Goal: Task Accomplishment & Management: Manage account settings

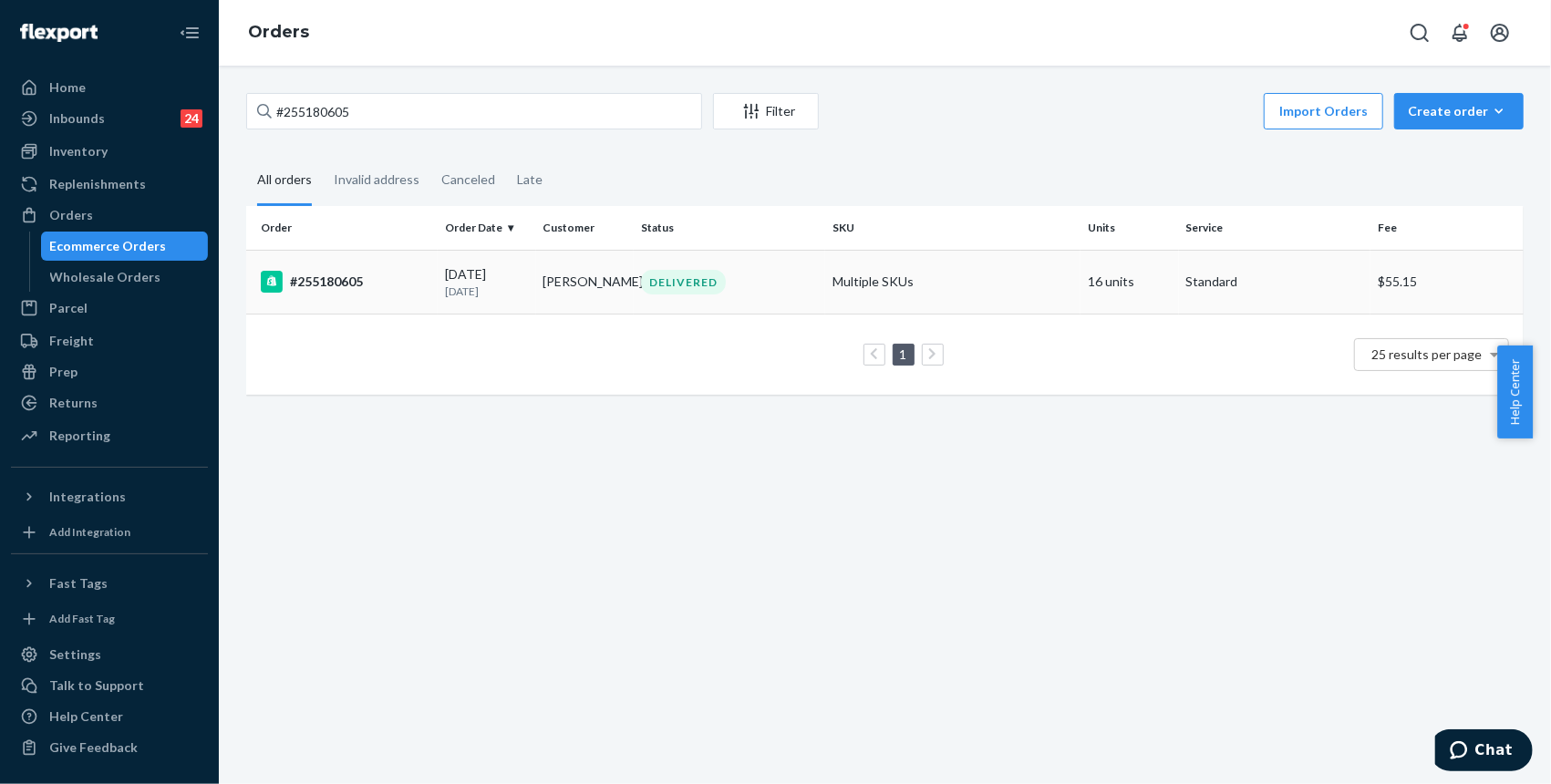
click at [337, 279] on div "#255180605" at bounding box center [345, 282] width 169 height 22
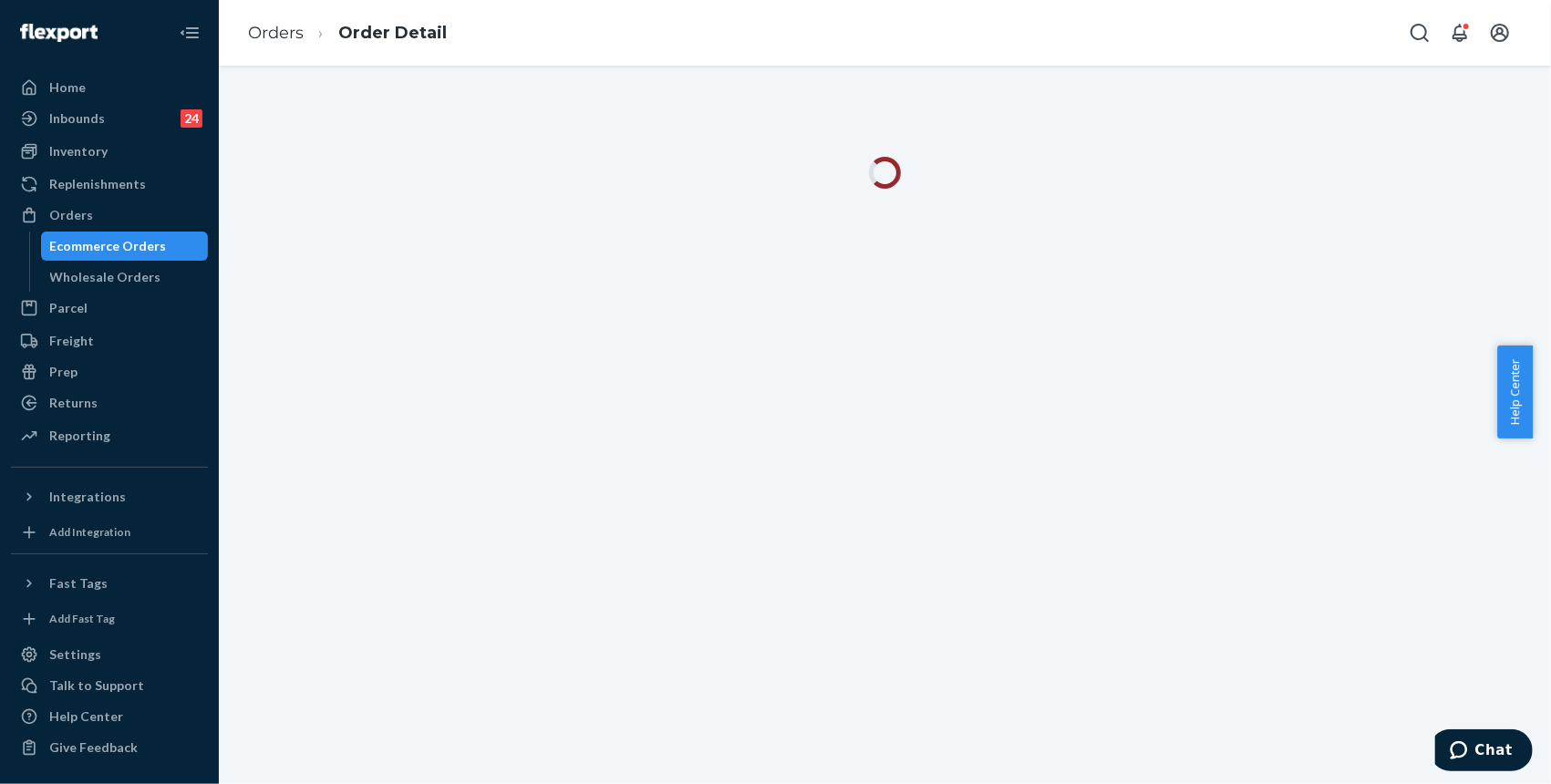
click at [1321, 271] on div at bounding box center [885, 424] width 1332 height 718
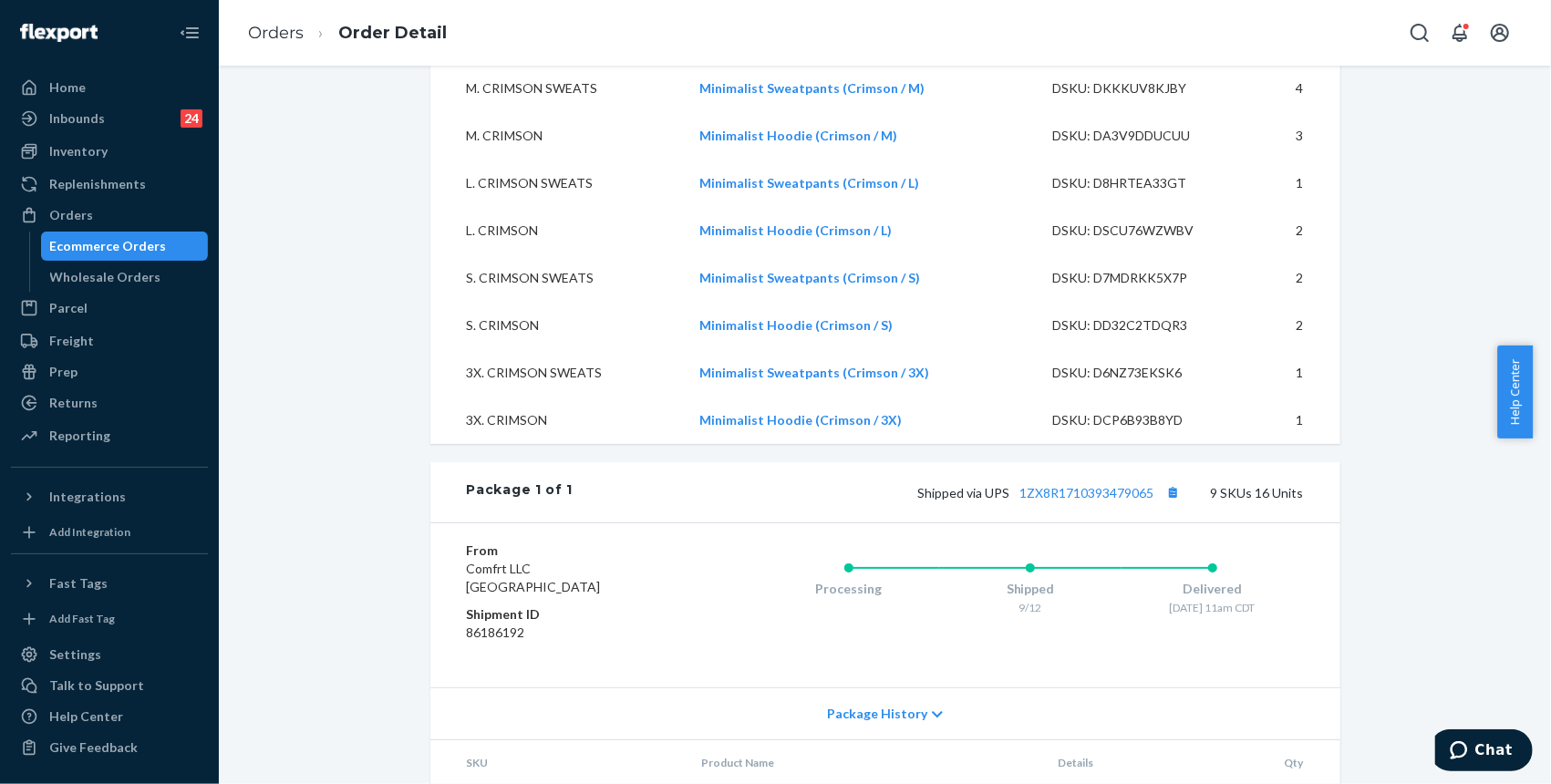
scroll to position [729, 0]
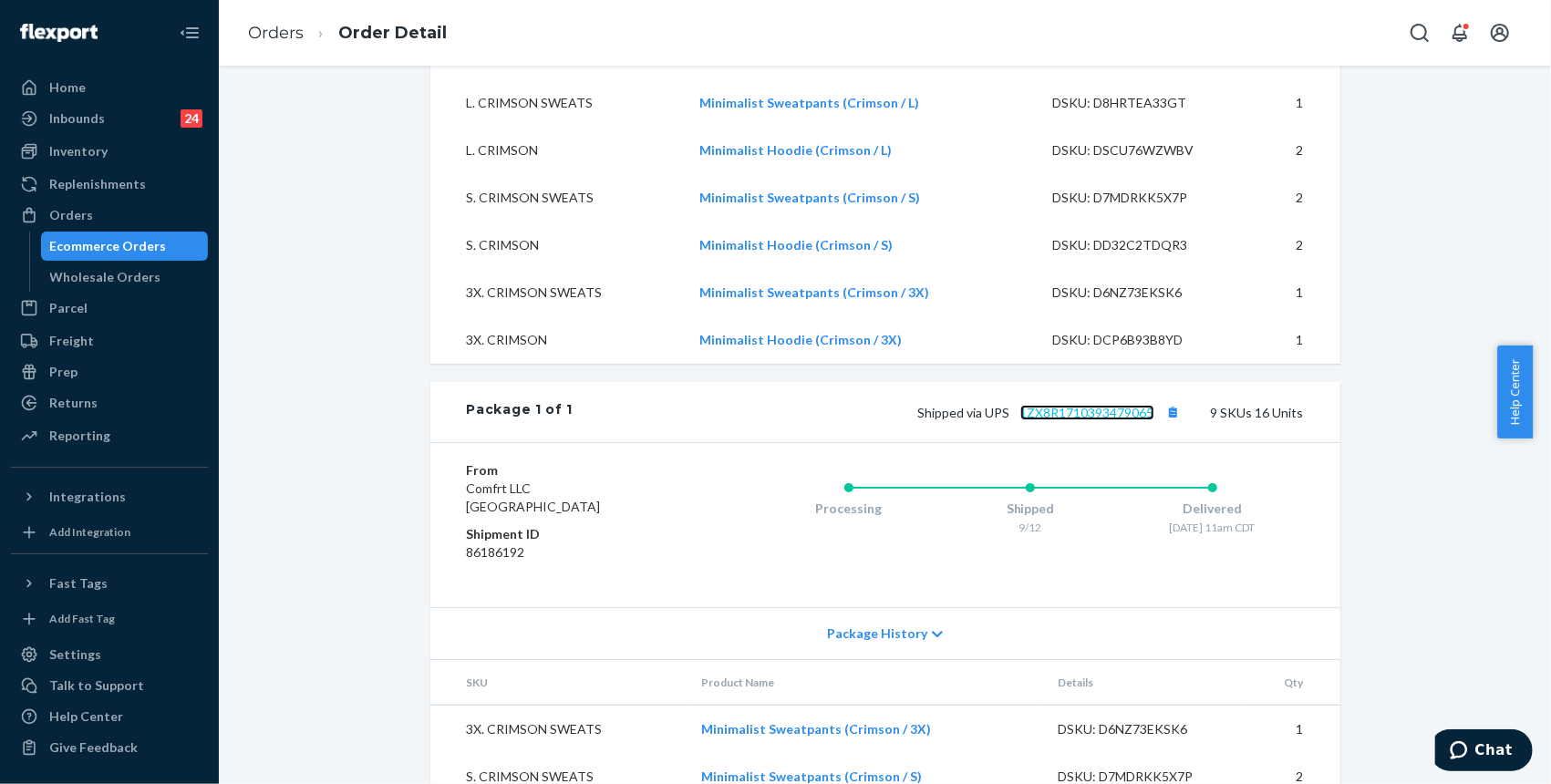
click at [1074, 420] on link "1ZX8R1710393479065" at bounding box center [1087, 412] width 134 height 16
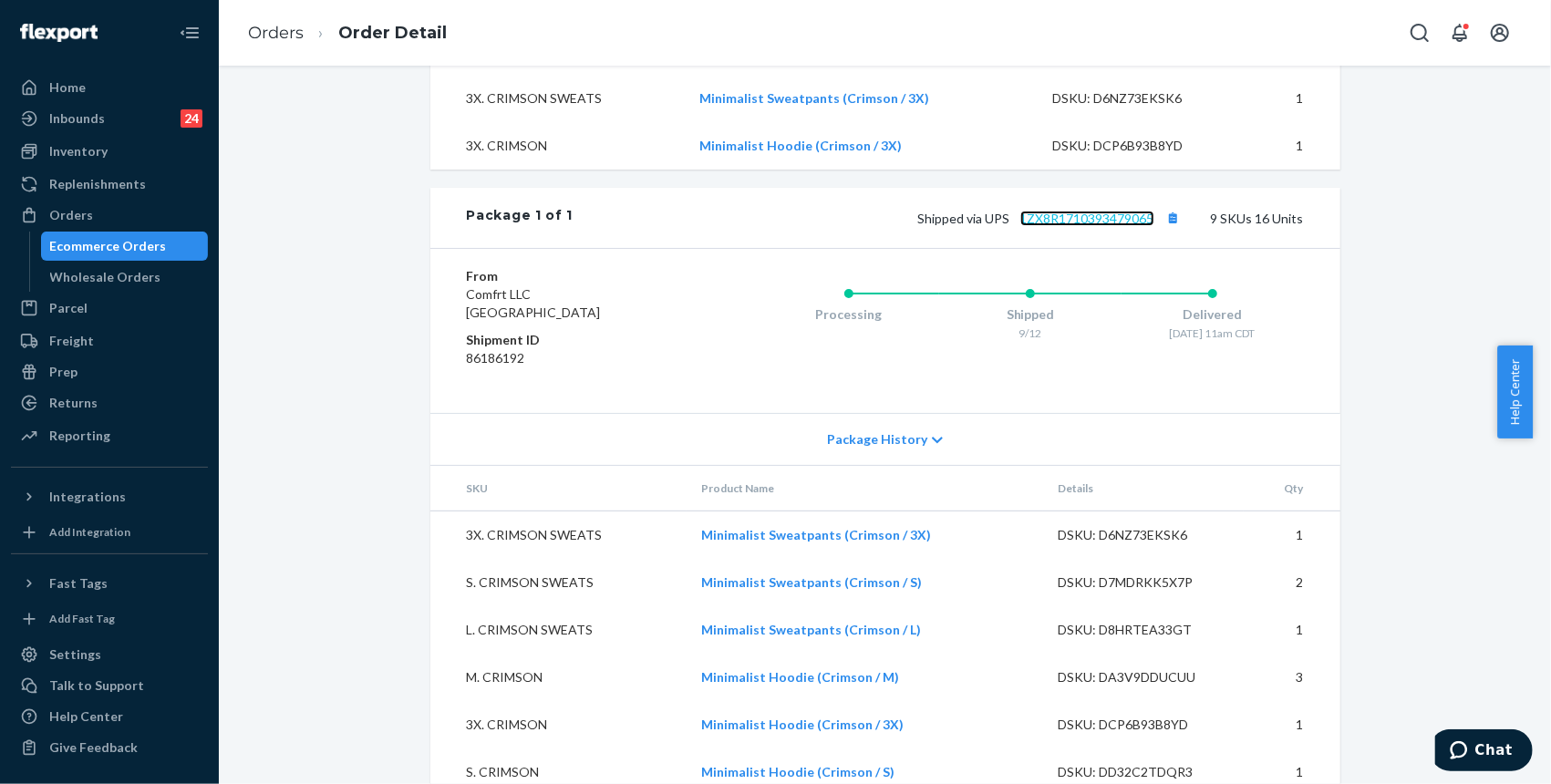
scroll to position [1134, 0]
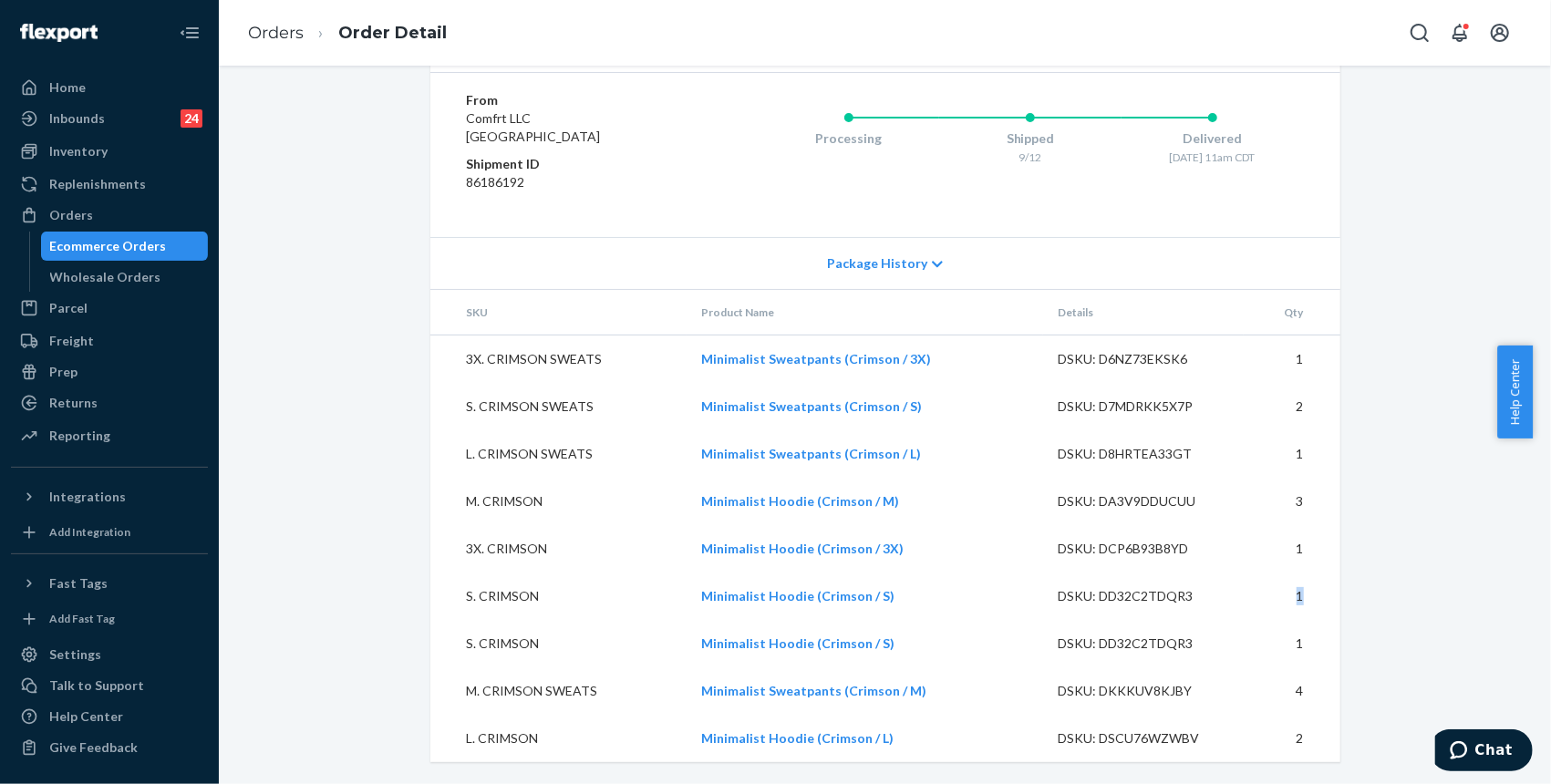
drag, startPoint x: 1282, startPoint y: 602, endPoint x: 1303, endPoint y: 600, distance: 21.1
click at [1303, 600] on td "1" at bounding box center [1292, 596] width 97 height 48
click at [1291, 504] on td "3" at bounding box center [1292, 501] width 97 height 48
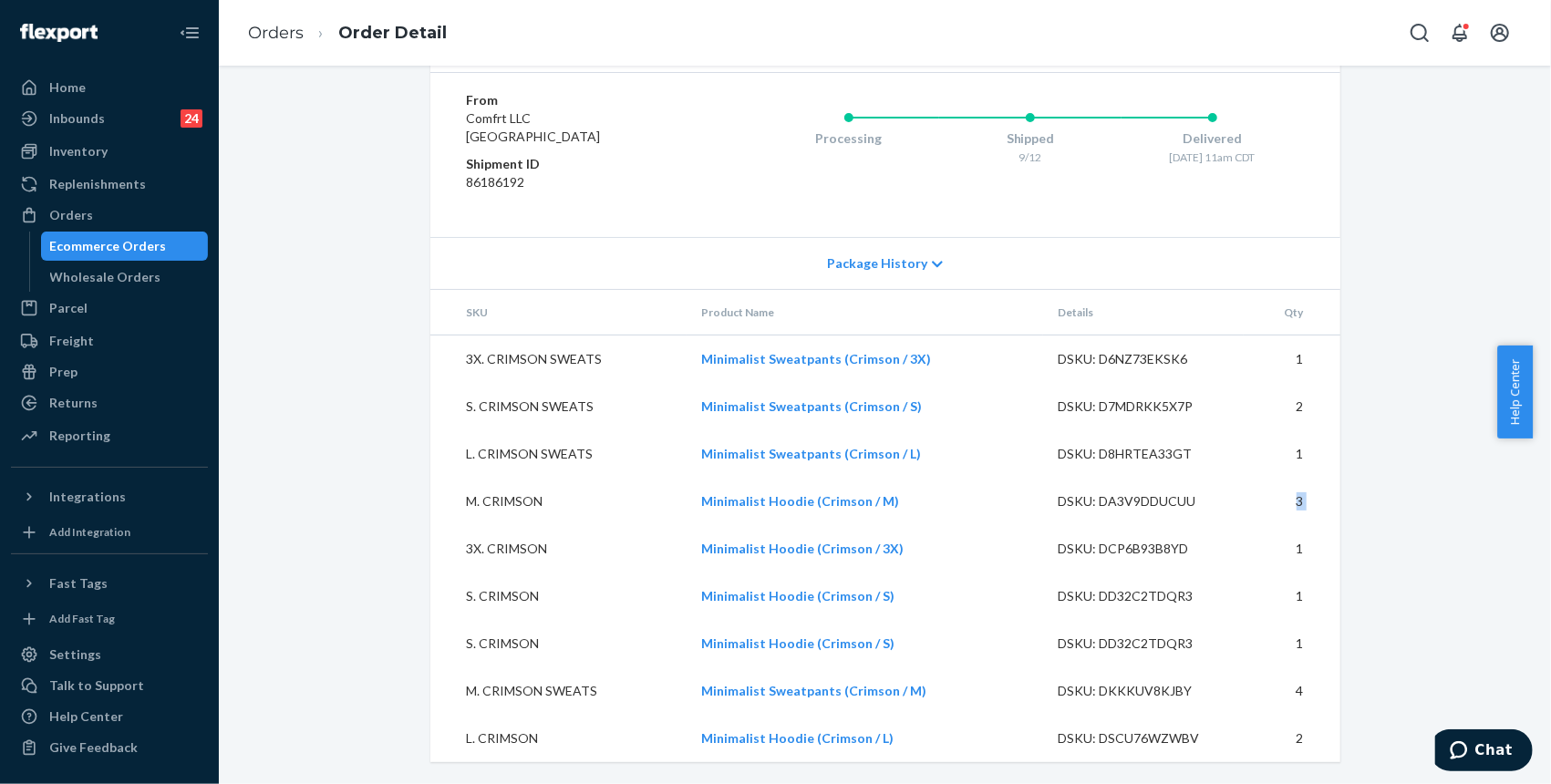
click at [1291, 504] on td "3" at bounding box center [1292, 501] width 97 height 48
drag, startPoint x: 1468, startPoint y: 381, endPoint x: 1429, endPoint y: 299, distance: 90.8
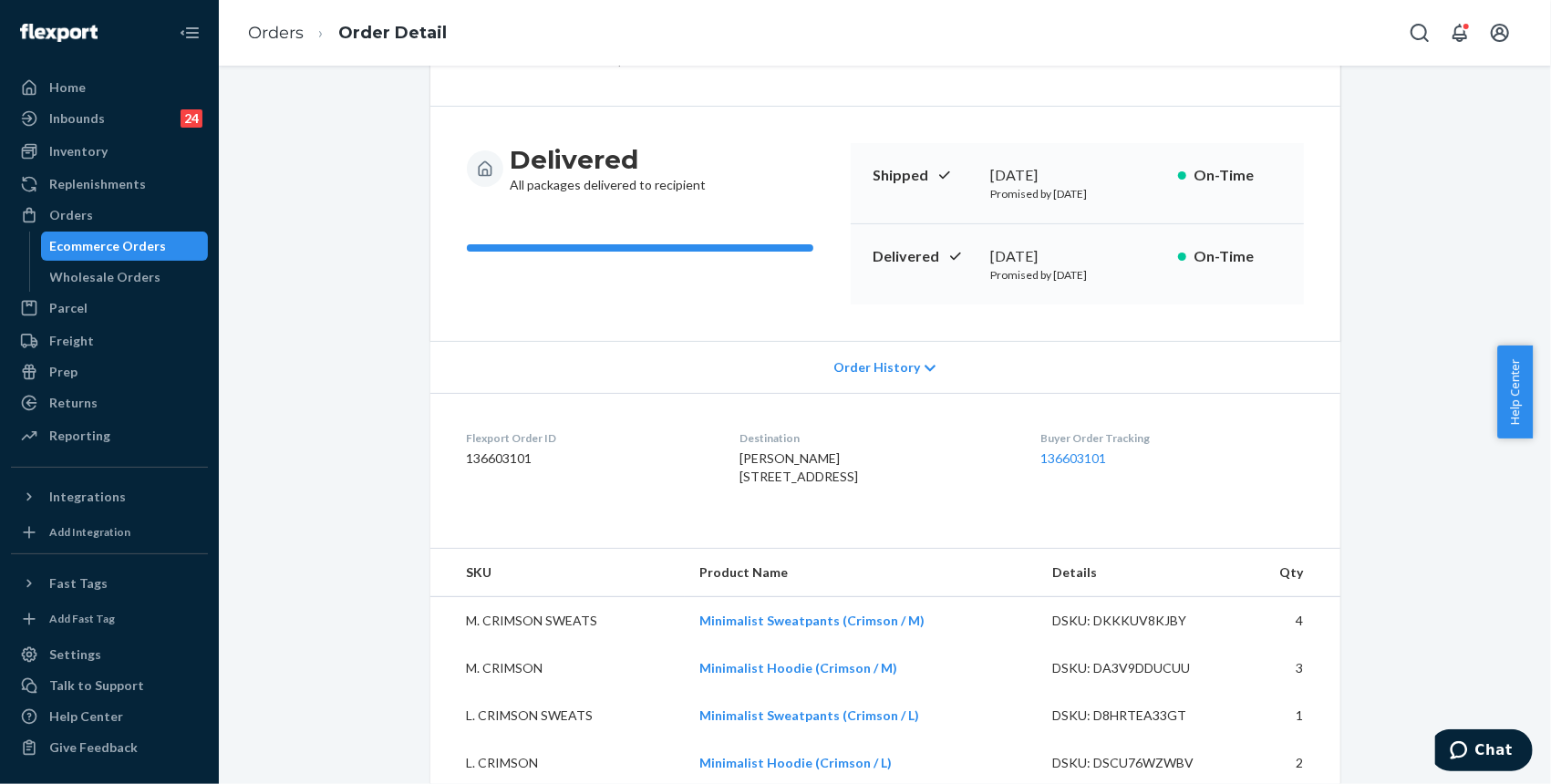
scroll to position [0, 0]
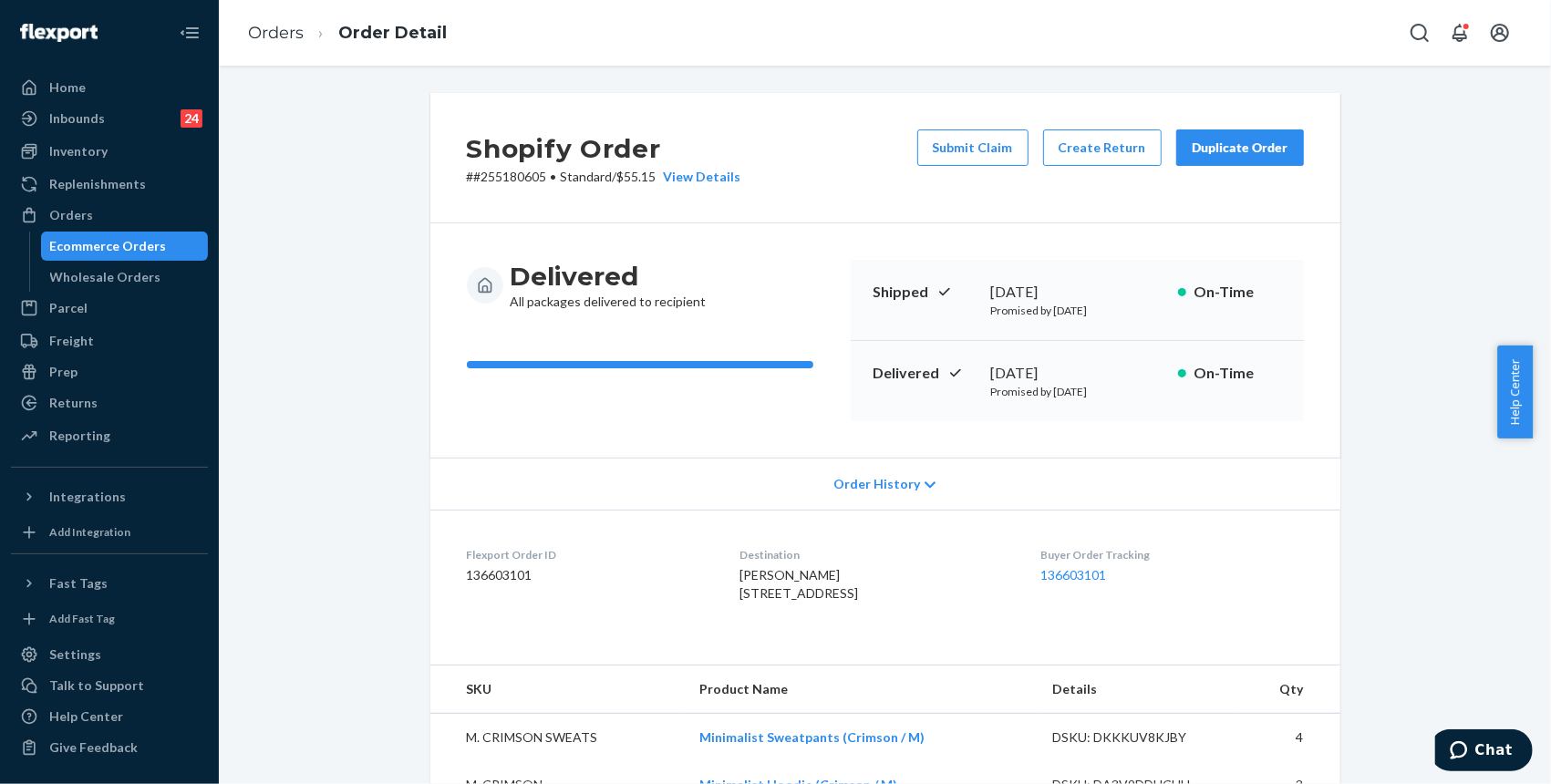
drag, startPoint x: 706, startPoint y: 597, endPoint x: 859, endPoint y: 610, distance: 153.6
click at [858, 601] on span "[PERSON_NAME] [STREET_ADDRESS]" at bounding box center [799, 584] width 119 height 34
copy span "[STREET_ADDRESS]"
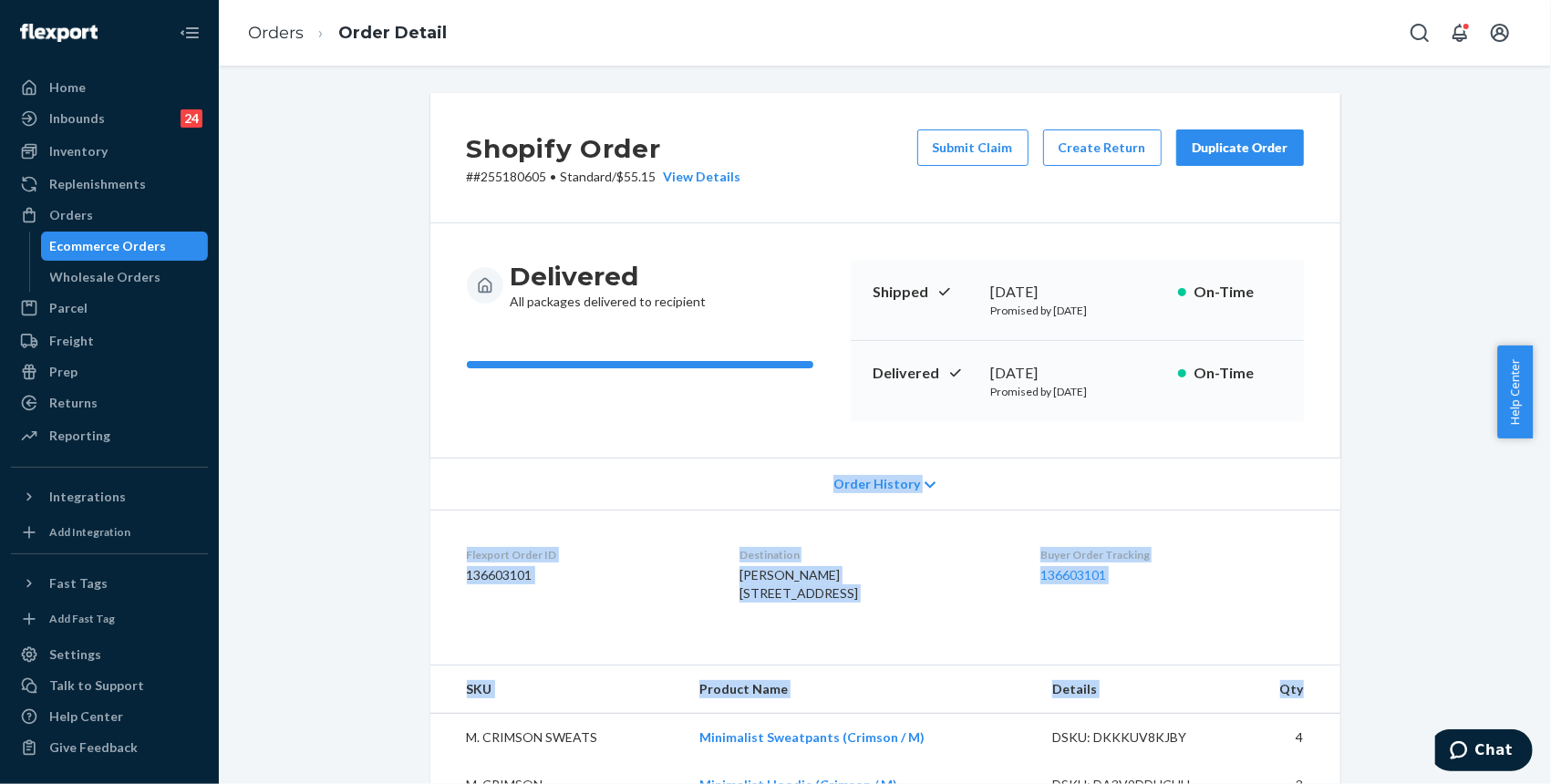
drag, startPoint x: 1309, startPoint y: 735, endPoint x: 1156, endPoint y: 423, distance: 347.5
click at [1244, 426] on div "Shopify Order # #255180605 • Standard / $55.15 View Details Submit Claim Create…" at bounding box center [885, 593] width 910 height 1000
click at [290, 33] on link "Orders" at bounding box center [275, 33] width 56 height 20
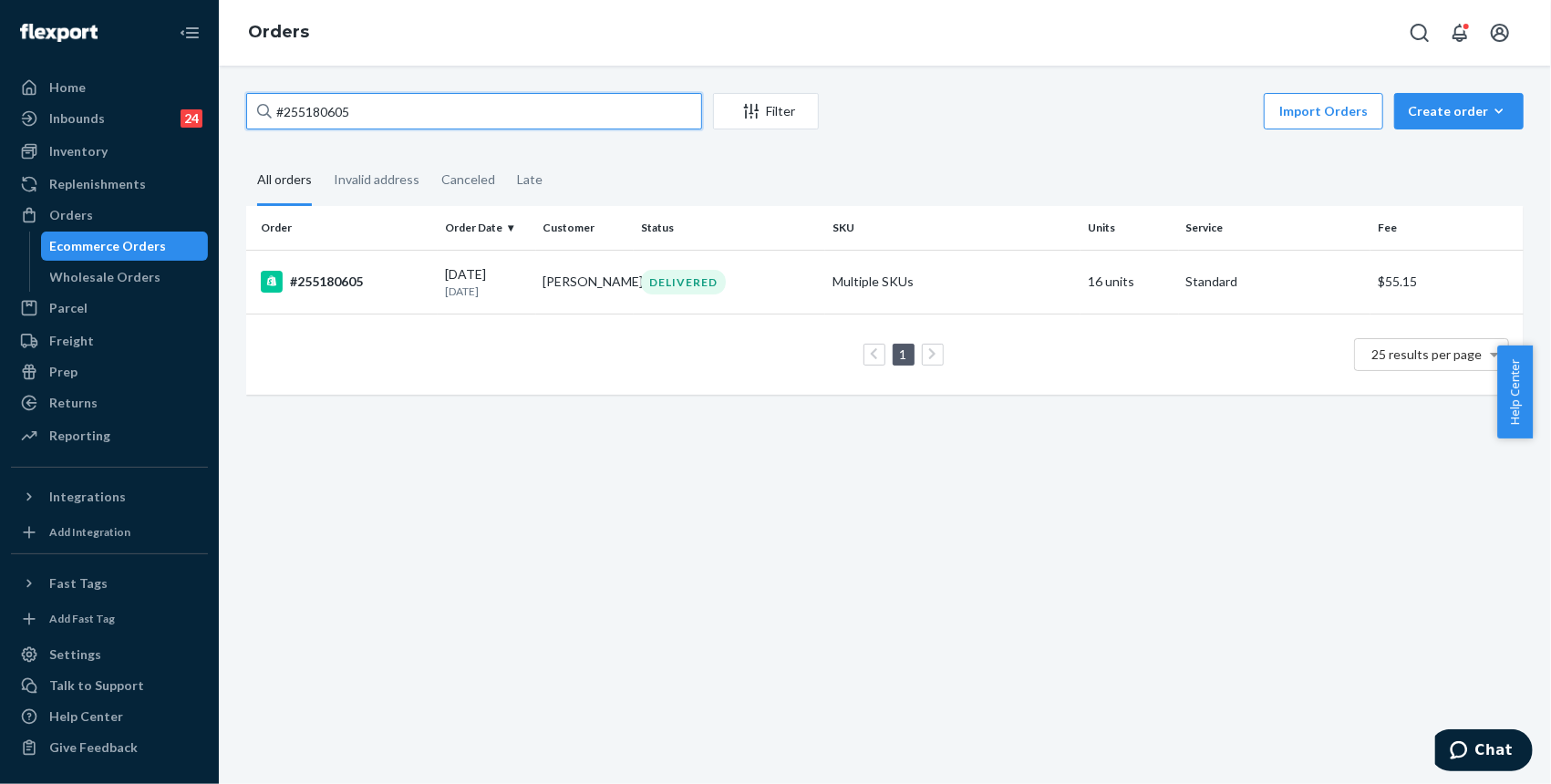
click at [415, 122] on input "#255180605" at bounding box center [474, 112] width 456 height 37
click at [304, 119] on input "#255180605" at bounding box center [474, 112] width 456 height 37
paste input "#255169839"
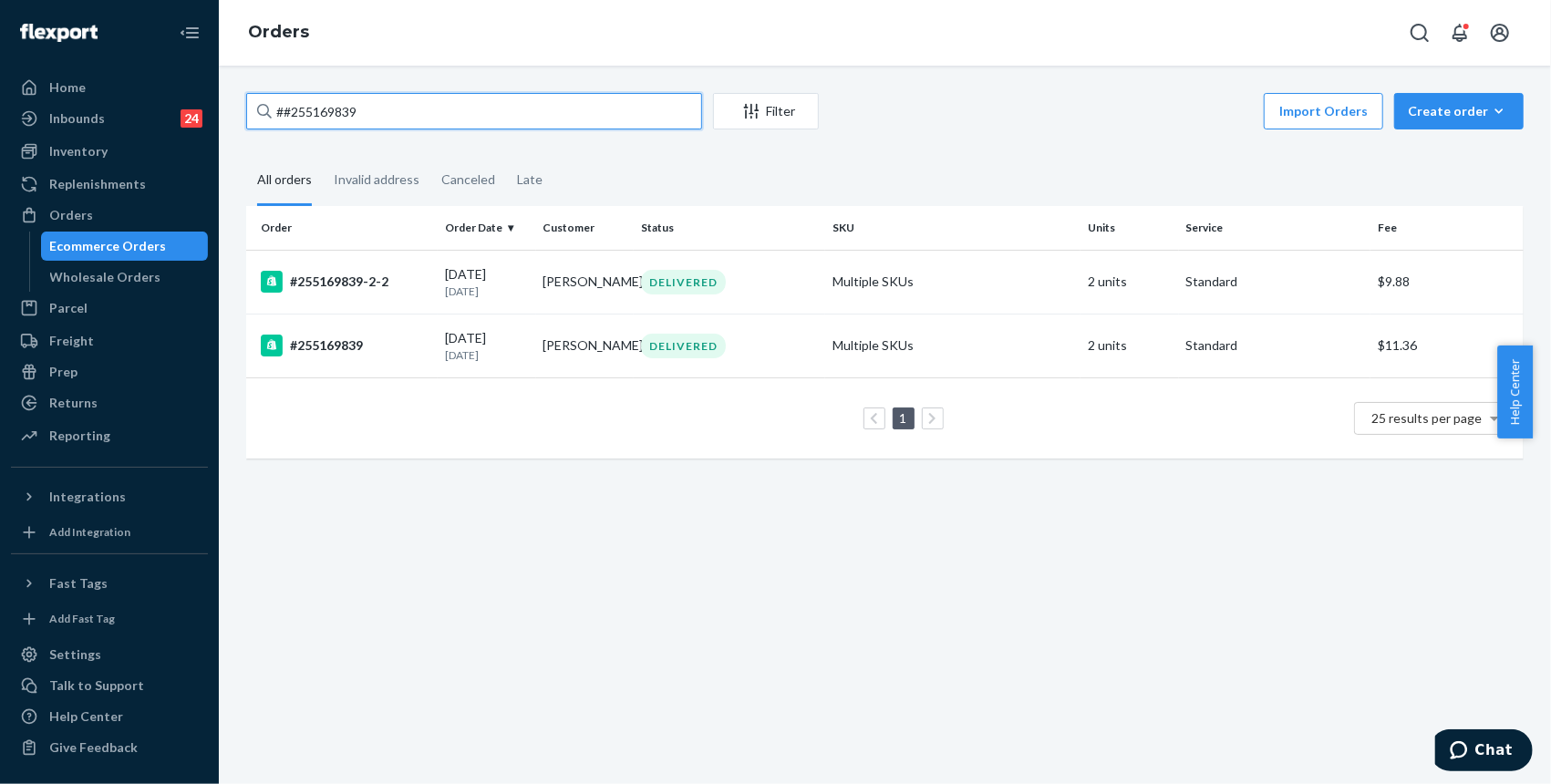
type input "##255169839"
click at [1377, 529] on div "##255169839 Filter Import Orders Create order Ecommerce order Removal order All…" at bounding box center [885, 424] width 1332 height 718
click at [356, 288] on div "#255169839-2-2" at bounding box center [345, 282] width 169 height 22
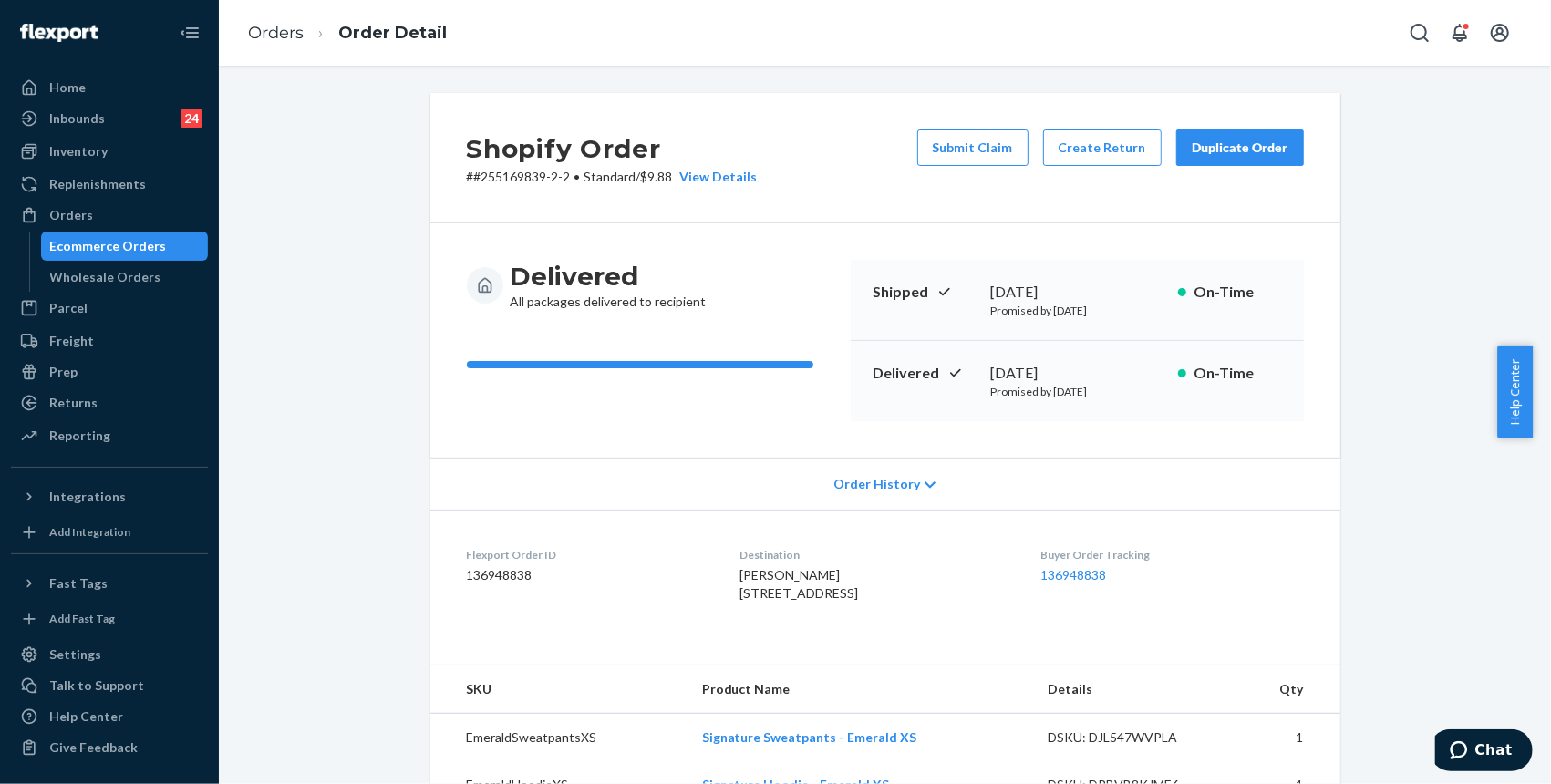
click at [1410, 349] on div "Shopify Order # #255169839-2-2 • Standard / $9.88 View Details Submit Claim Cre…" at bounding box center [885, 689] width 1305 height 1192
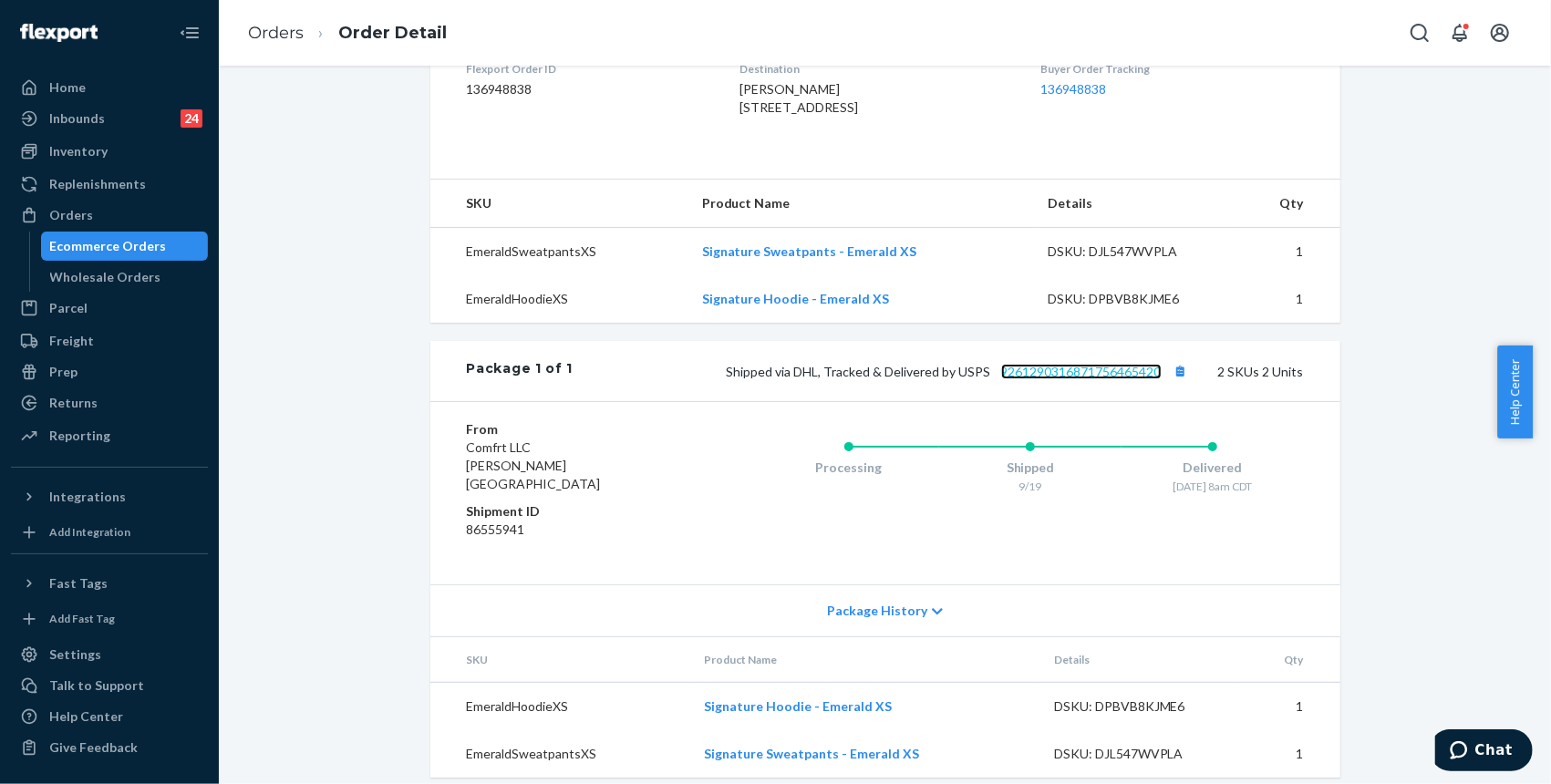
click at [1074, 379] on link "9261290316871756465420" at bounding box center [1081, 371] width 160 height 16
click at [1401, 227] on div "Shopify Order # #255169839-2-2 • Standard / $9.88 View Details Submit Claim Cre…" at bounding box center [885, 203] width 1305 height 1192
drag, startPoint x: 717, startPoint y: 402, endPoint x: 981, endPoint y: 413, distance: 264.2
click at [981, 382] on div "Shipped via DHL, Tracked & Delivered by USPS 9261290316871756465420 2 SKUs 2 Un…" at bounding box center [938, 371] width 730 height 24
copy span "Shipped via DHL, Tracked & Delivered by USPS"
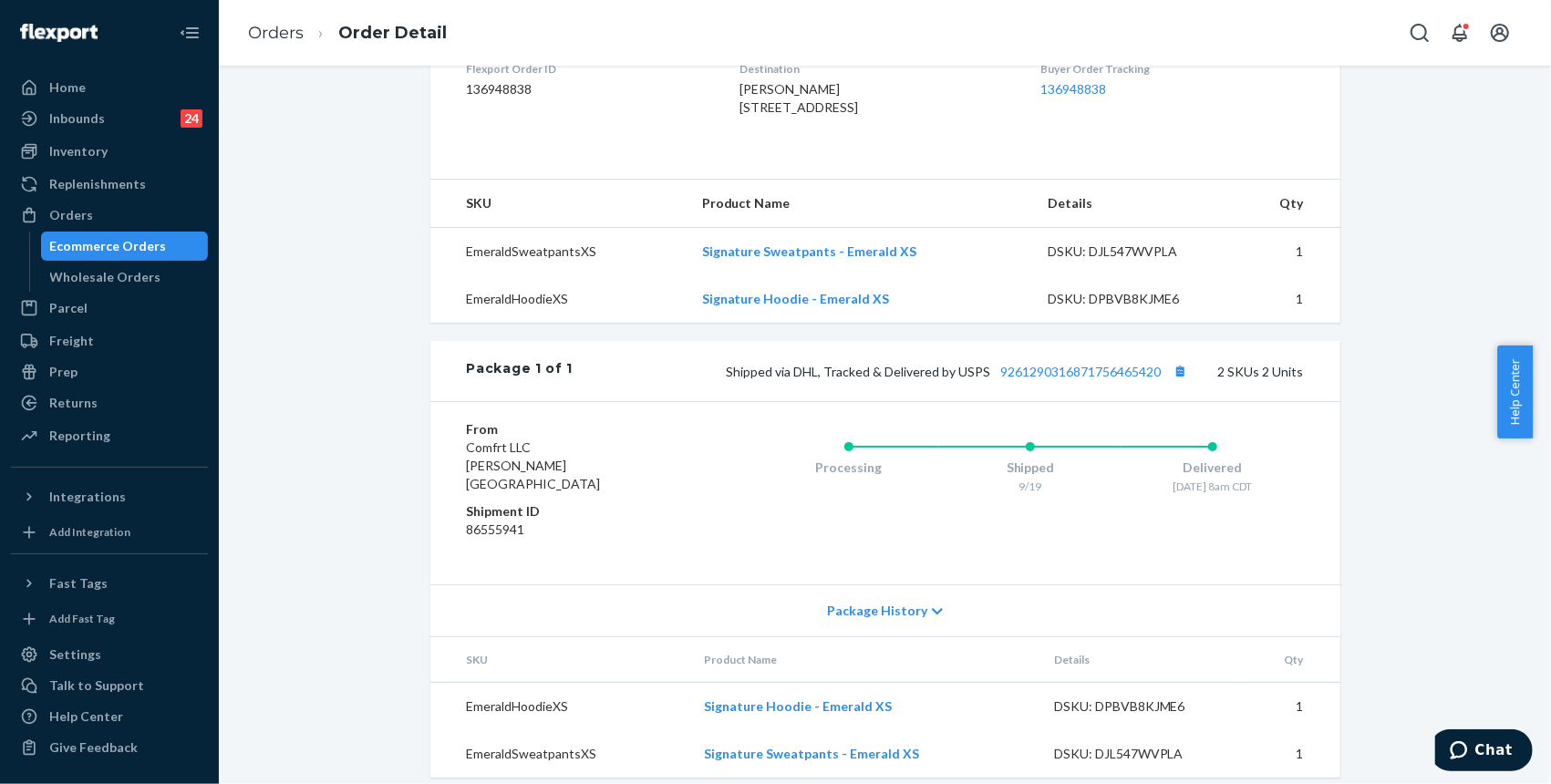
click at [1382, 226] on div "Shopify Order # #255169839-2-2 • Standard / $9.88 View Details Submit Claim Cre…" at bounding box center [885, 203] width 1305 height 1192
click at [280, 40] on link "Orders" at bounding box center [275, 33] width 56 height 20
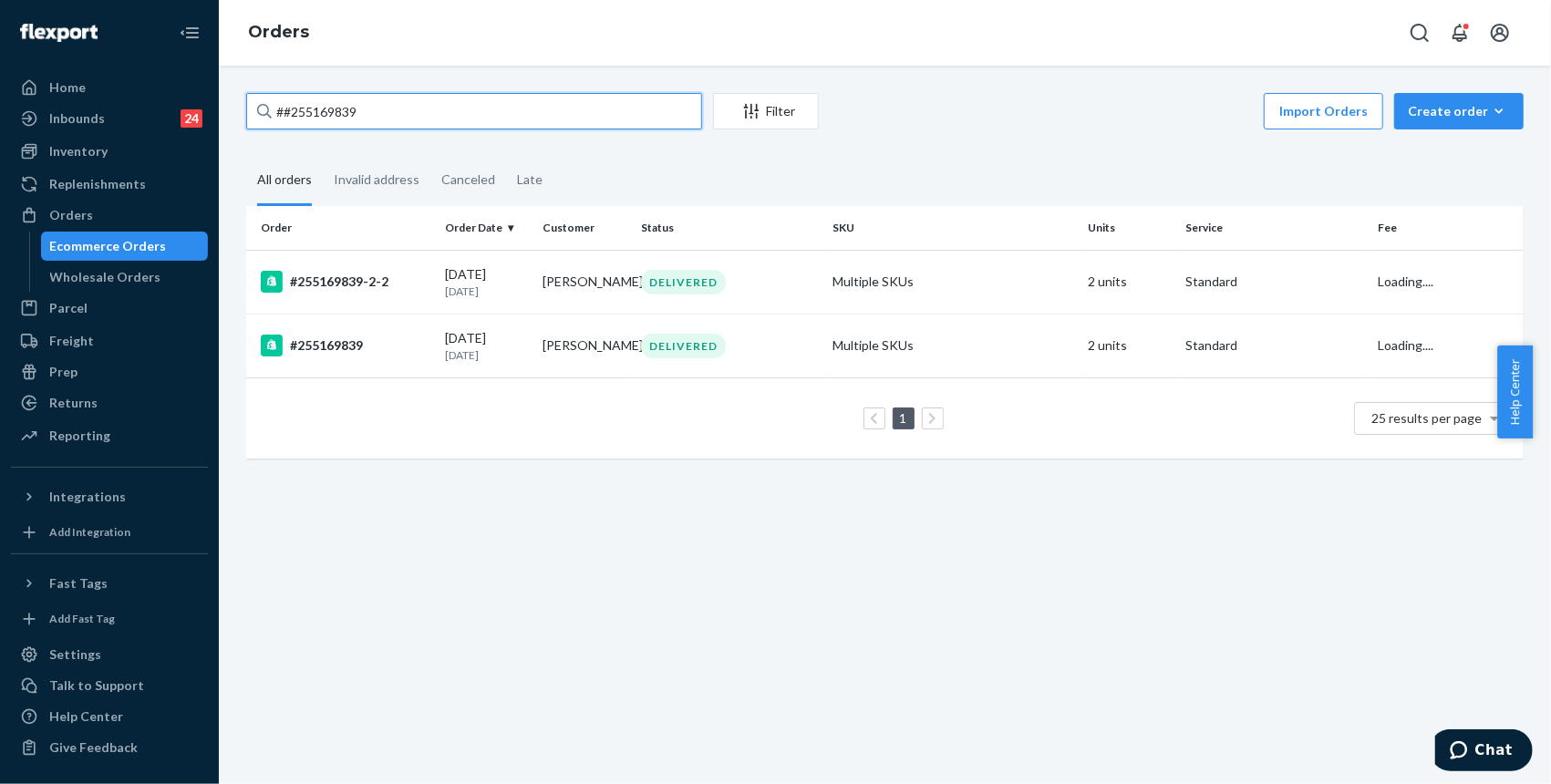
click at [373, 113] on input "##255169839" at bounding box center [474, 112] width 456 height 37
paste input "354"
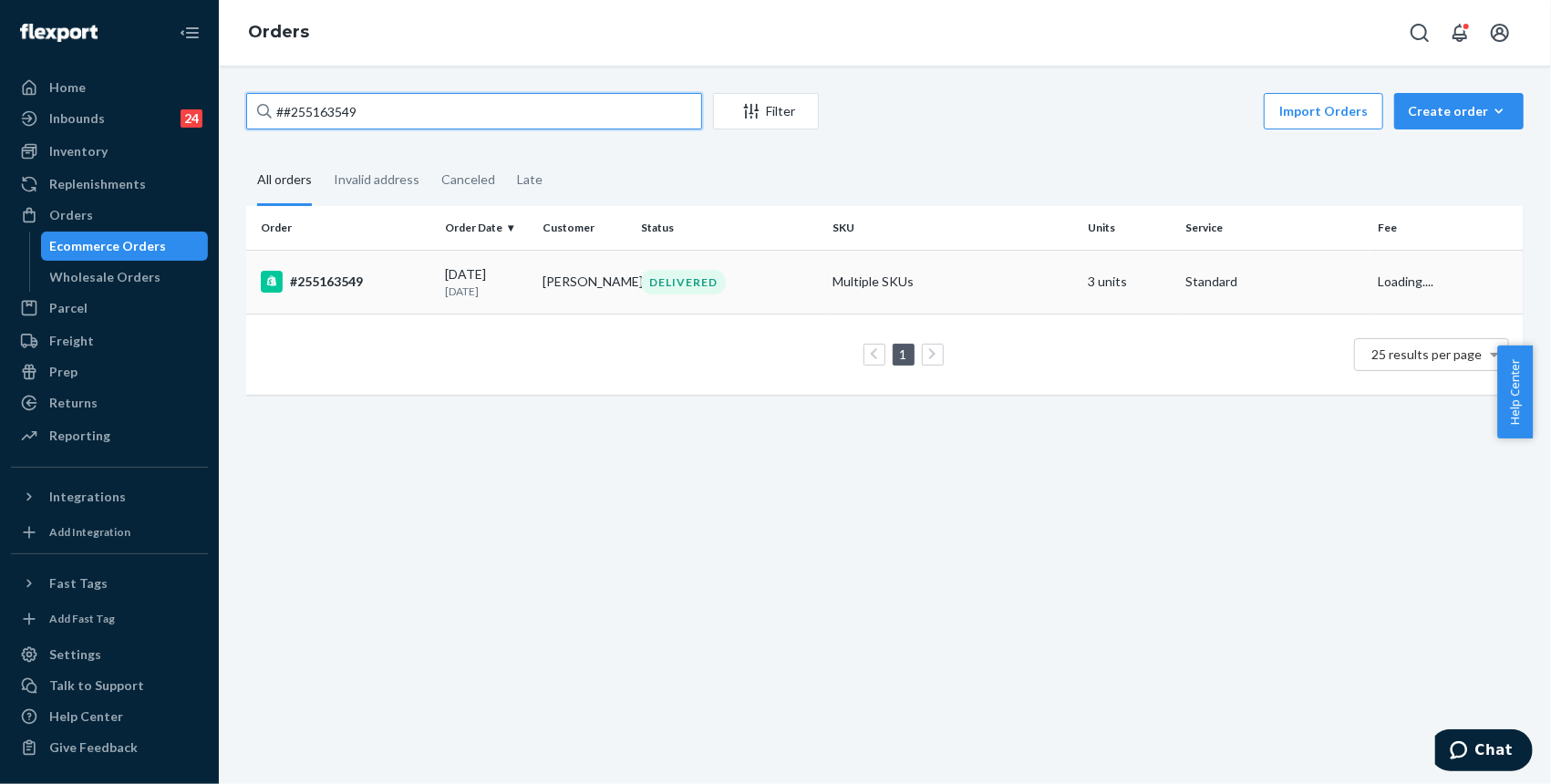
type input "##255163549"
click at [344, 283] on div "#255163549" at bounding box center [345, 282] width 169 height 22
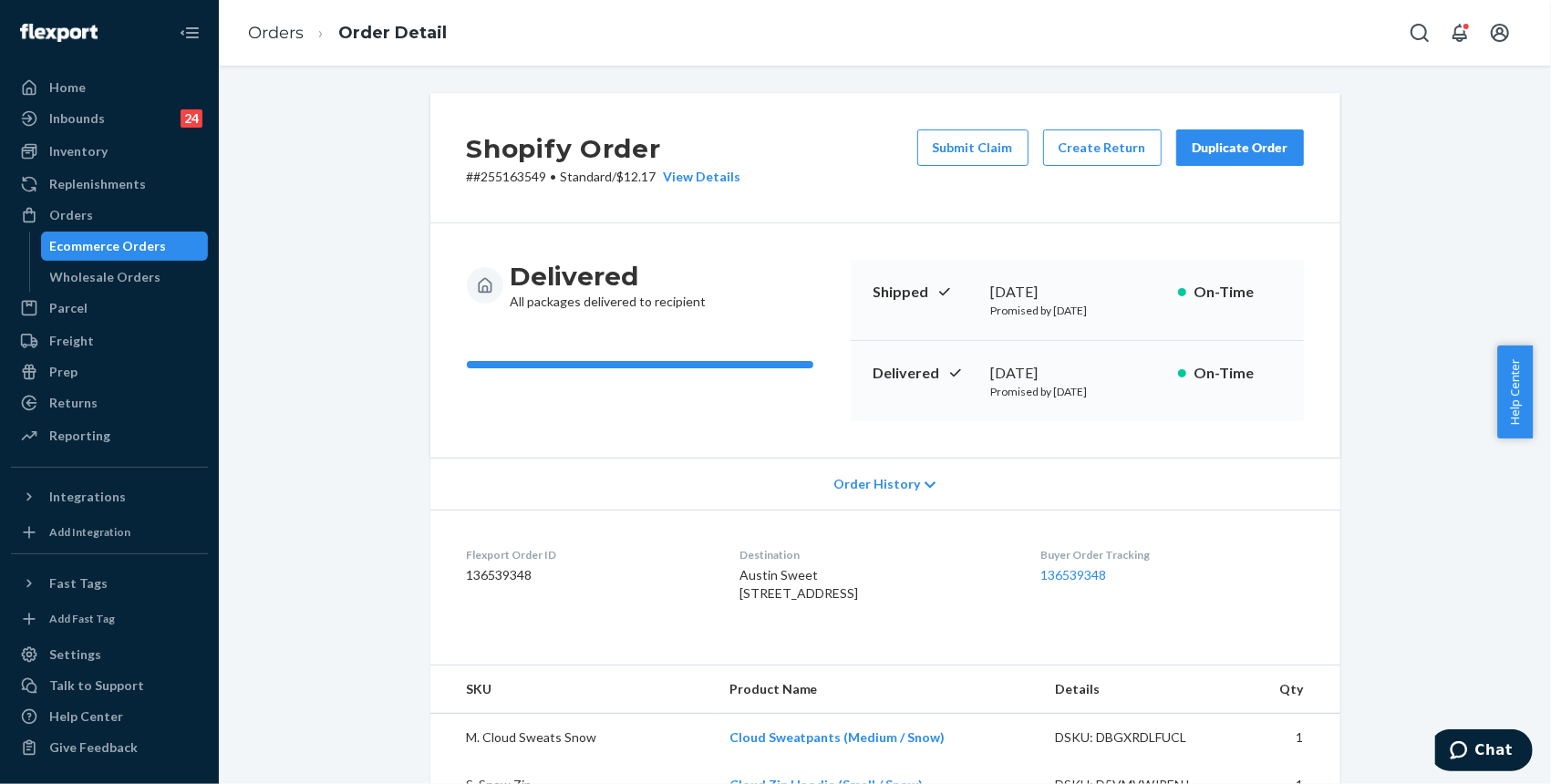
click at [1334, 733] on div "Shopify Order # #255163549 • Standard / $12.17 View Details Submit Claim Create…" at bounding box center [885, 735] width 937 height 1283
click at [1300, 714] on th "Qty" at bounding box center [1290, 689] width 100 height 48
click at [97, 217] on div "Orders" at bounding box center [109, 215] width 193 height 26
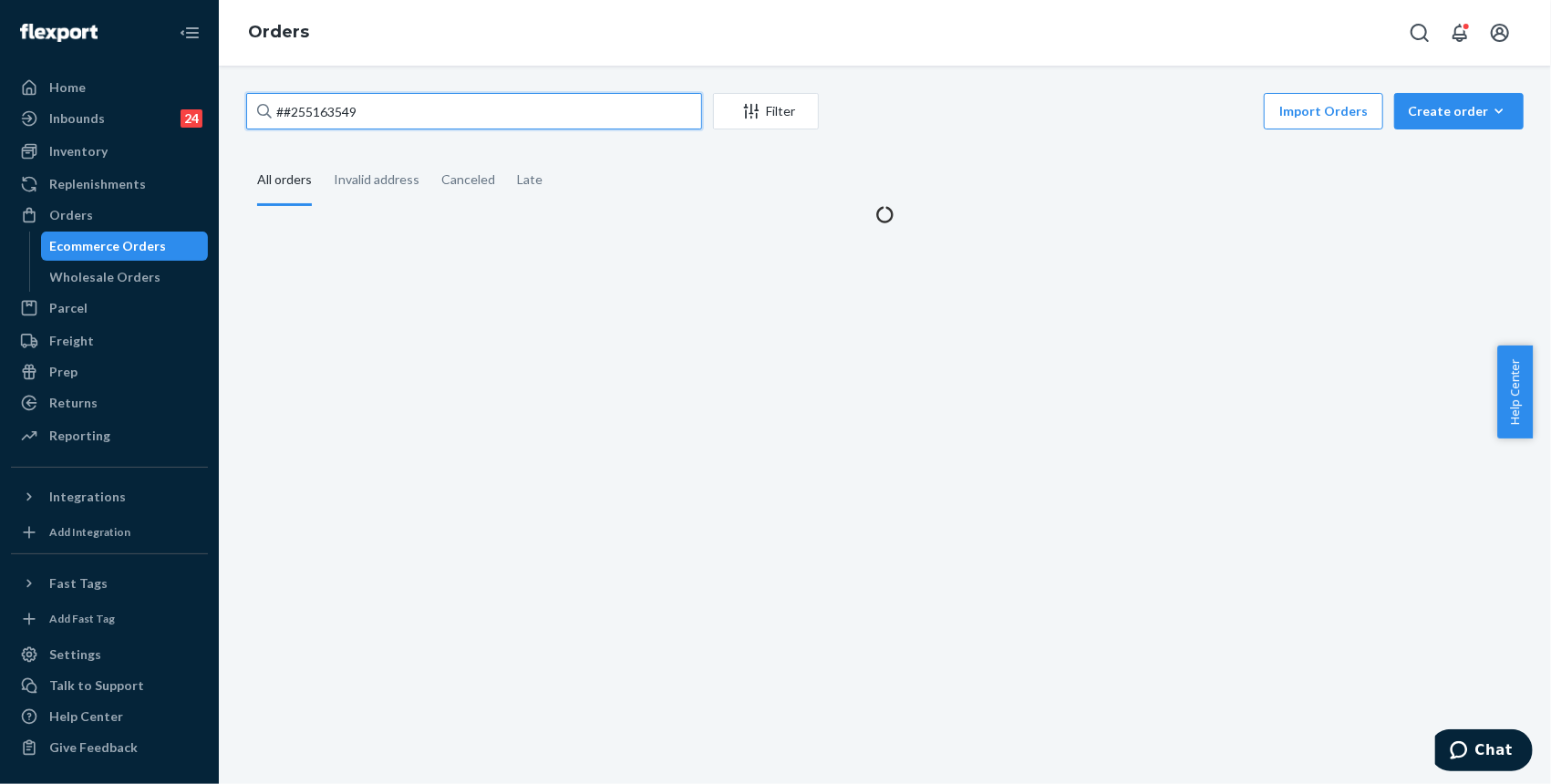
click at [441, 122] on input "##255163549" at bounding box center [474, 112] width 456 height 37
paste input "253584182"
type input "#253584182"
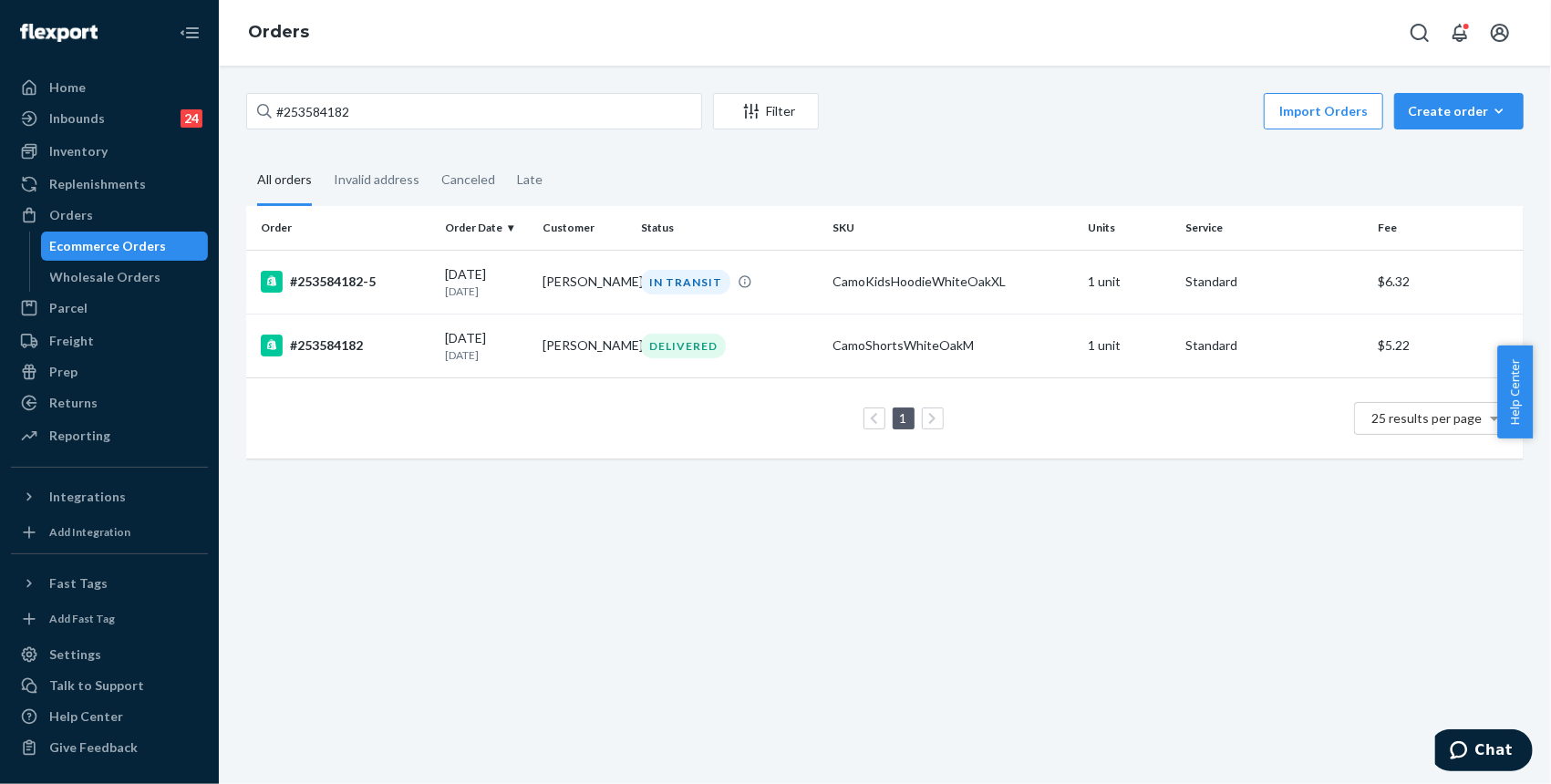
click at [1380, 158] on fieldset "All orders Invalid address Canceled Late" at bounding box center [885, 180] width 1277 height 50
click at [550, 287] on td "[PERSON_NAME]" at bounding box center [585, 282] width 98 height 64
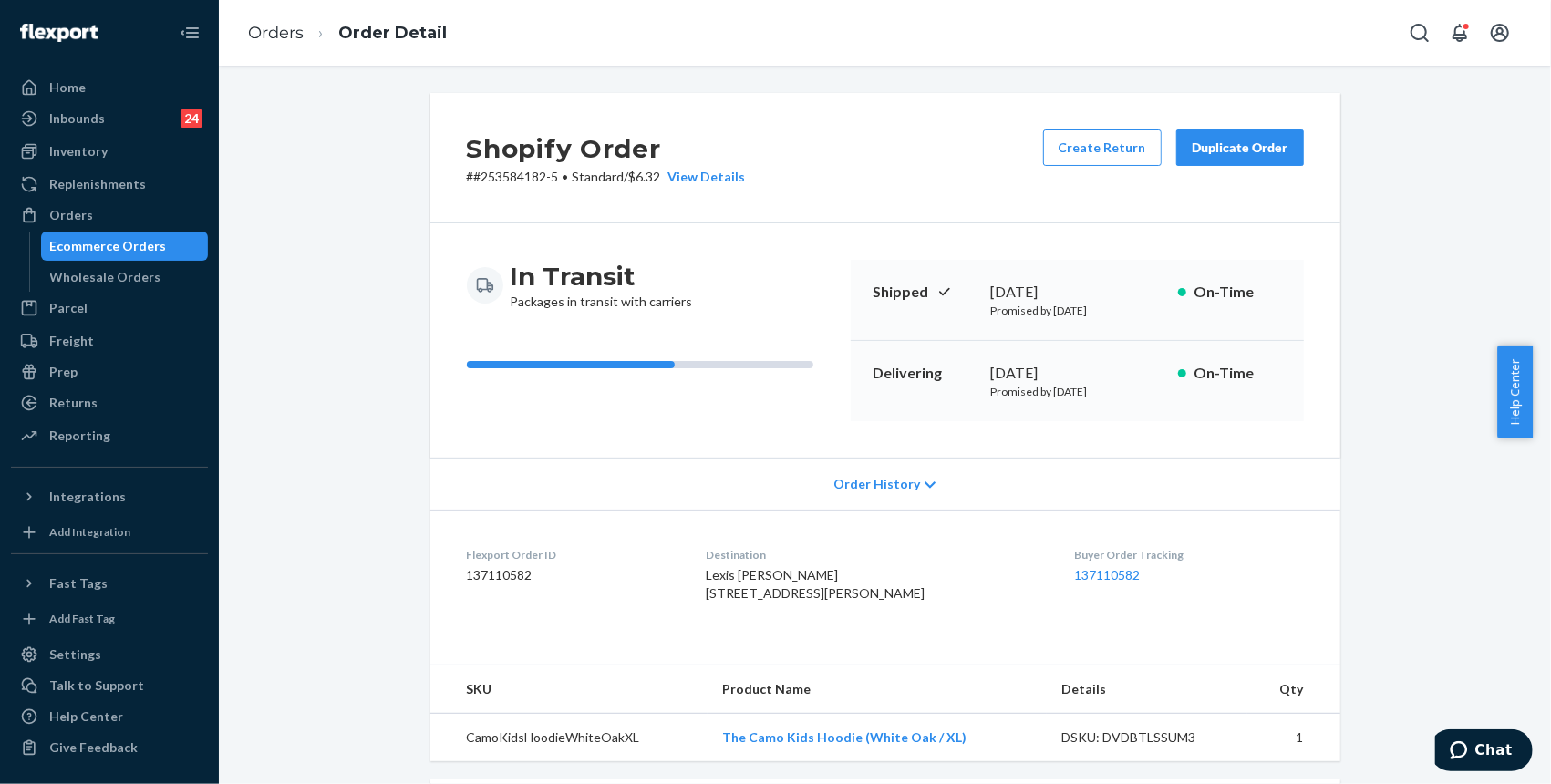
click at [1427, 281] on div "Shopify Order # #253584182-5 • Standard / $6.32 View Details Create Return Dupl…" at bounding box center [885, 633] width 1305 height 1079
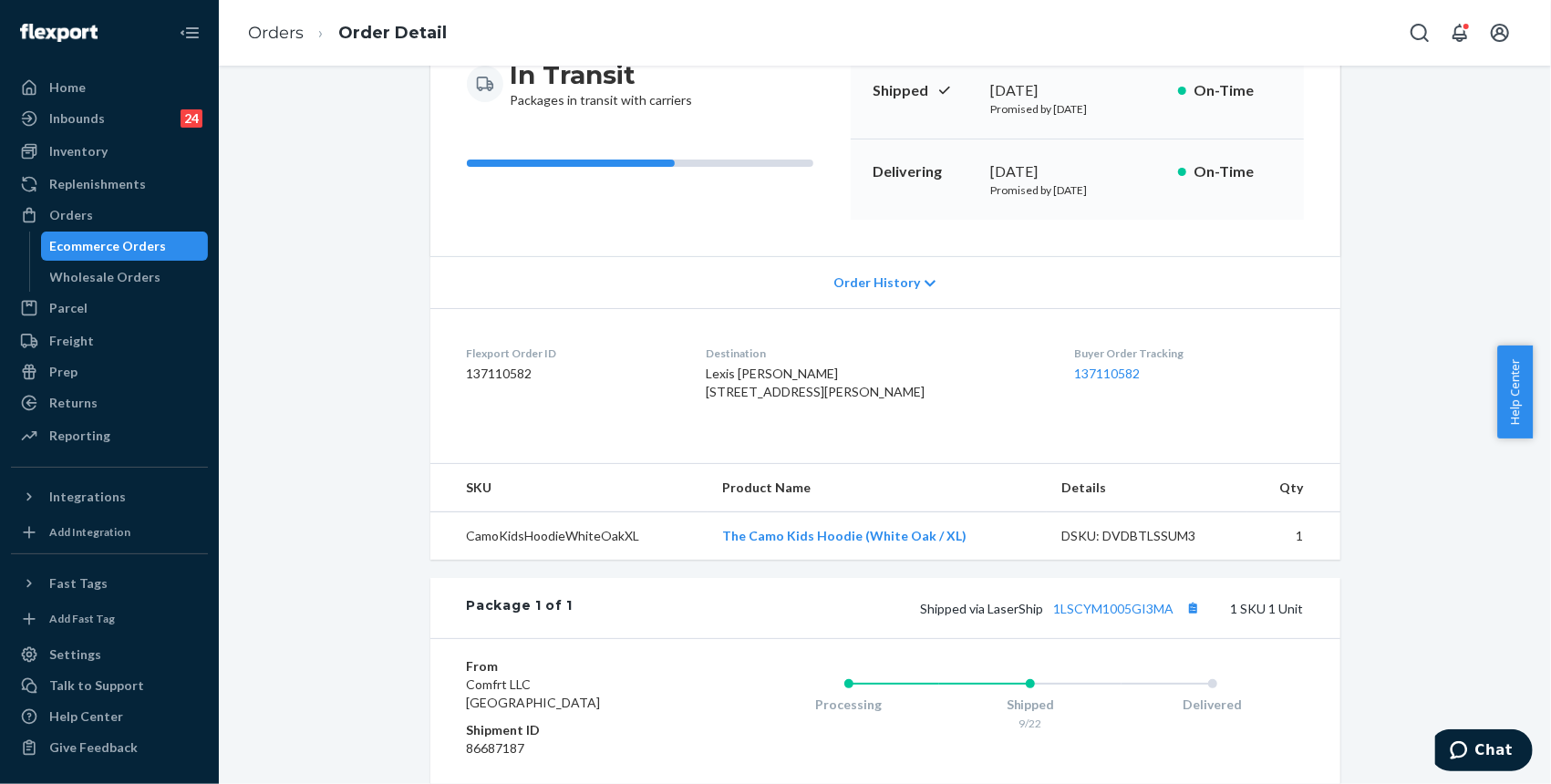
scroll to position [242, 0]
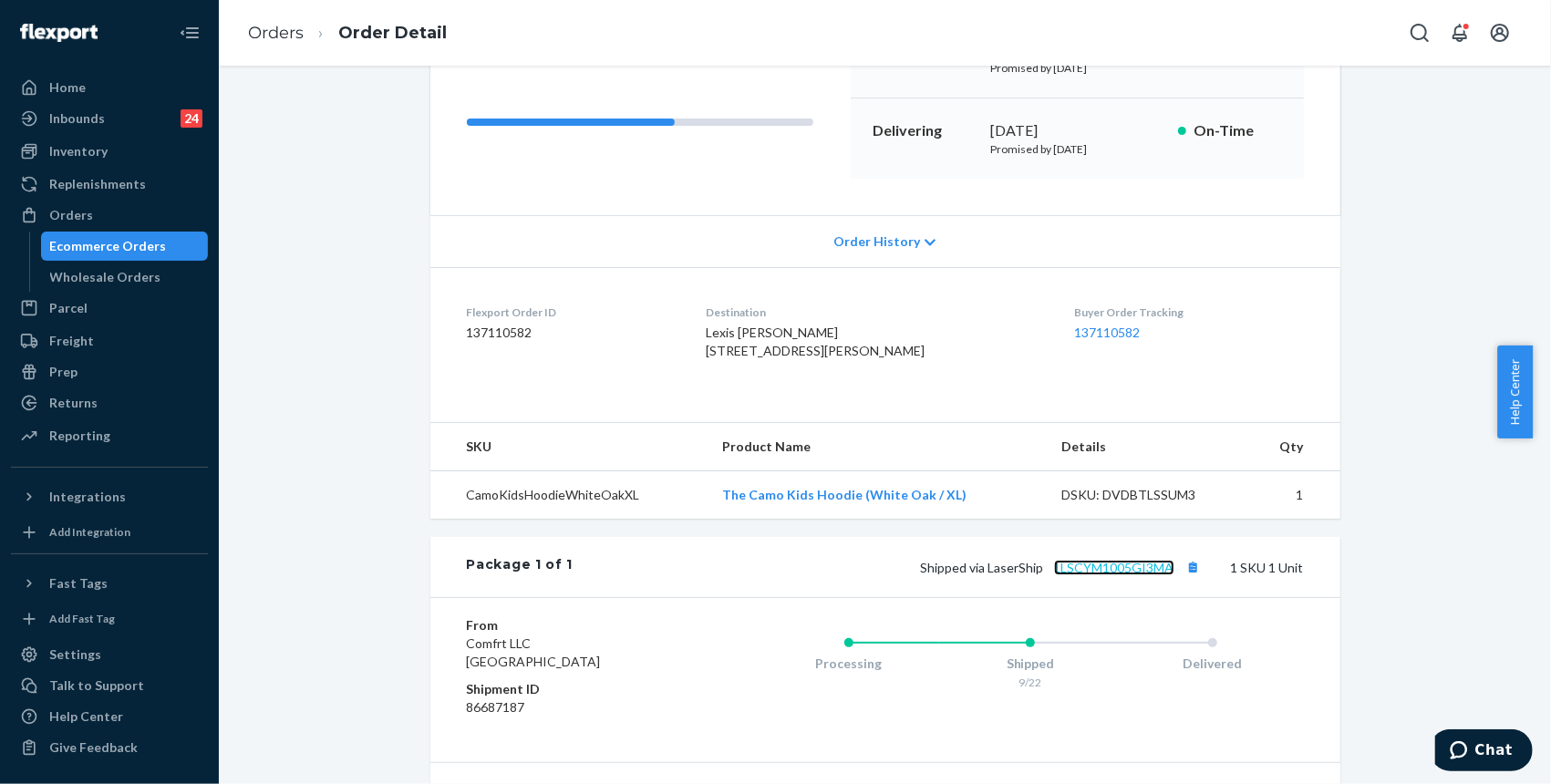
click at [1072, 575] on link "1LSCYM1005GI3MA" at bounding box center [1115, 567] width 121 height 16
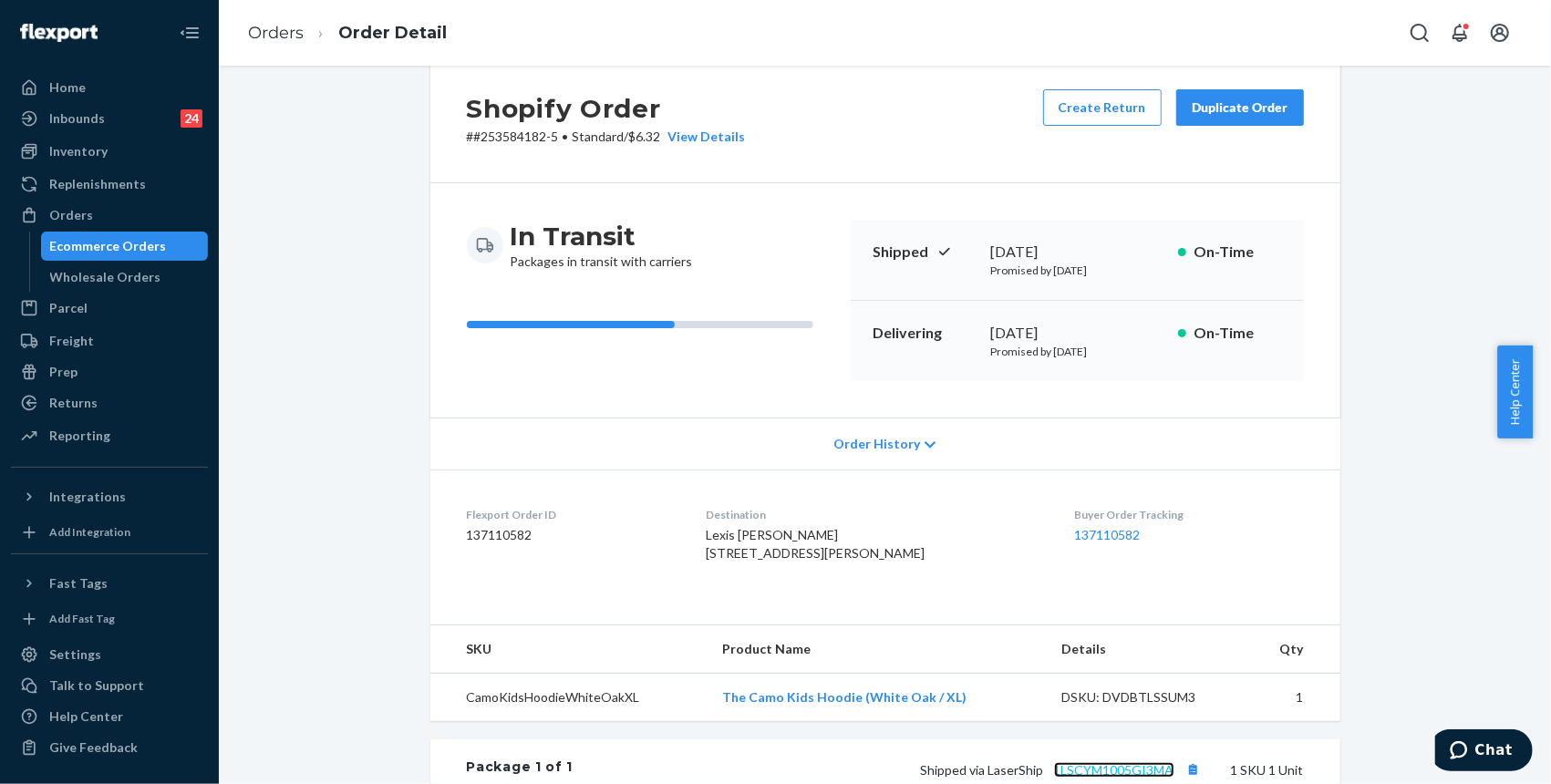
scroll to position [0, 0]
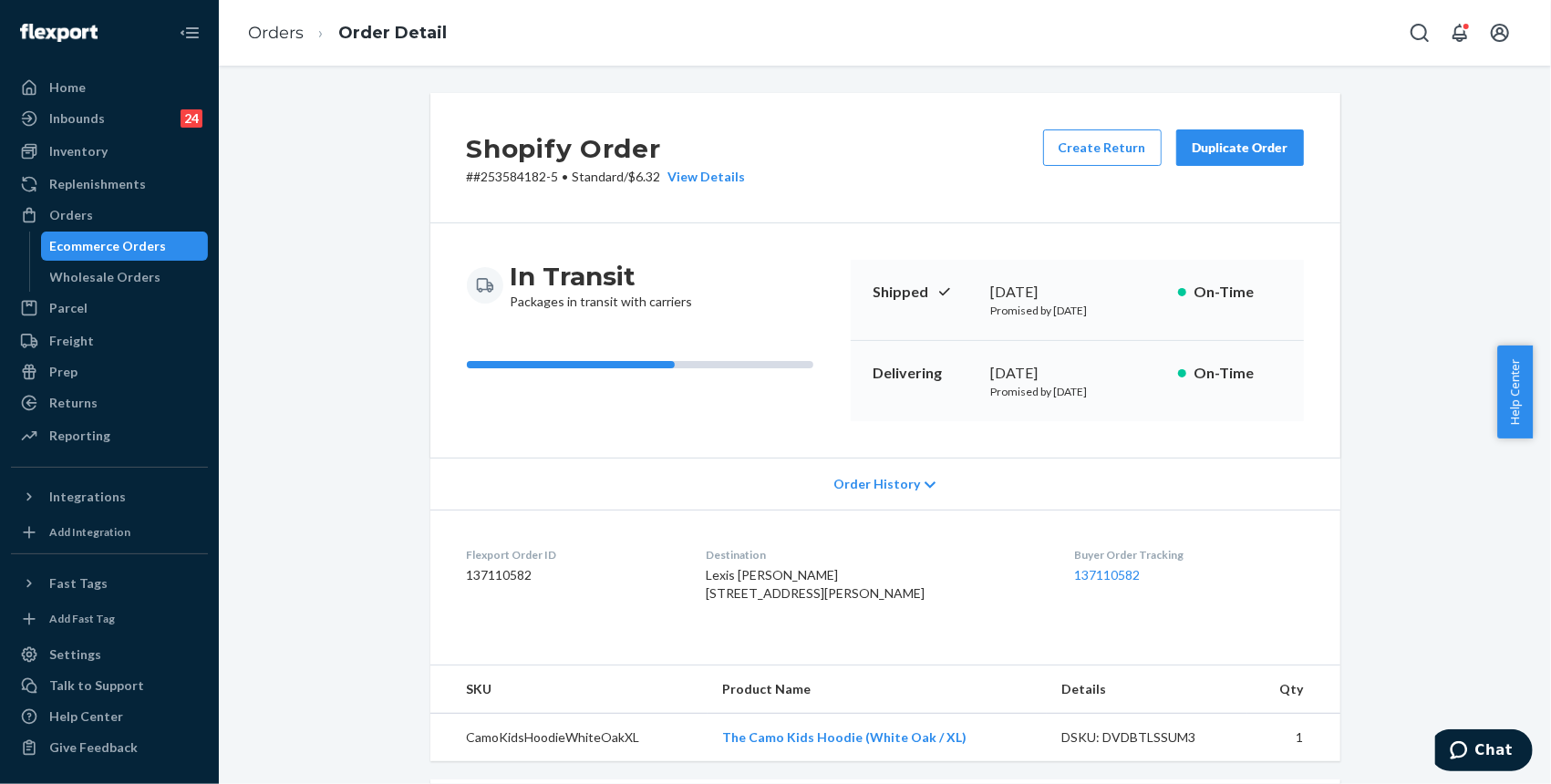
click at [1389, 316] on div "Shopify Order # #253584182-5 • Standard / $6.32 View Details Create Return Dupl…" at bounding box center [885, 633] width 1305 height 1079
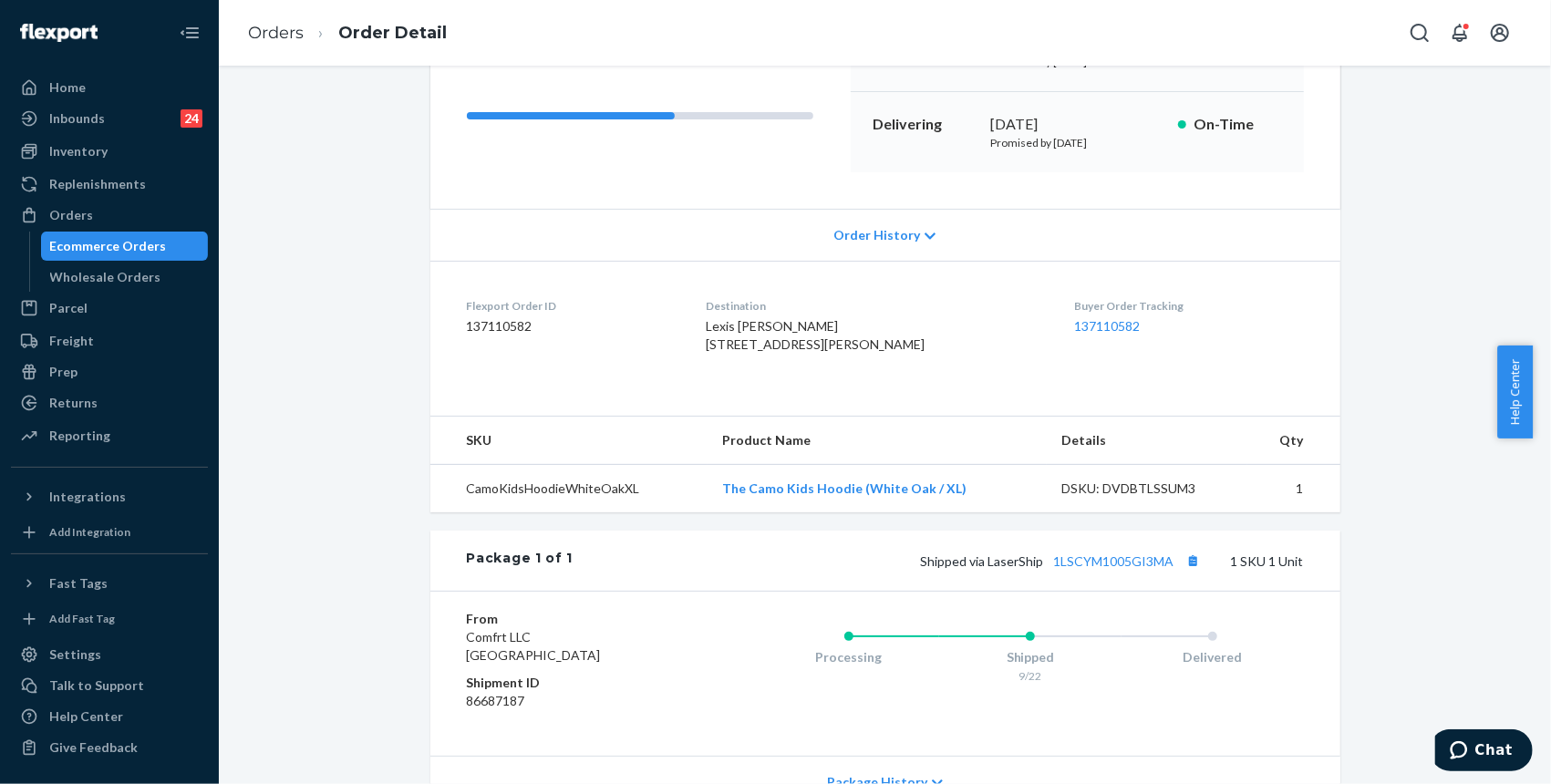
scroll to position [424, 0]
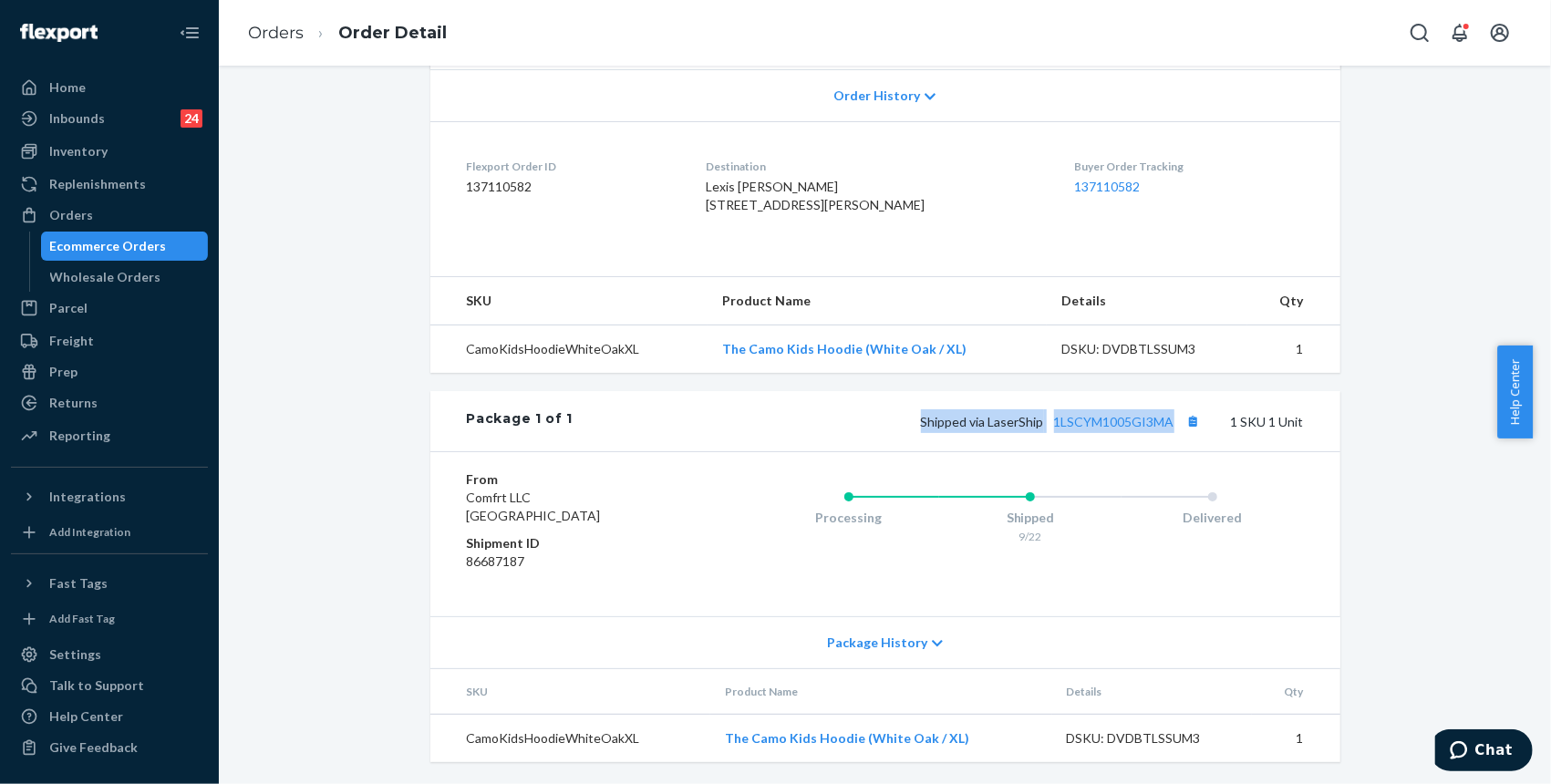
drag, startPoint x: 911, startPoint y: 421, endPoint x: 1171, endPoint y: 424, distance: 260.0
click at [1171, 424] on div "Shipped via LaserShip 1LSCYM1005GI3MA 1 SKU 1 Unit" at bounding box center [938, 421] width 730 height 24
copy span "Shipped via LaserShip 1LSCYM1005GI3MA"
click at [1402, 184] on div "Shopify Order # #253584182-5 • Standard / $6.32 View Details Create Return Dupl…" at bounding box center [885, 244] width 1305 height 1079
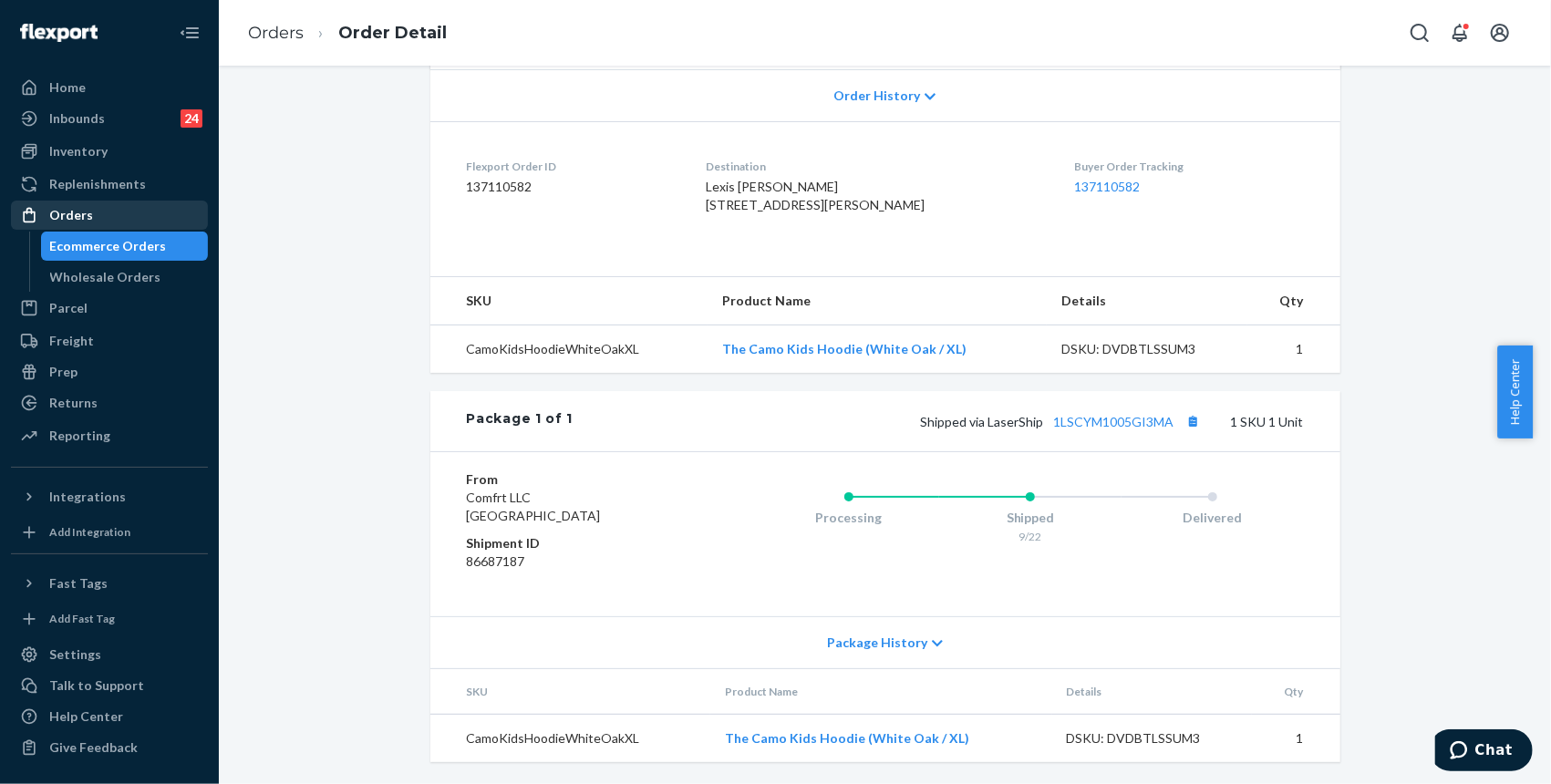
click at [104, 214] on div "Orders" at bounding box center [109, 215] width 193 height 26
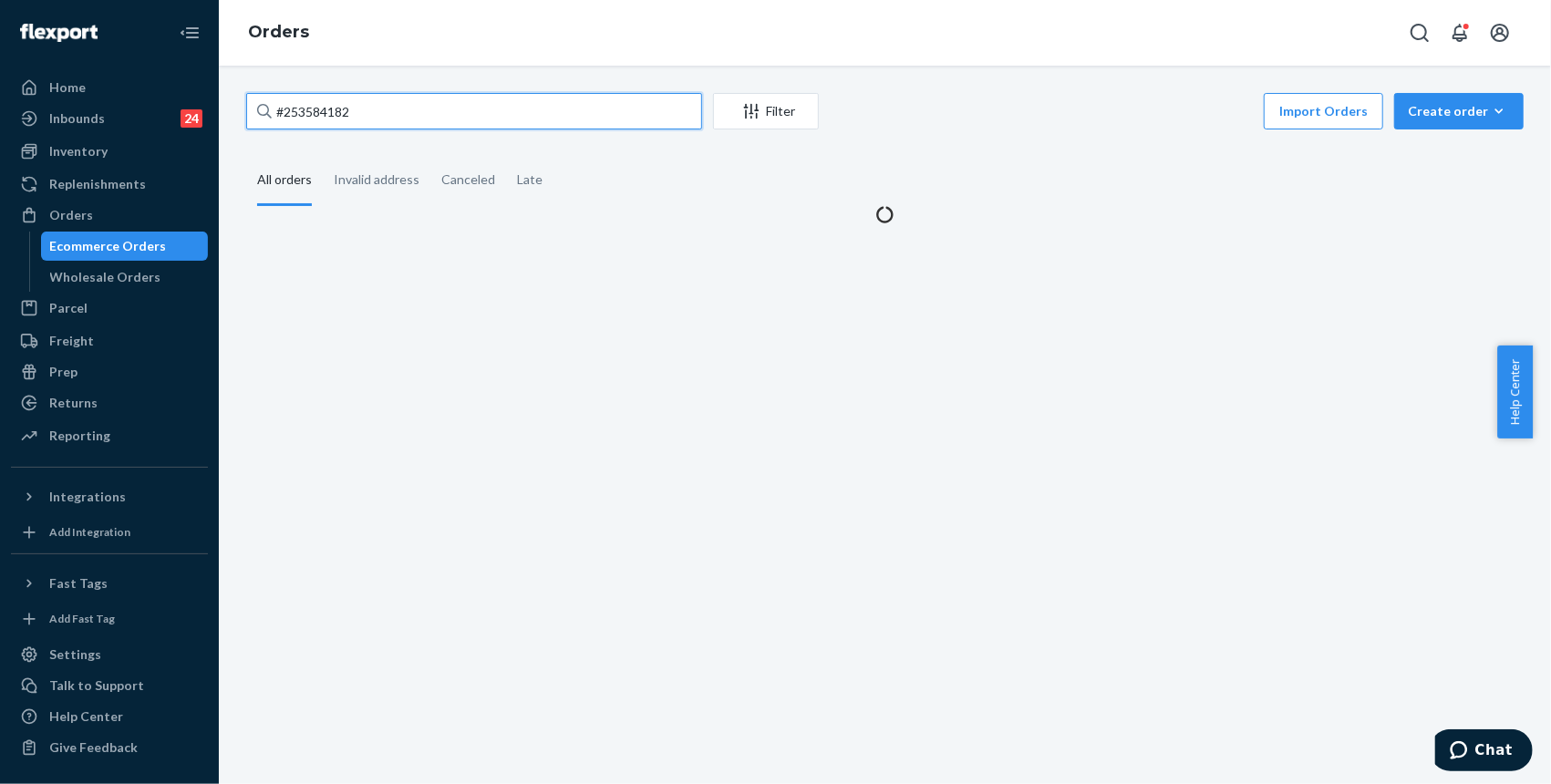
click at [411, 113] on input "#253584182" at bounding box center [474, 112] width 456 height 37
paste input "5270785"
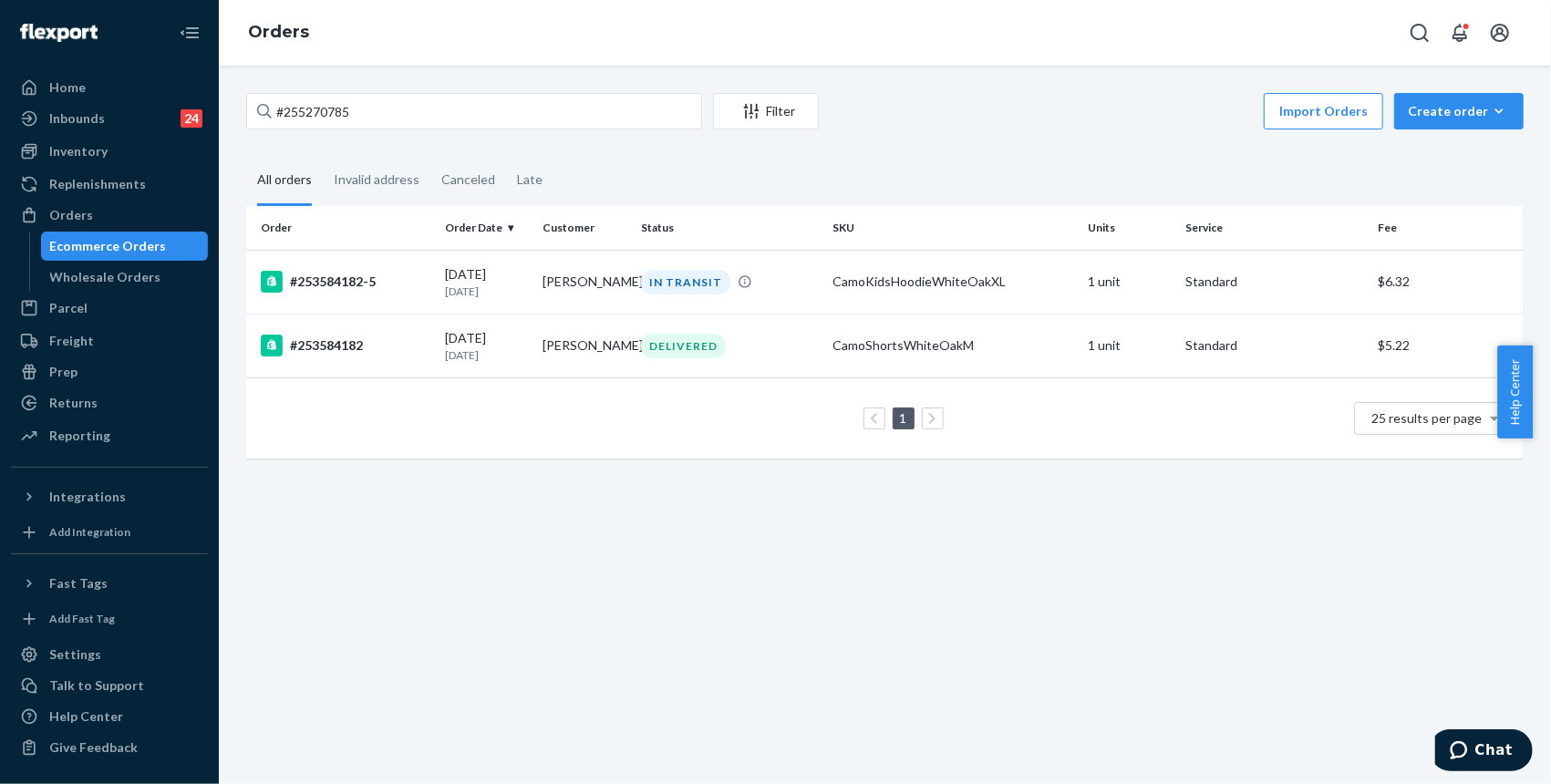
drag, startPoint x: 1352, startPoint y: 603, endPoint x: 665, endPoint y: 282, distance: 758.3
click at [1352, 600] on div "#255270785 Filter Import Orders Create order Ecommerce order Removal order All …" at bounding box center [885, 424] width 1332 height 718
click at [399, 119] on input "#255270785" at bounding box center [474, 112] width 456 height 37
paste input "text"
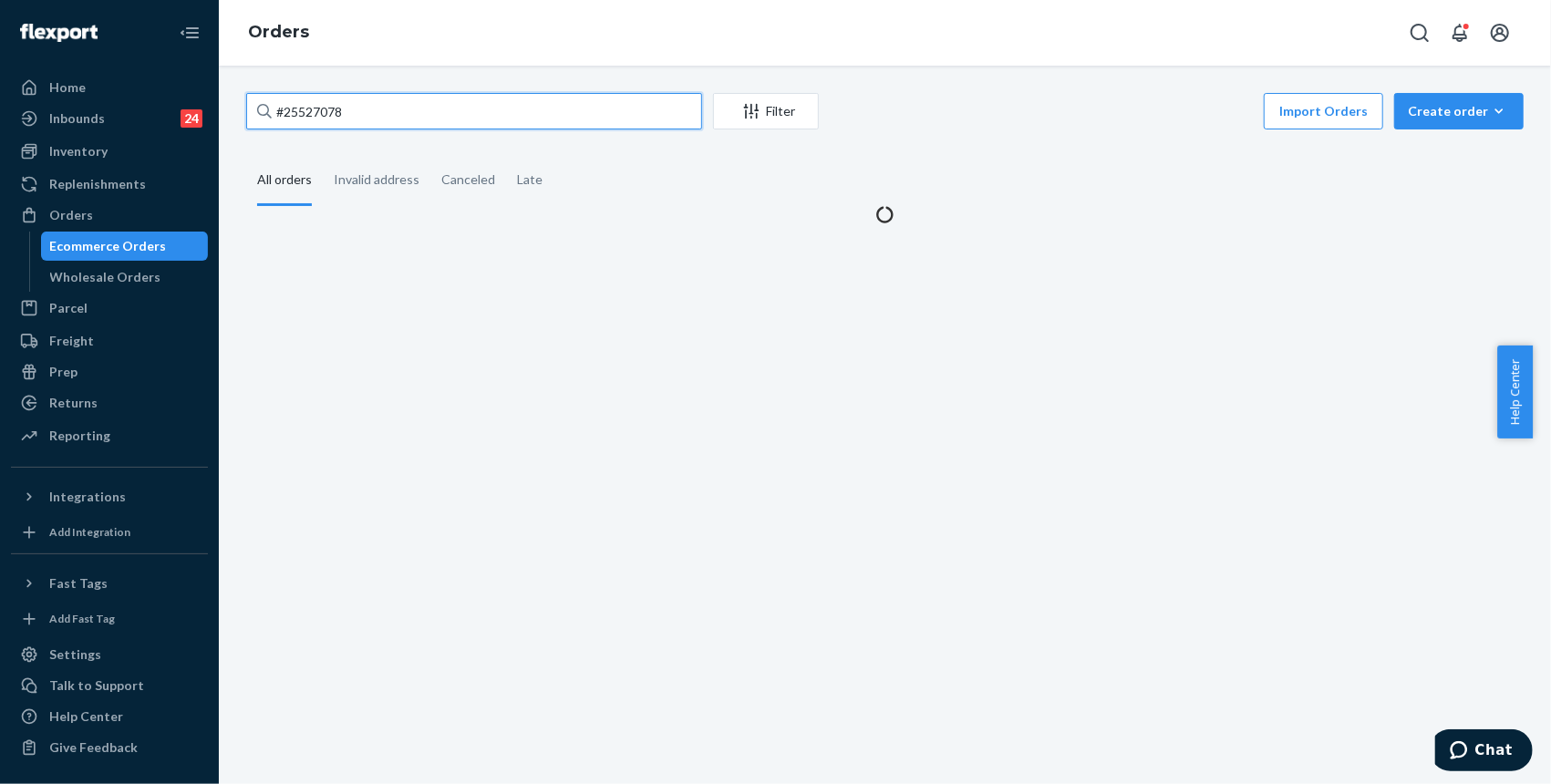
type input "#255270785"
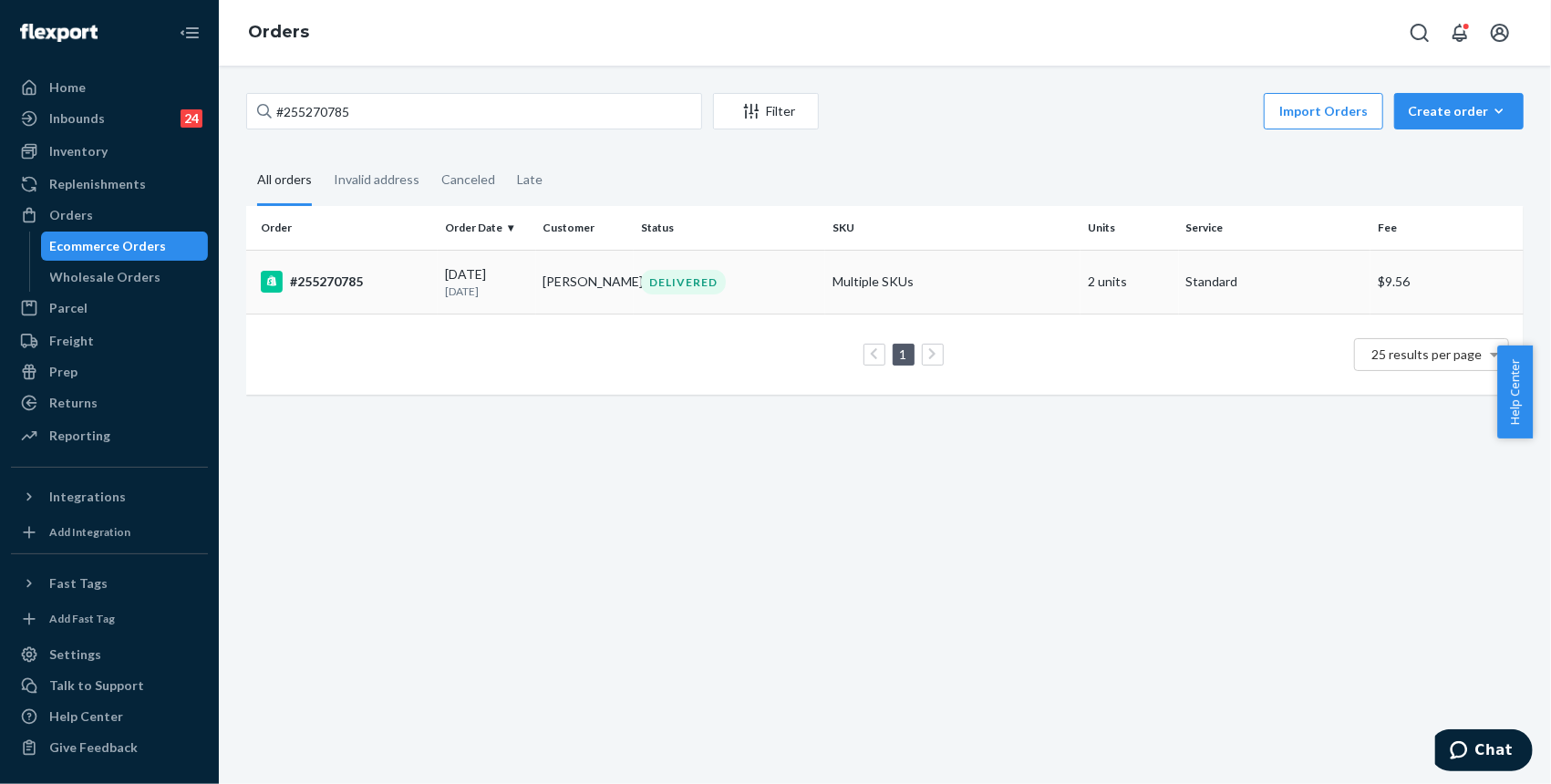
click at [344, 286] on div "#255270785" at bounding box center [345, 282] width 169 height 22
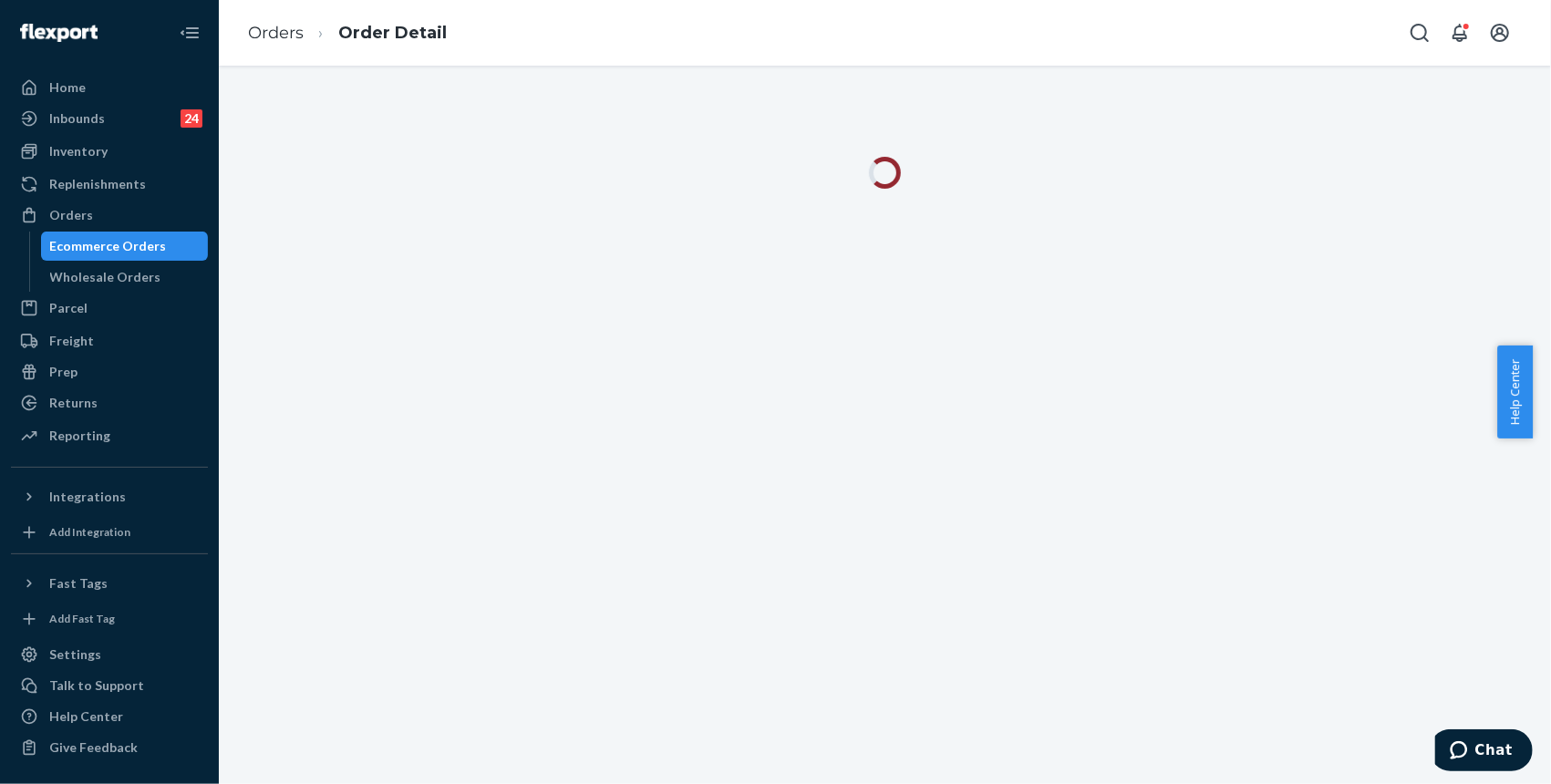
click at [1385, 369] on div at bounding box center [885, 424] width 1332 height 718
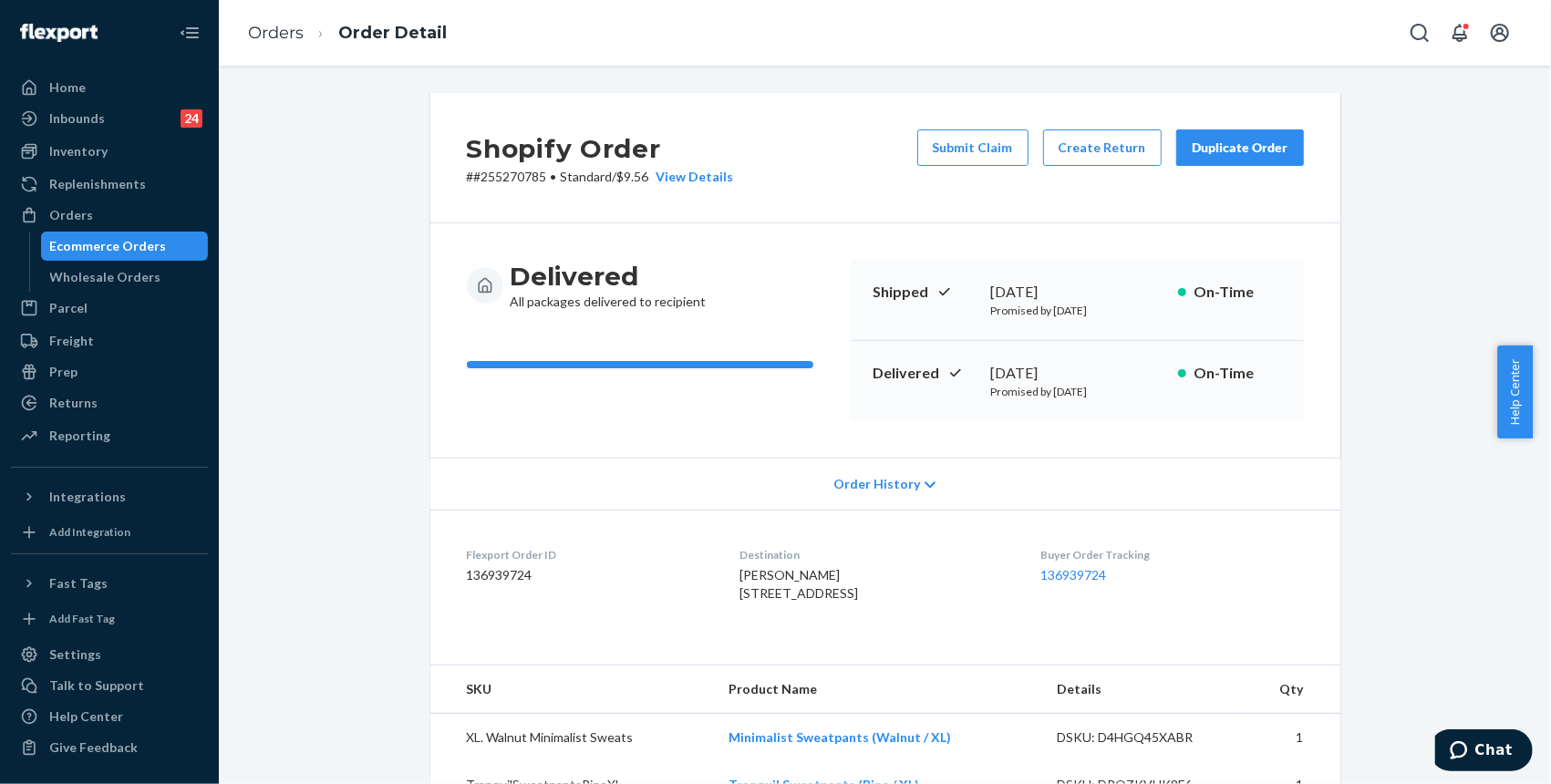
scroll to position [242, 0]
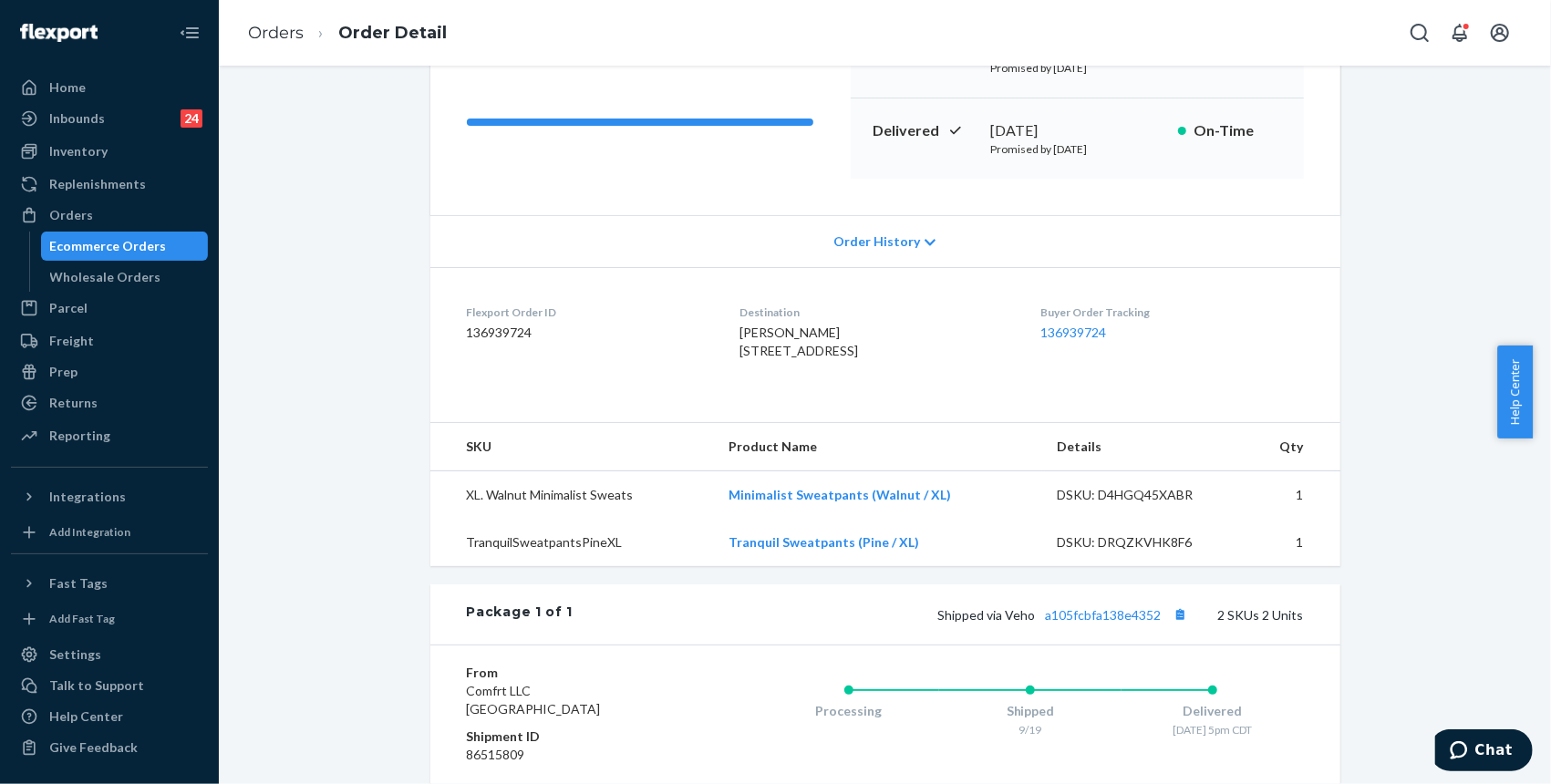
click at [1448, 361] on div "Shopify Order # #255270785 • Standard / $9.56 View Details Submit Claim Create …" at bounding box center [885, 437] width 1305 height 1174
drag, startPoint x: 934, startPoint y: 648, endPoint x: 1154, endPoint y: 655, distance: 220.1
click at [1163, 626] on div "Shipped via Veho a105fcbfa138e4352 2 SKUs 2 Units" at bounding box center [938, 615] width 730 height 24
copy span "Shipped via Veho a105fcbfa138e4352"
click at [1120, 622] on link "a105fcbfa138e4352" at bounding box center [1104, 615] width 116 height 16
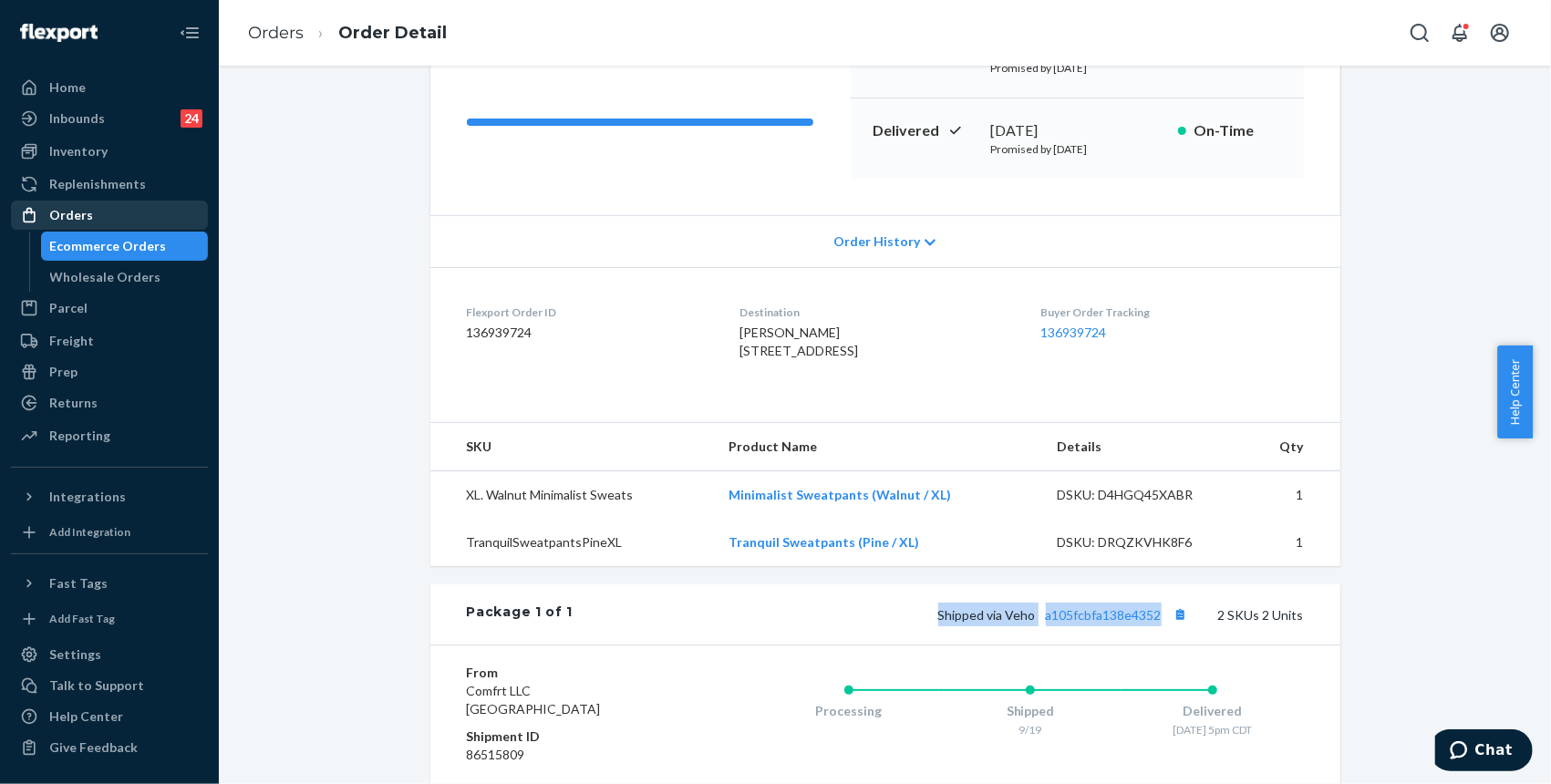
click at [81, 213] on div "Orders" at bounding box center [71, 215] width 44 height 18
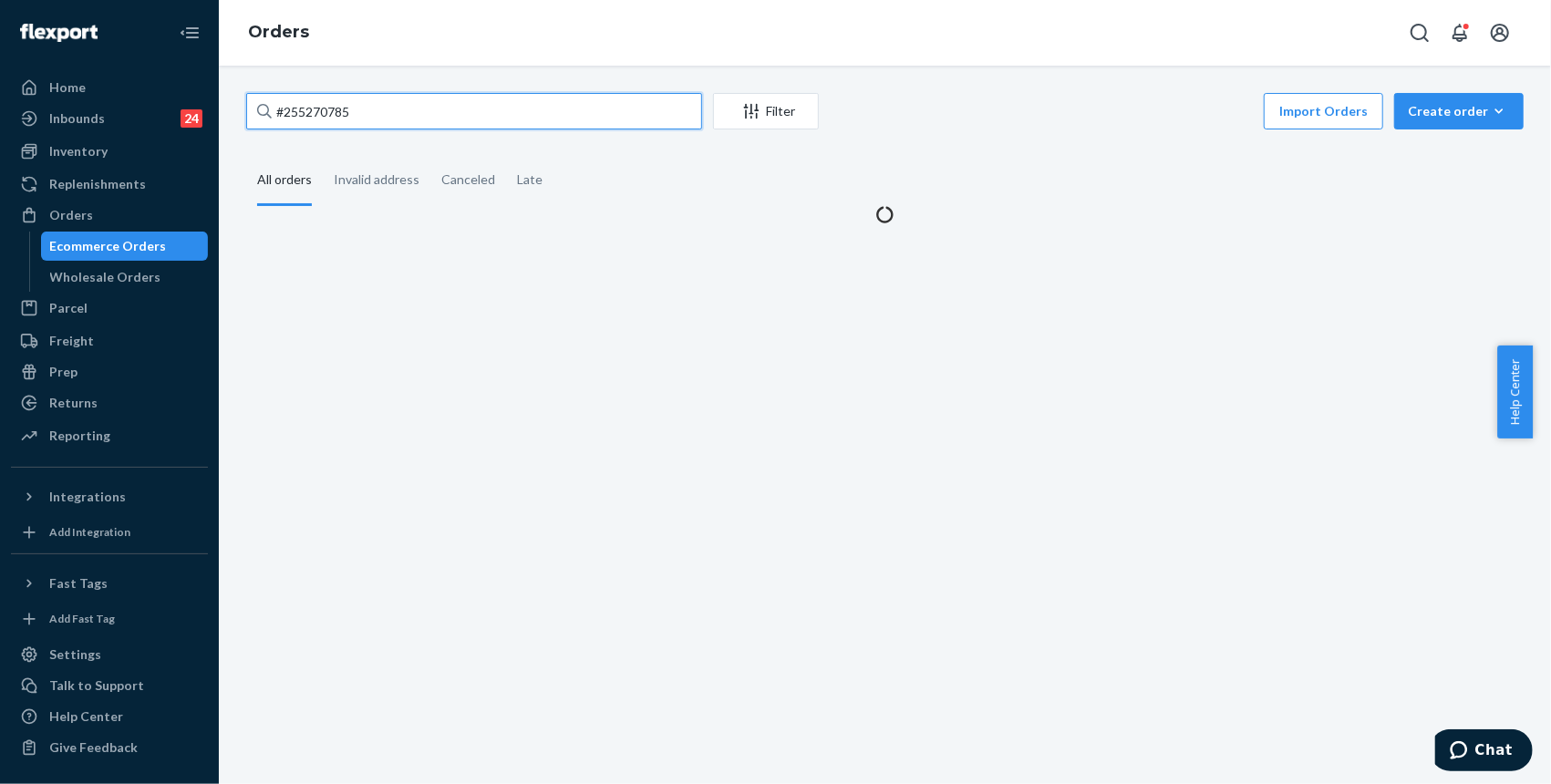
click at [386, 111] on input "#255270785" at bounding box center [474, 112] width 456 height 37
paste input "61951"
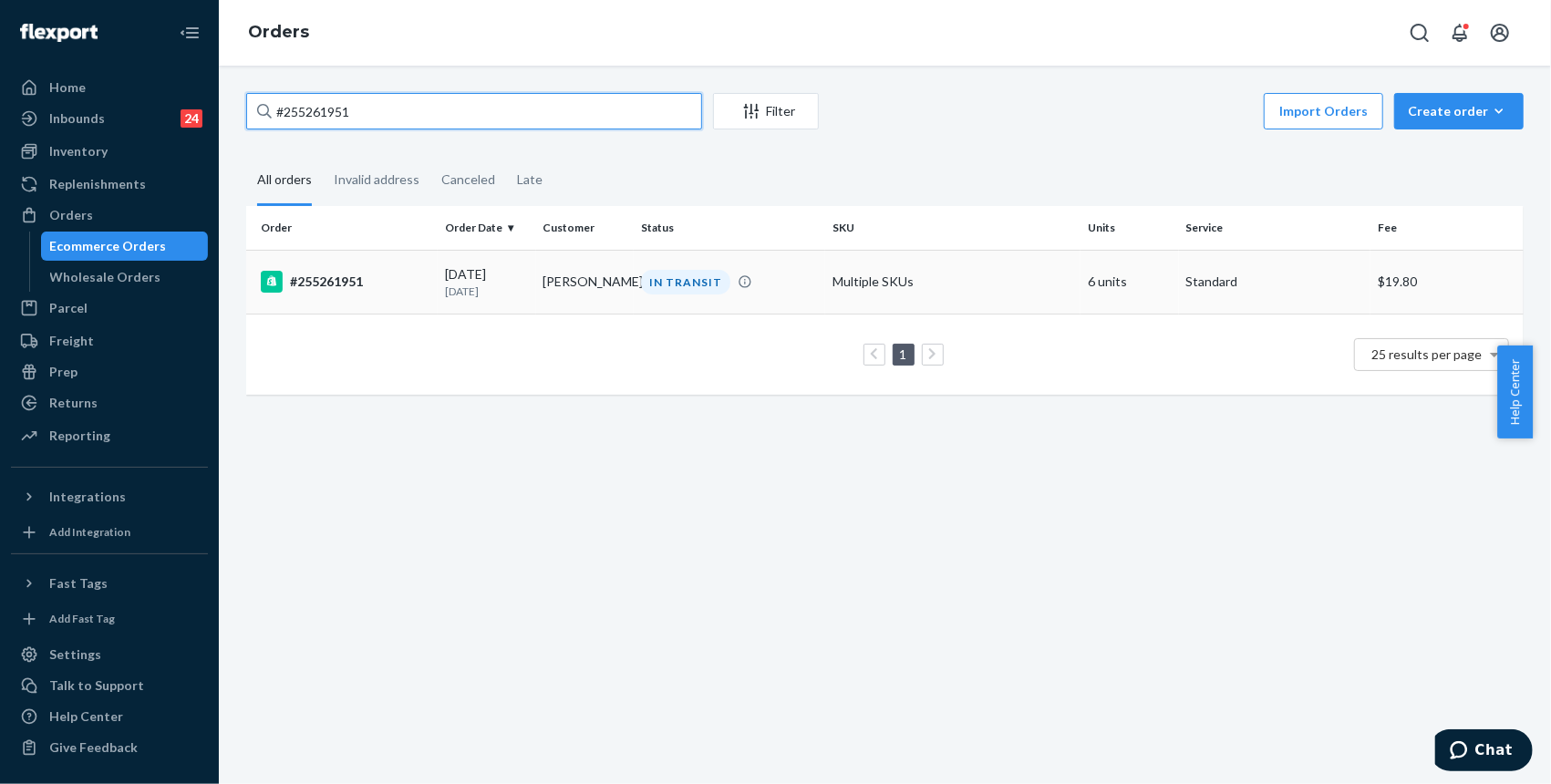
type input "#255261951"
click at [348, 279] on div "#255261951" at bounding box center [345, 282] width 169 height 22
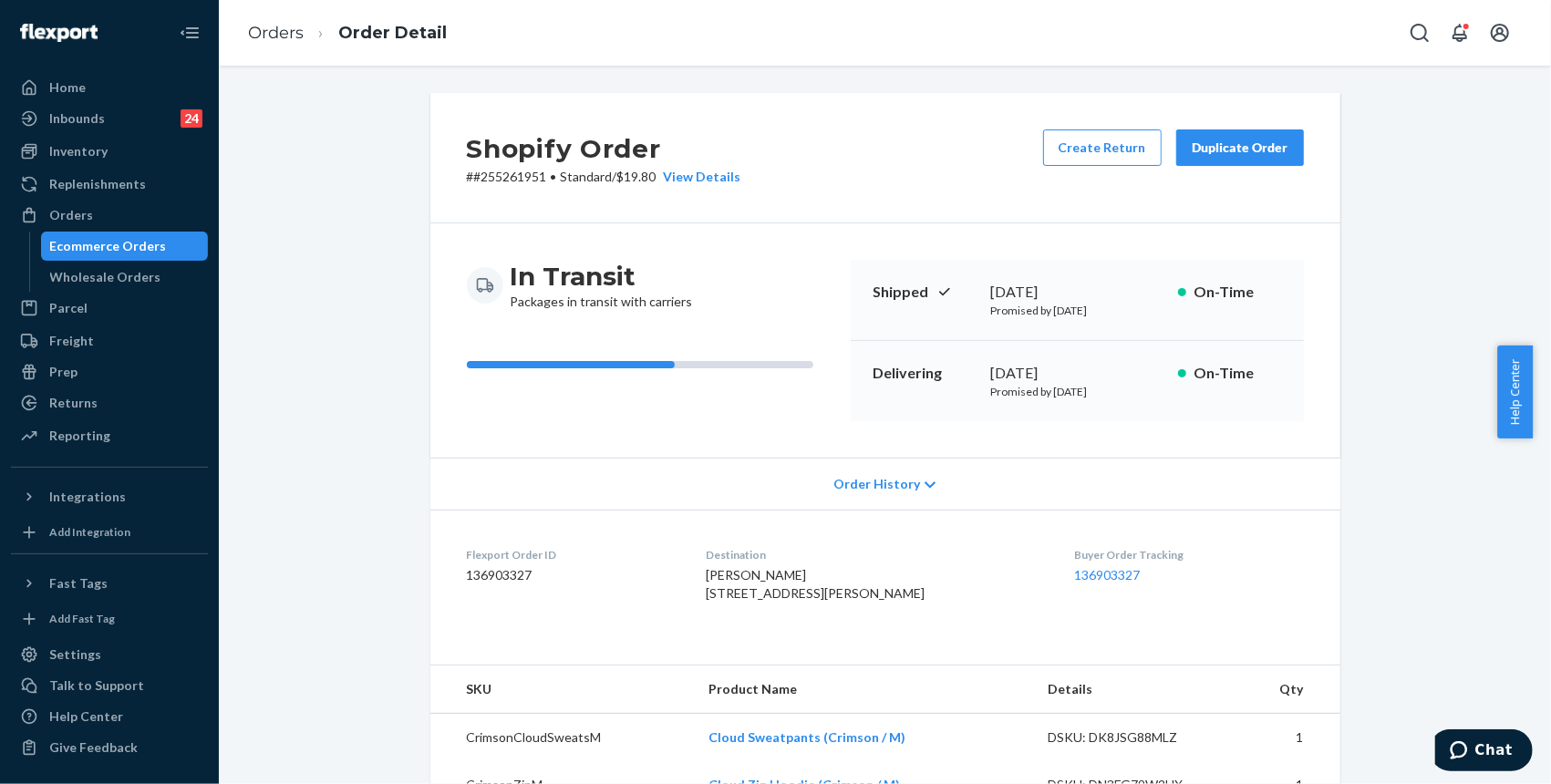
drag, startPoint x: 1406, startPoint y: 254, endPoint x: 1243, endPoint y: 263, distance: 163.2
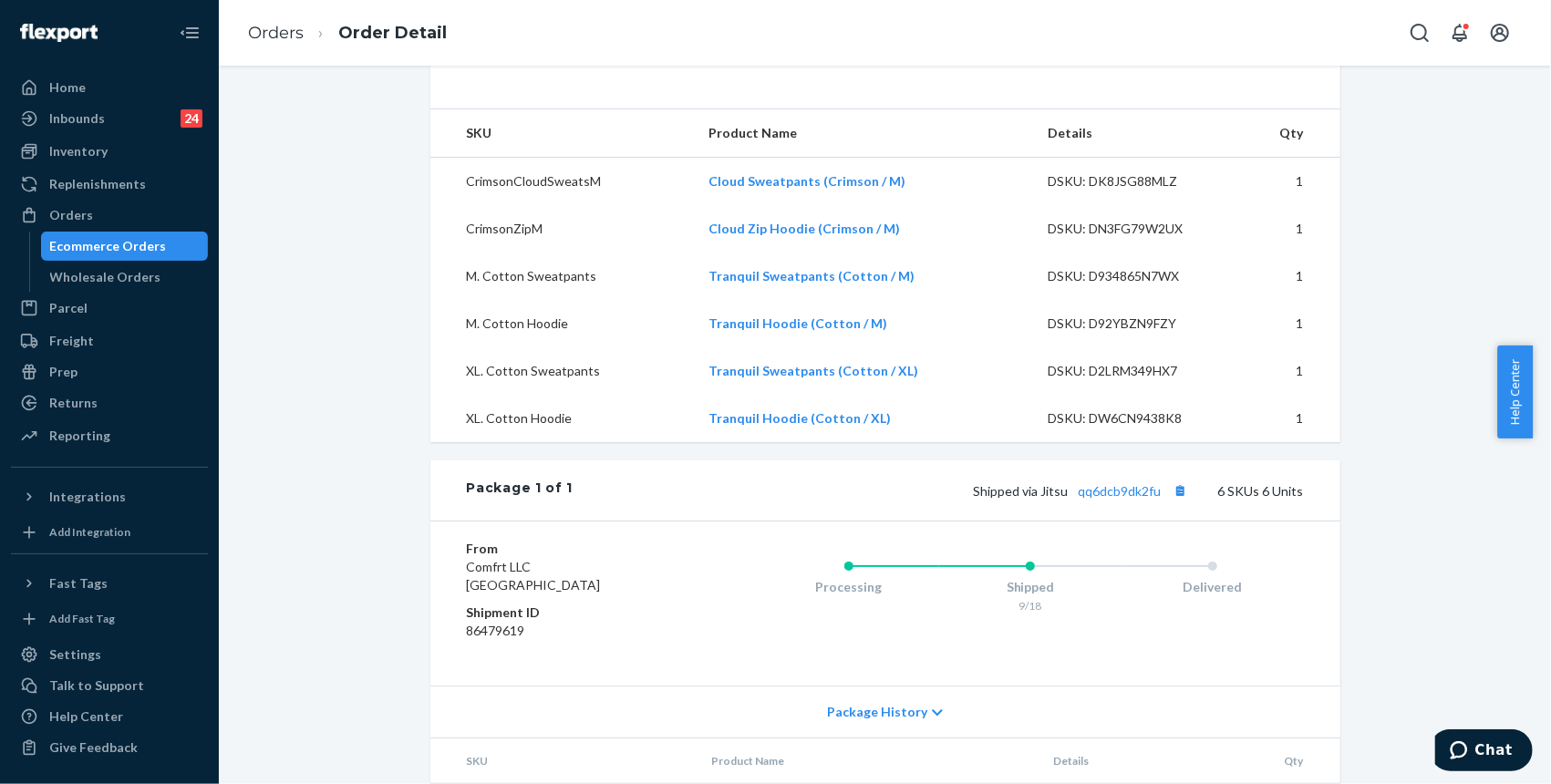
scroll to position [729, 0]
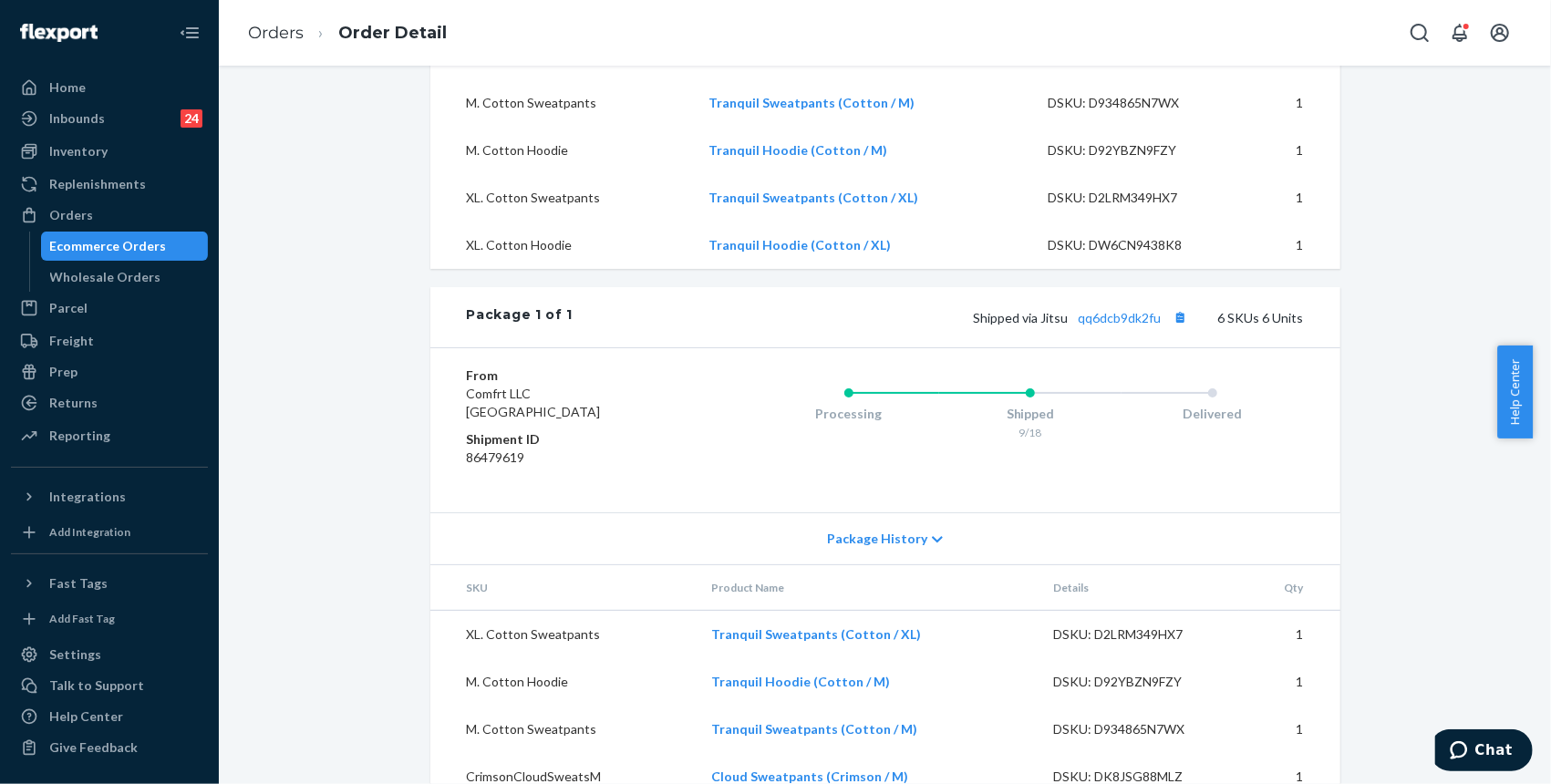
click at [1155, 326] on span "Shipped via Jitsu qq6dcb9dk2fu" at bounding box center [1082, 317] width 219 height 16
click at [1129, 326] on link "qq6dcb9dk2fu" at bounding box center [1120, 317] width 83 height 16
click at [1364, 145] on div "Shopify Order # #255261951 • Standard / $19.80 View Details Create Return Dupli…" at bounding box center [885, 141] width 1305 height 1553
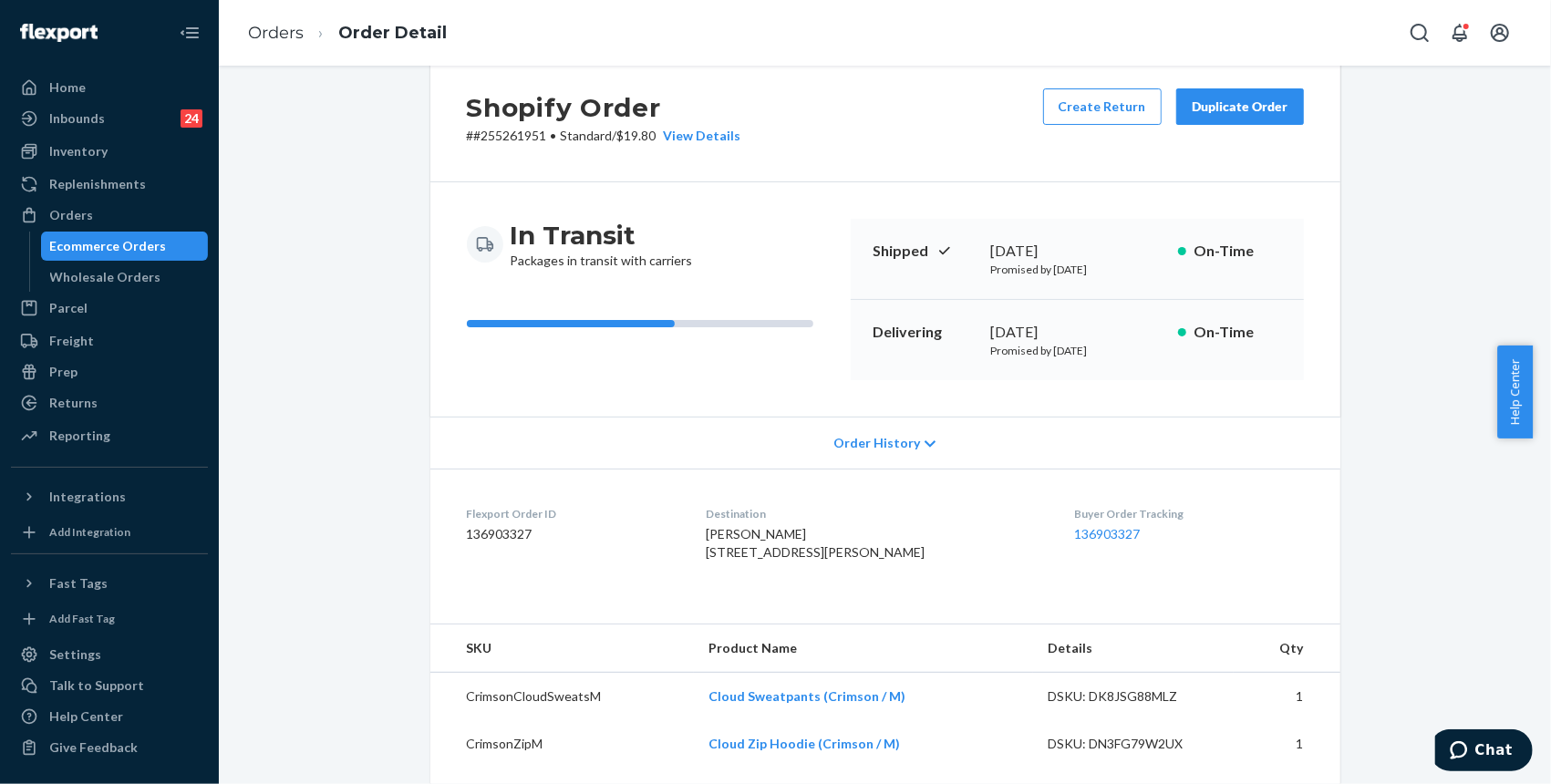
scroll to position [0, 0]
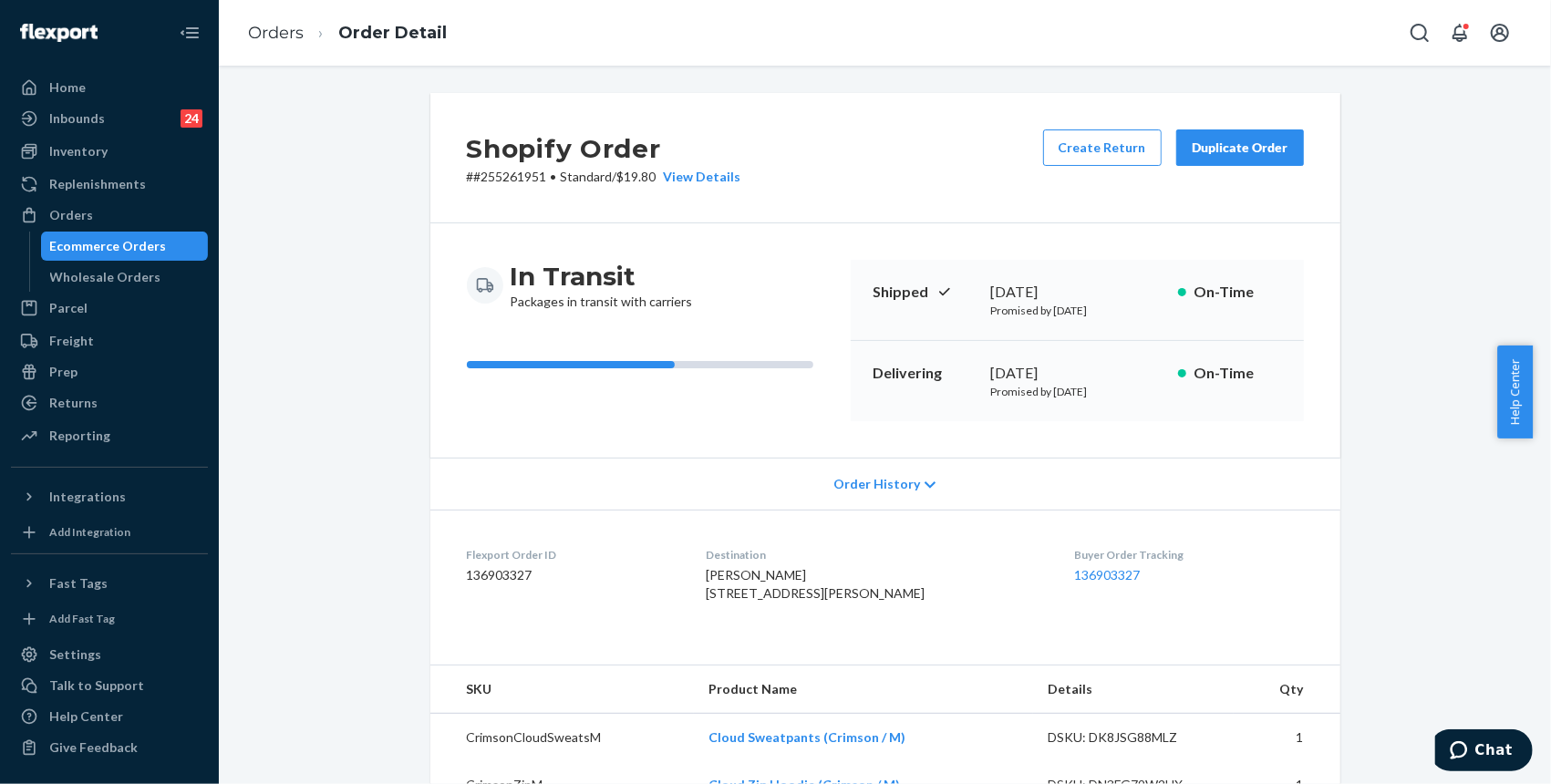
click at [491, 181] on p "# #255261951 • Standard / $19.80 View Details" at bounding box center [604, 177] width 275 height 18
copy p "255261951"
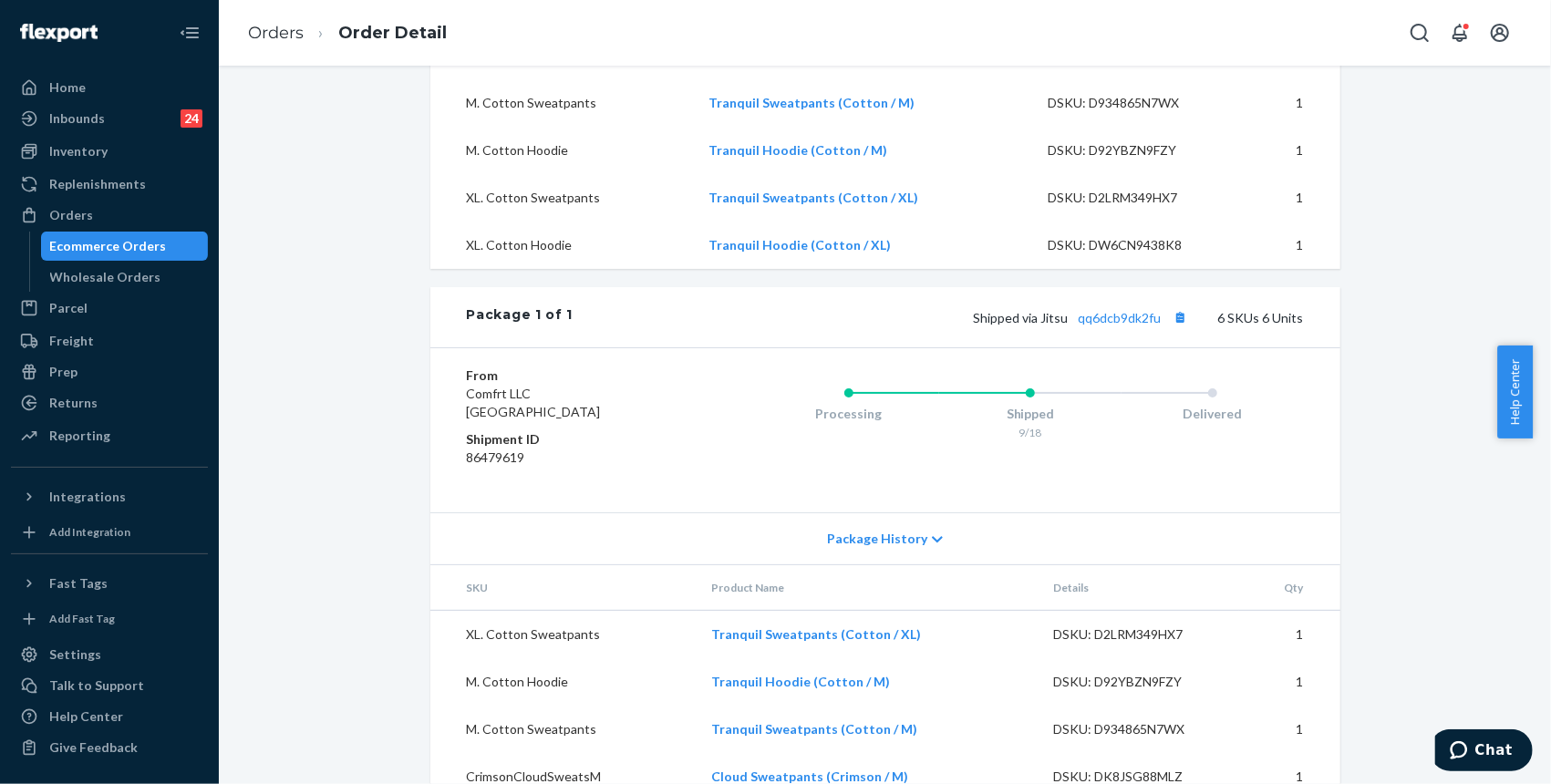
scroll to position [486, 0]
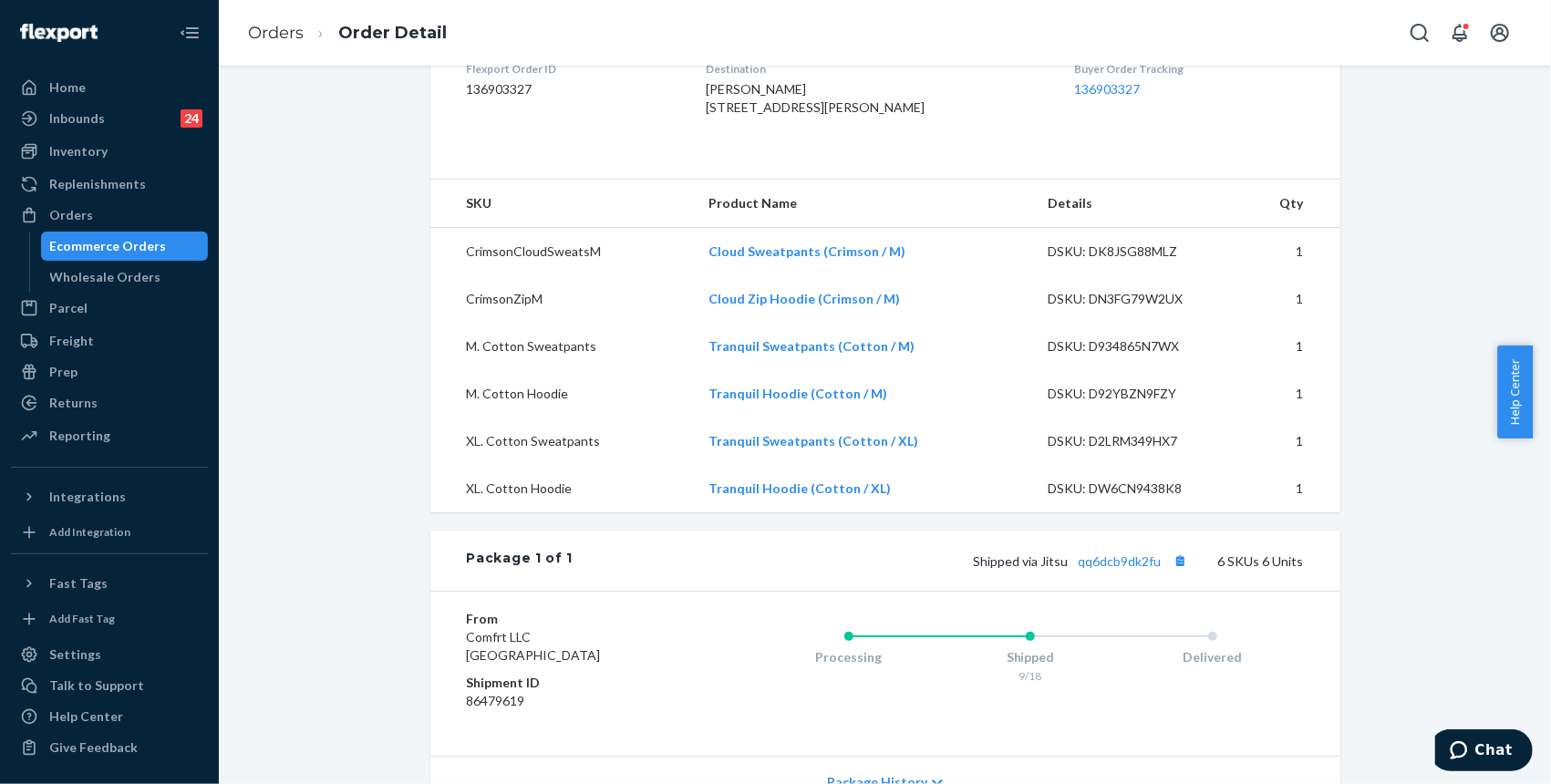
click at [1361, 275] on div "Shopify Order # #255261951 • Standard / $19.80 View Details Create Return Dupli…" at bounding box center [885, 384] width 1305 height 1553
click at [1040, 569] on span "Shipped via Jitsu qq6dcb9dk2fu" at bounding box center [1082, 561] width 219 height 16
copy span "Jitsu"
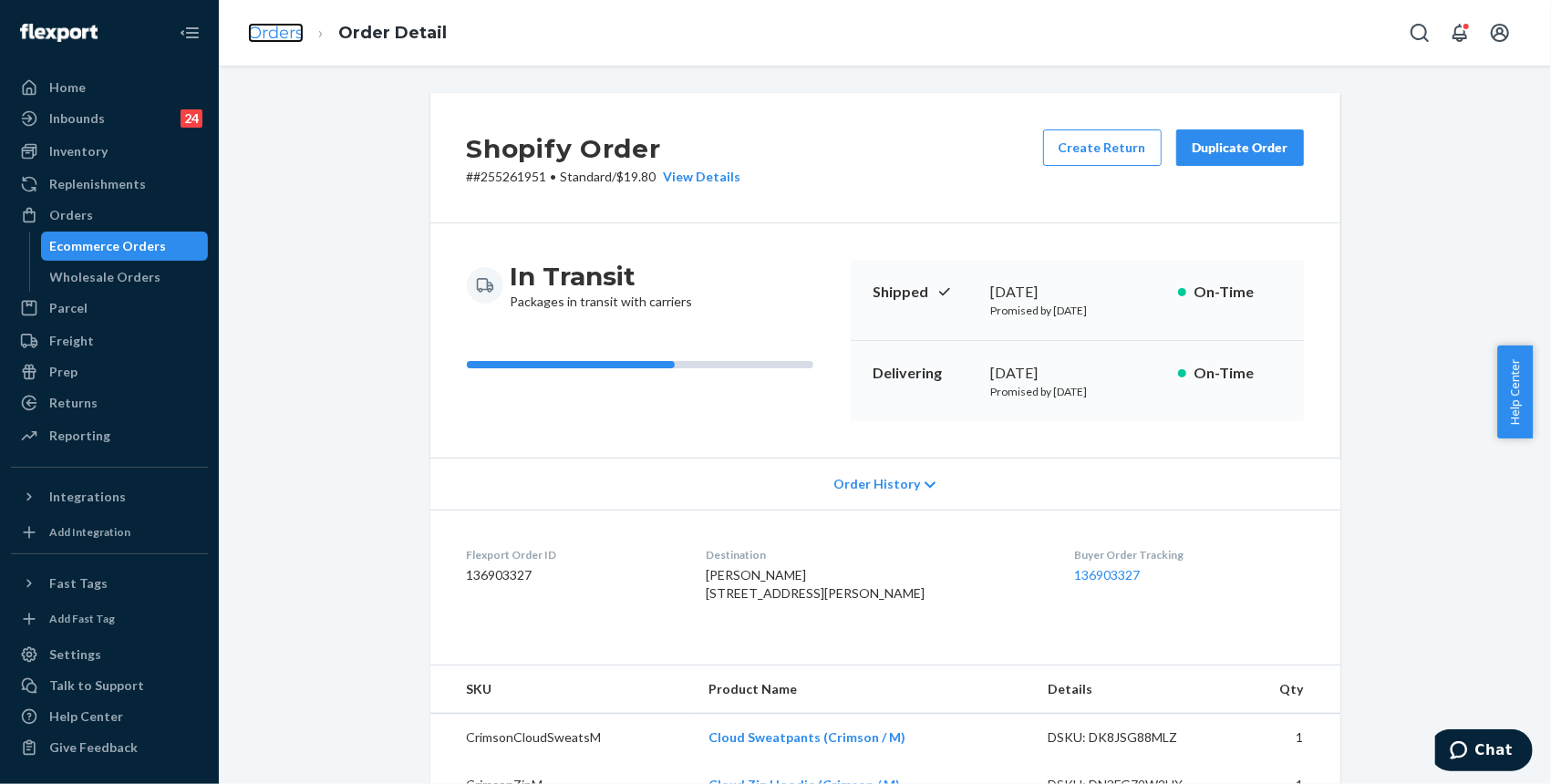
click at [273, 29] on link "Orders" at bounding box center [275, 33] width 56 height 20
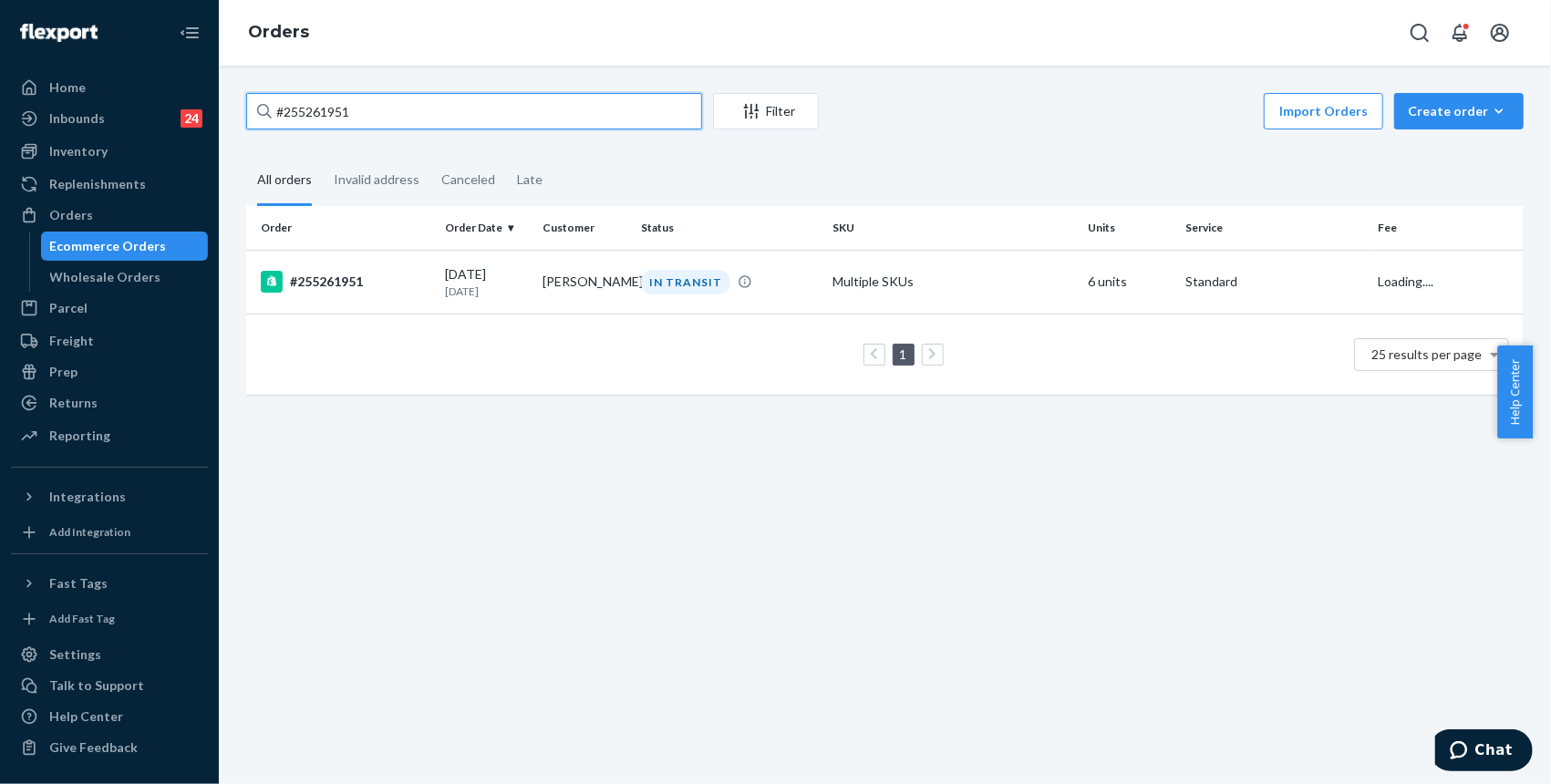
click at [394, 117] on input "#255261951" at bounding box center [474, 112] width 456 height 37
paste input "18877"
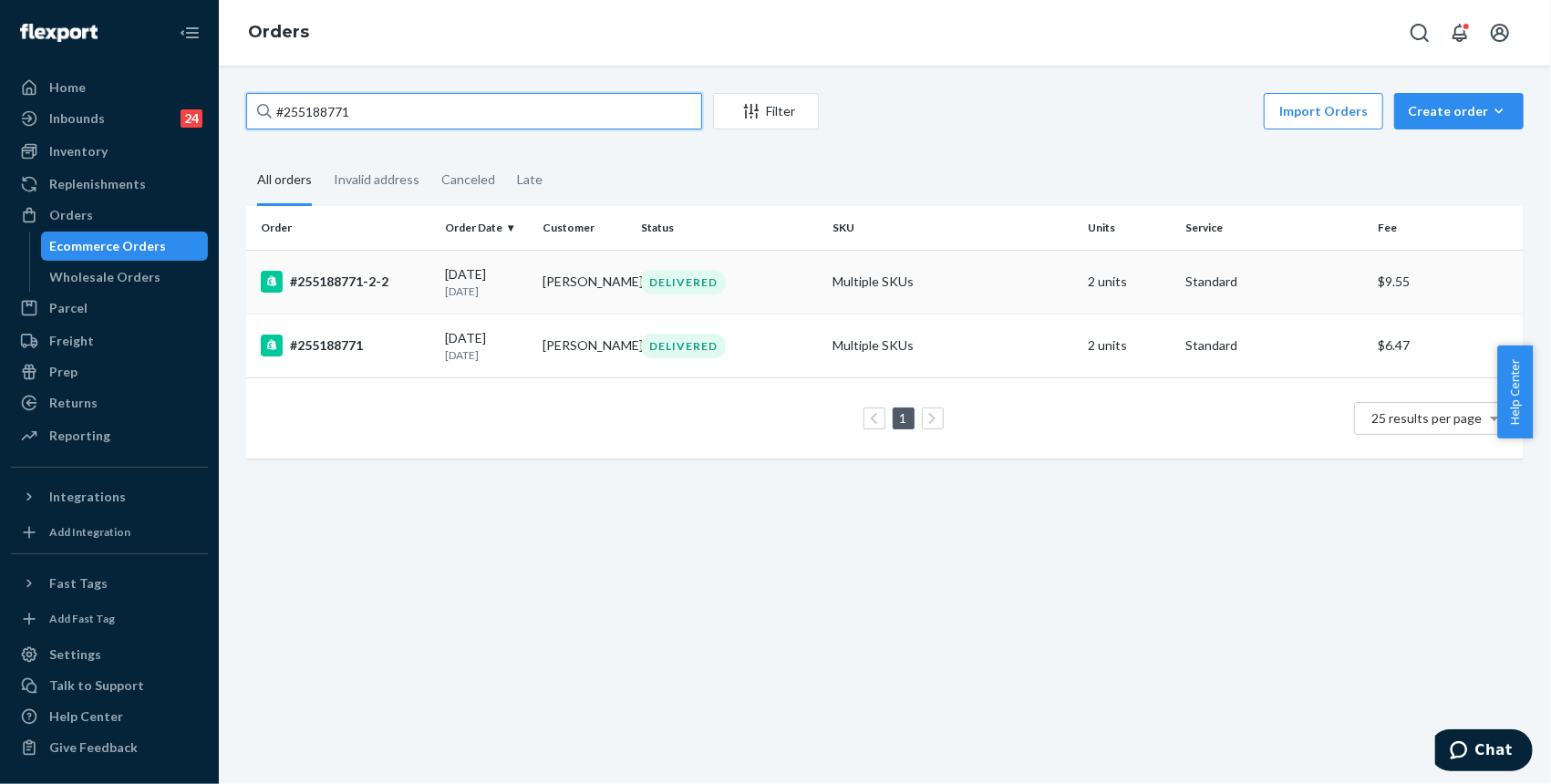
type input "#255188771"
click at [328, 291] on div "#255188771-2-2" at bounding box center [345, 282] width 169 height 22
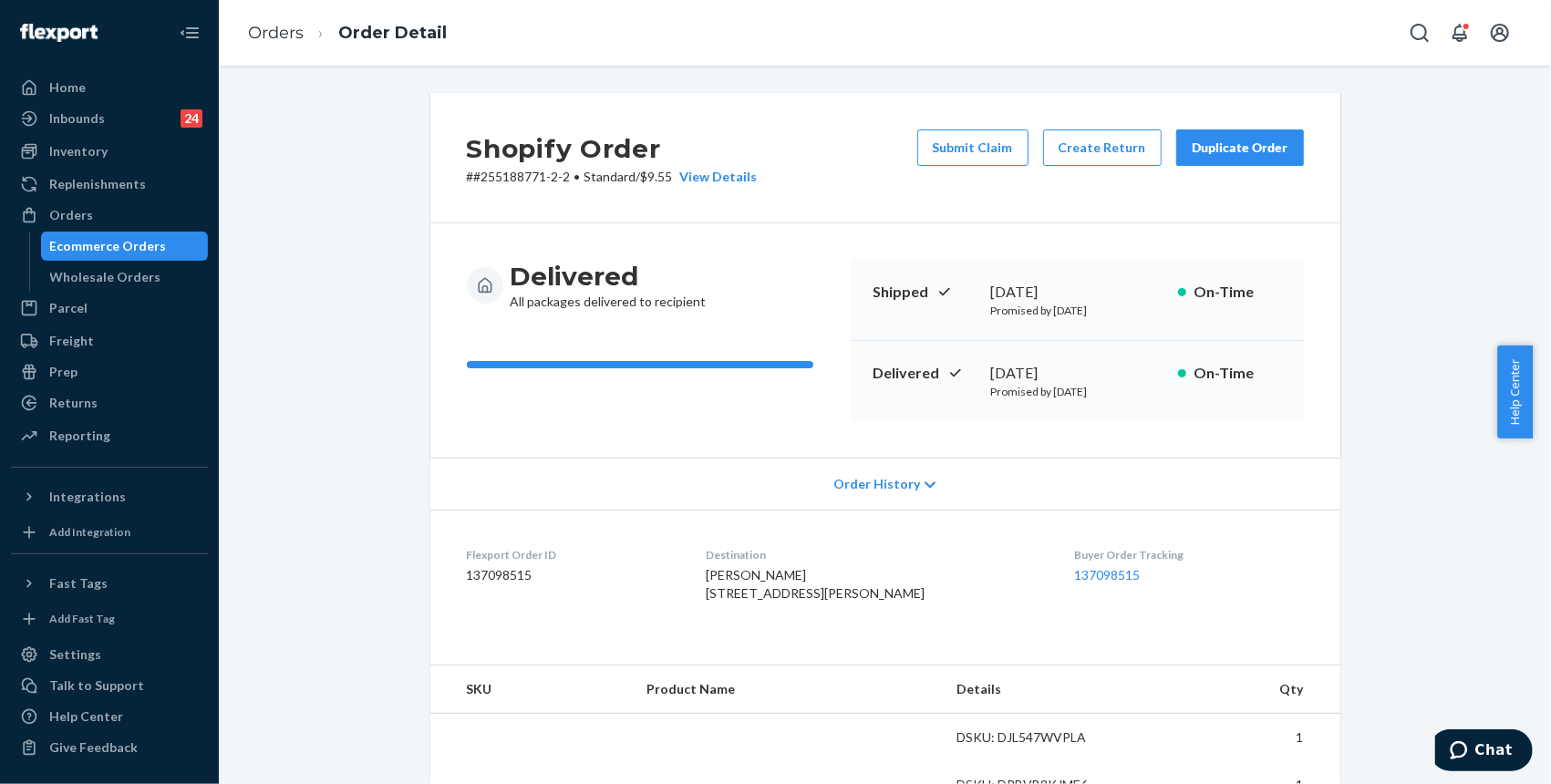
click at [1385, 243] on div "Shopify Order # #255188771-2-2 • Standard / $9.55 View Details Submit Claim Cre…" at bounding box center [885, 663] width 1305 height 1140
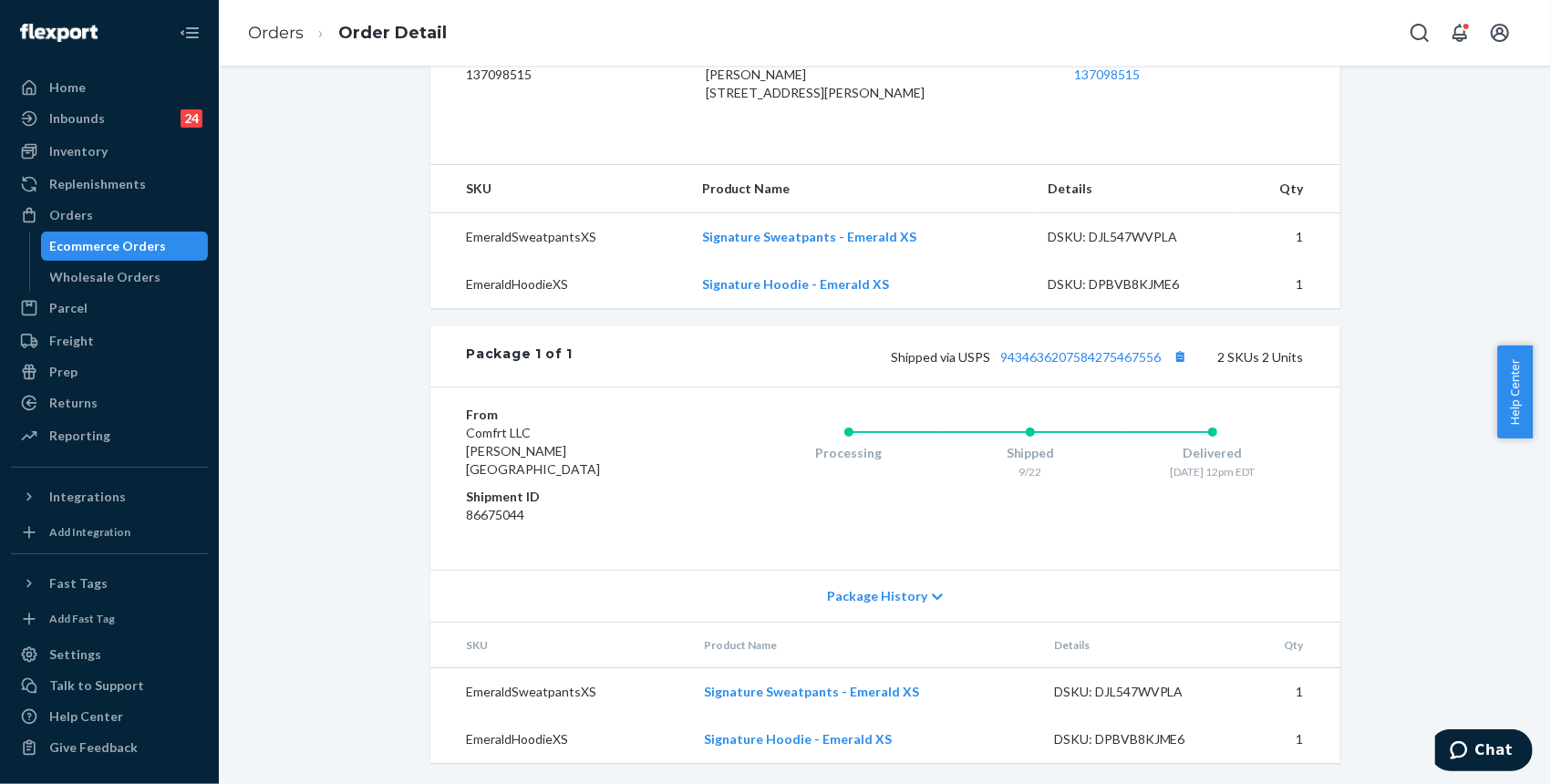
scroll to position [519, 0]
click at [1432, 299] on div "Shopify Order # #255188771-2-2 • Standard / $9.55 View Details Submit Claim Cre…" at bounding box center [885, 188] width 1305 height 1192
click at [1409, 271] on div "Shopify Order # #255188771-2-2 • Standard / $9.55 View Details Submit Claim Cre…" at bounding box center [885, 188] width 1305 height 1192
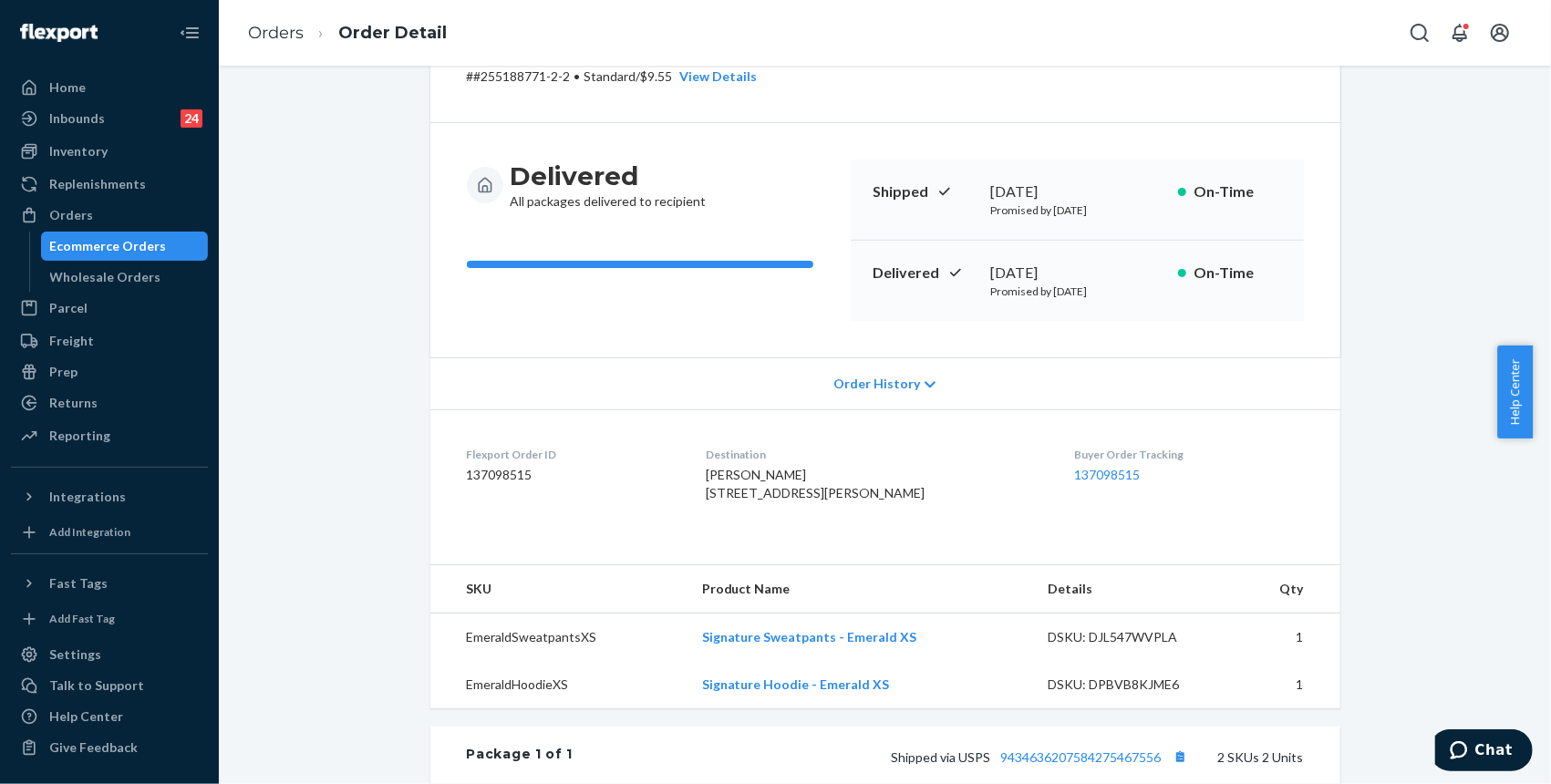
scroll to position [0, 0]
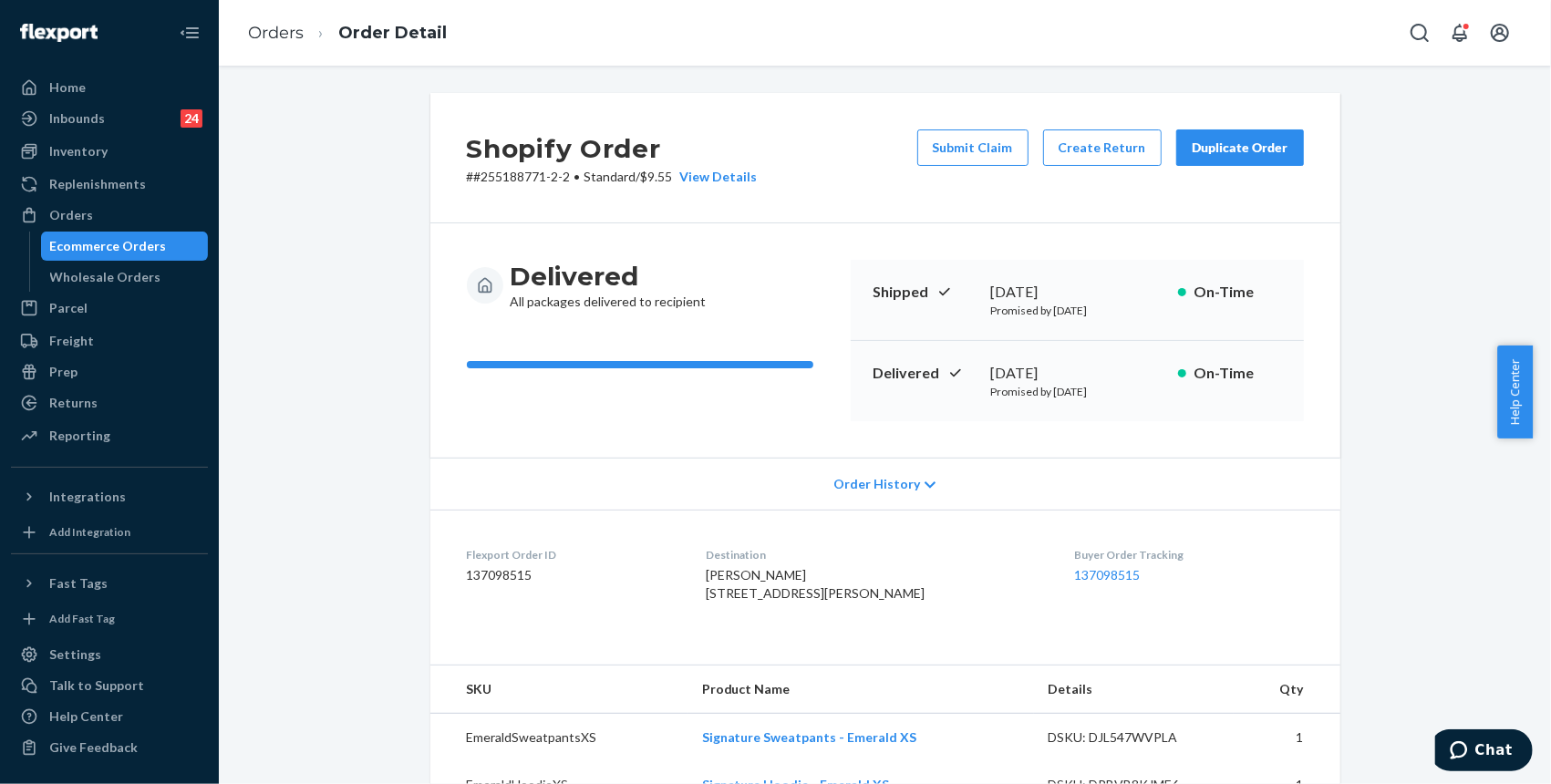
drag, startPoint x: 1400, startPoint y: 370, endPoint x: 1246, endPoint y: 317, distance: 162.9
click at [1400, 369] on div "Shopify Order # #255188771-2-2 • Standard / $9.55 View Details Submit Claim Cre…" at bounding box center [885, 689] width 1305 height 1192
click at [1017, 373] on div "[DATE]" at bounding box center [1077, 373] width 172 height 21
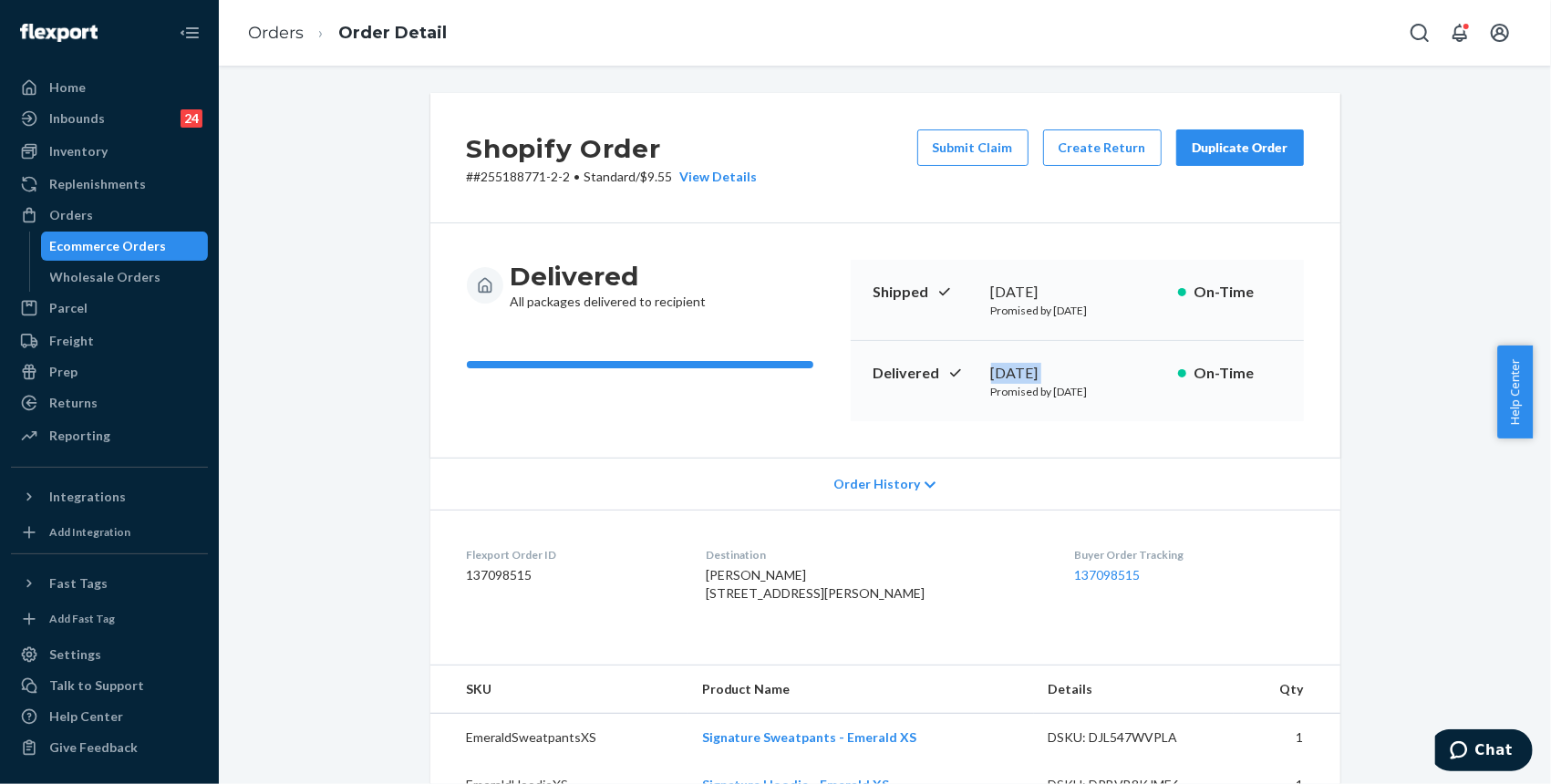
copy div "[DATE]"
click at [1391, 210] on div "Shopify Order # #255188771-2-2 • Standard / $9.55 View Details Submit Claim Cre…" at bounding box center [885, 689] width 1305 height 1192
click at [278, 18] on ol "Orders Order Detail" at bounding box center [347, 33] width 228 height 54
click at [280, 38] on link "Orders" at bounding box center [275, 33] width 56 height 20
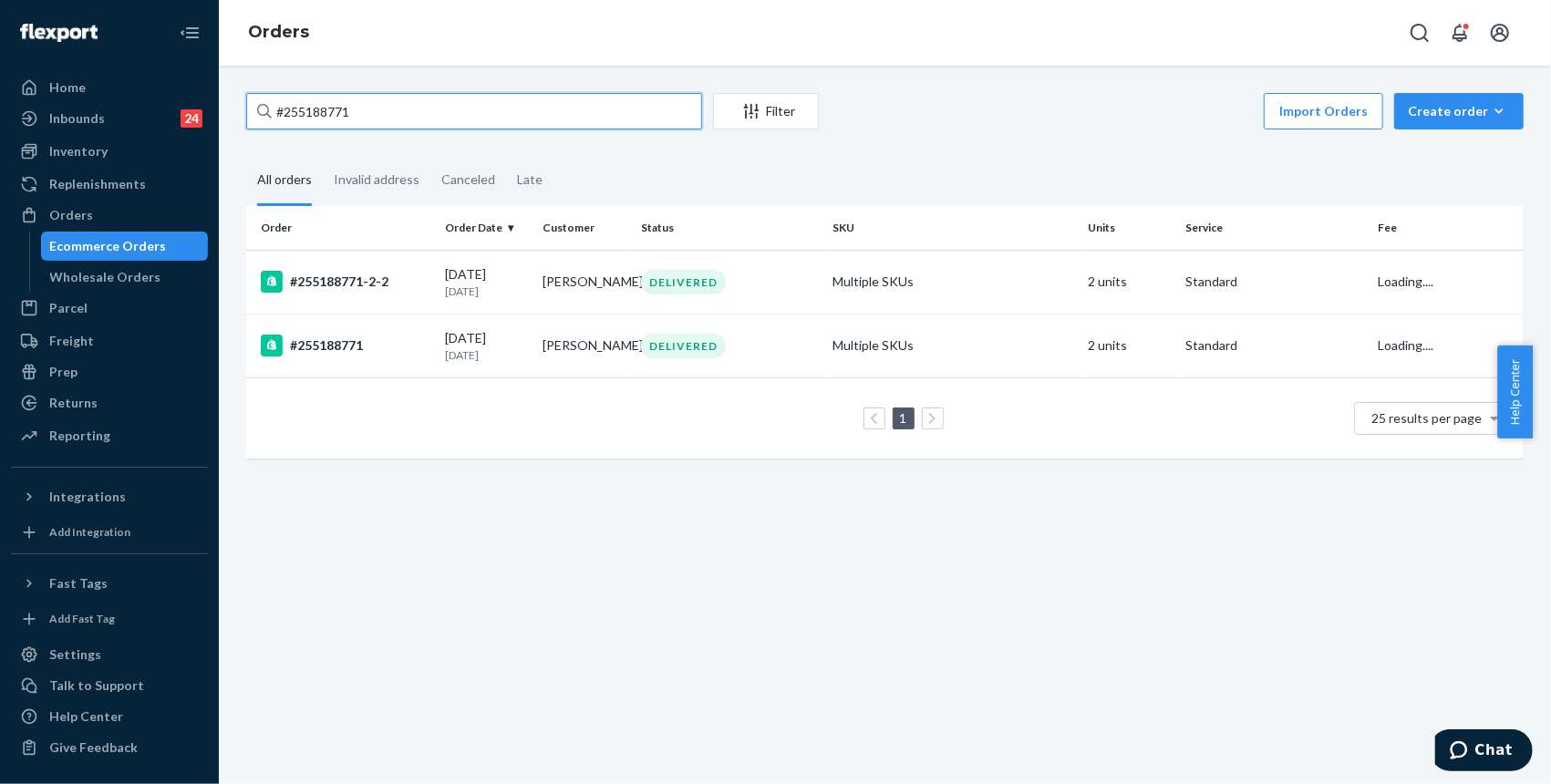
click at [380, 108] on input "#255188771" at bounding box center [474, 112] width 456 height 37
paste input "014374"
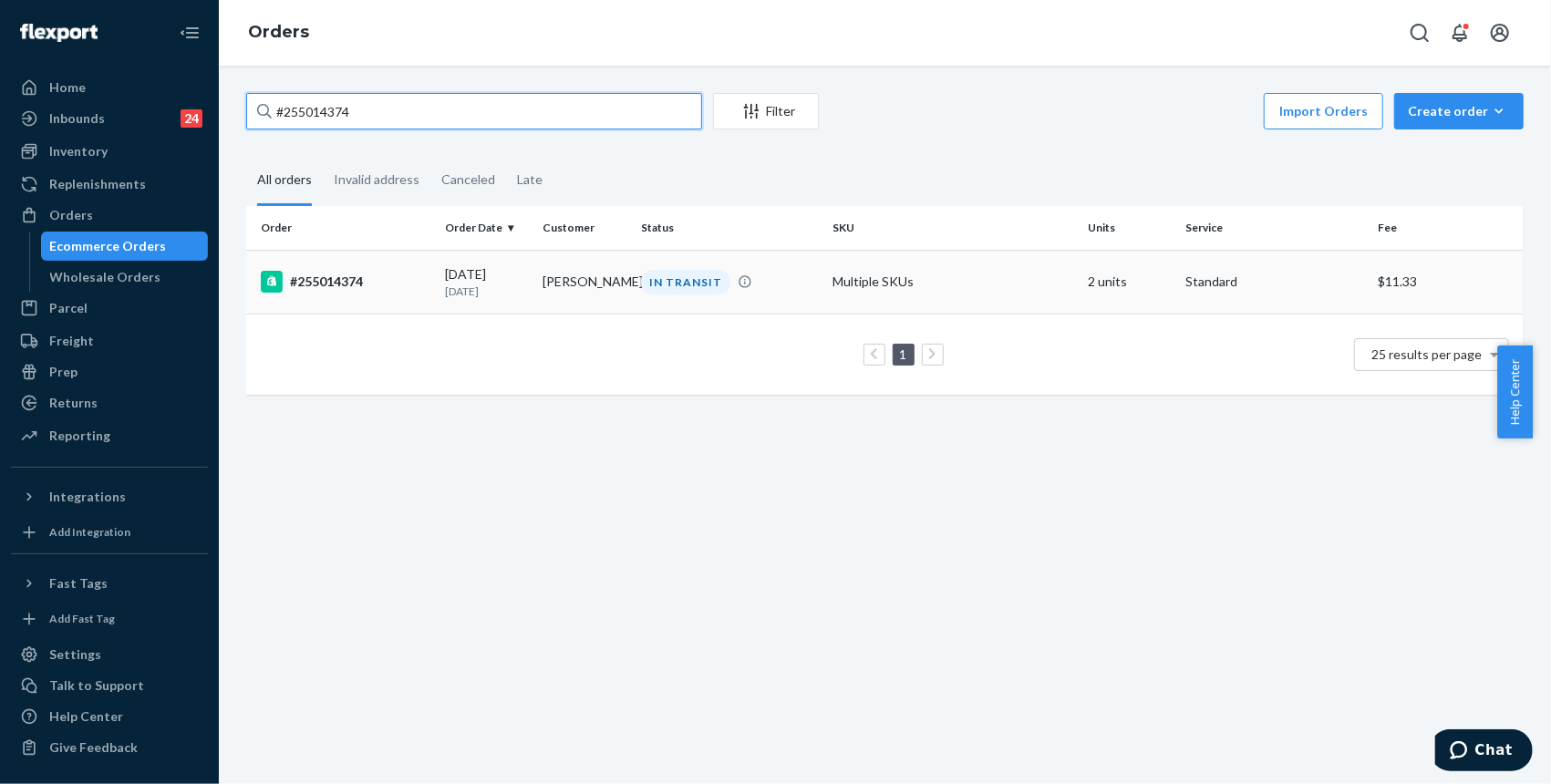
type input "#255014374"
click at [368, 293] on td "#255014374" at bounding box center [341, 282] width 191 height 64
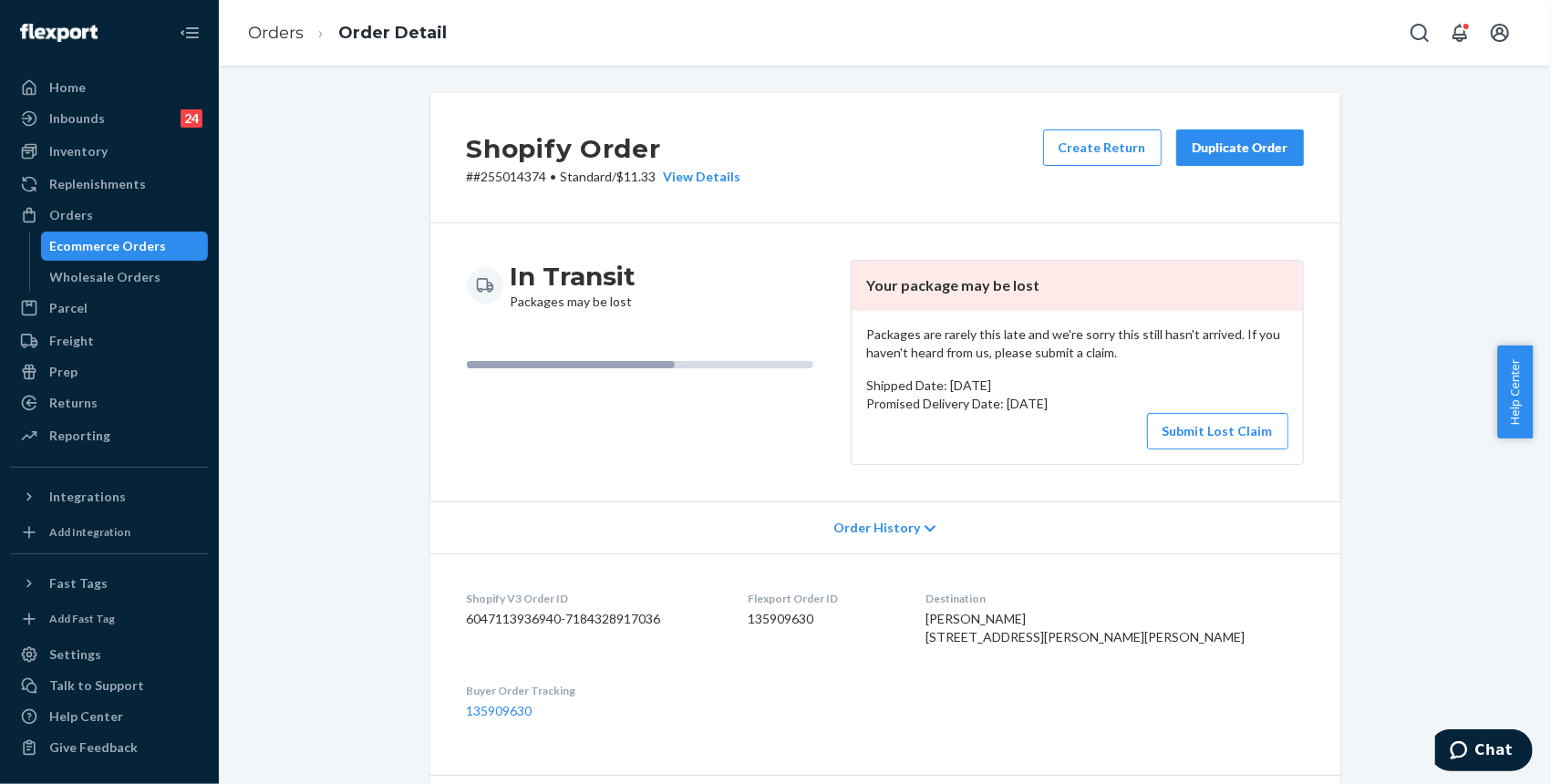
scroll to position [628, 0]
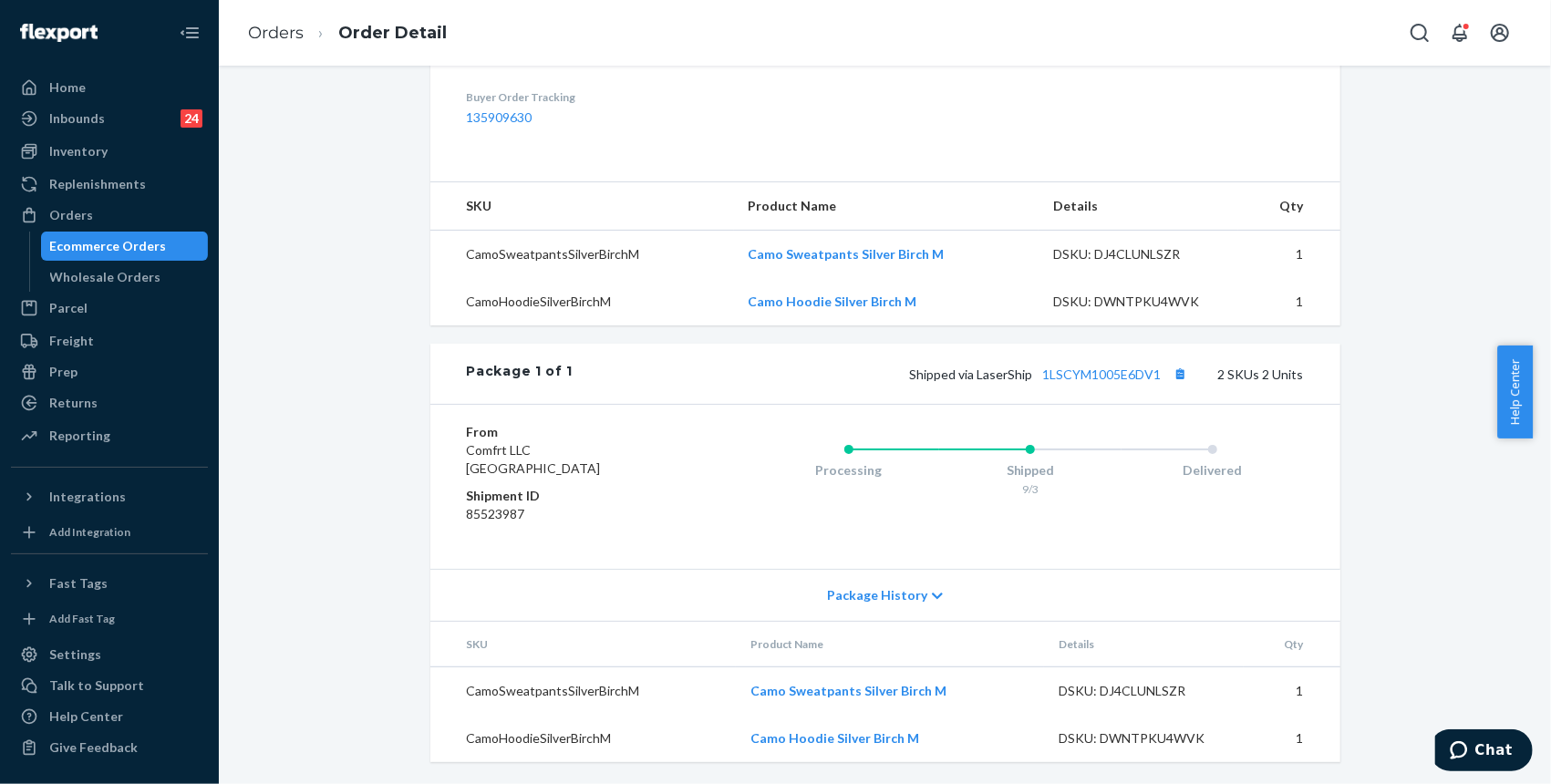
click at [1360, 715] on div "Shopify Order # #255014374 • Standard / $11.33 View Details Create Return Dupli…" at bounding box center [885, 142] width 1305 height 1284
click at [1395, 242] on div "Shopify Order # #255014374 • Standard / $11.33 View Details Create Return Dupli…" at bounding box center [885, 142] width 1305 height 1284
click at [1416, 200] on div "Shopify Order # #255014374 • Standard / $11.33 View Details Create Return Dupli…" at bounding box center [885, 142] width 1305 height 1284
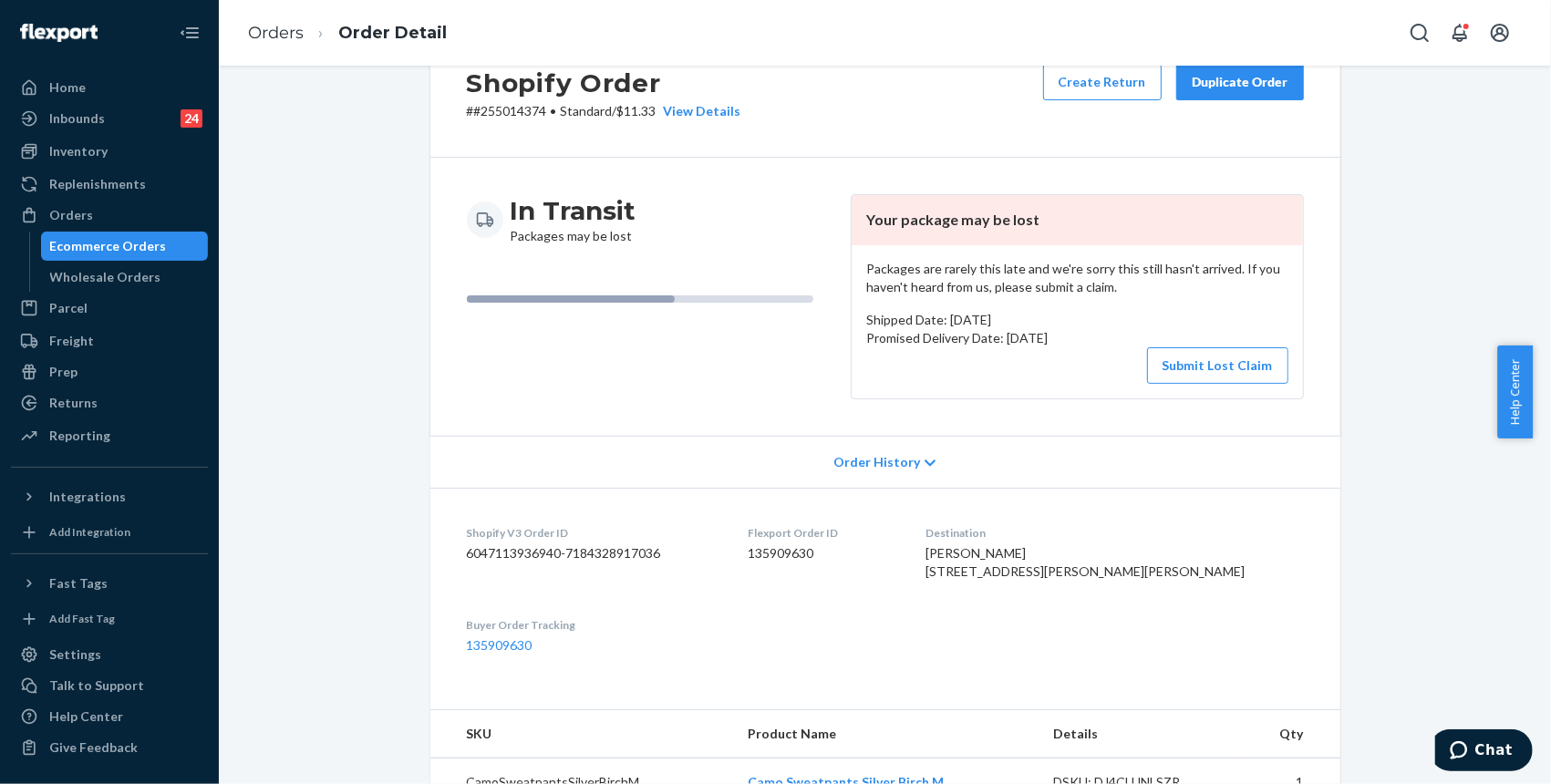
scroll to position [0, 0]
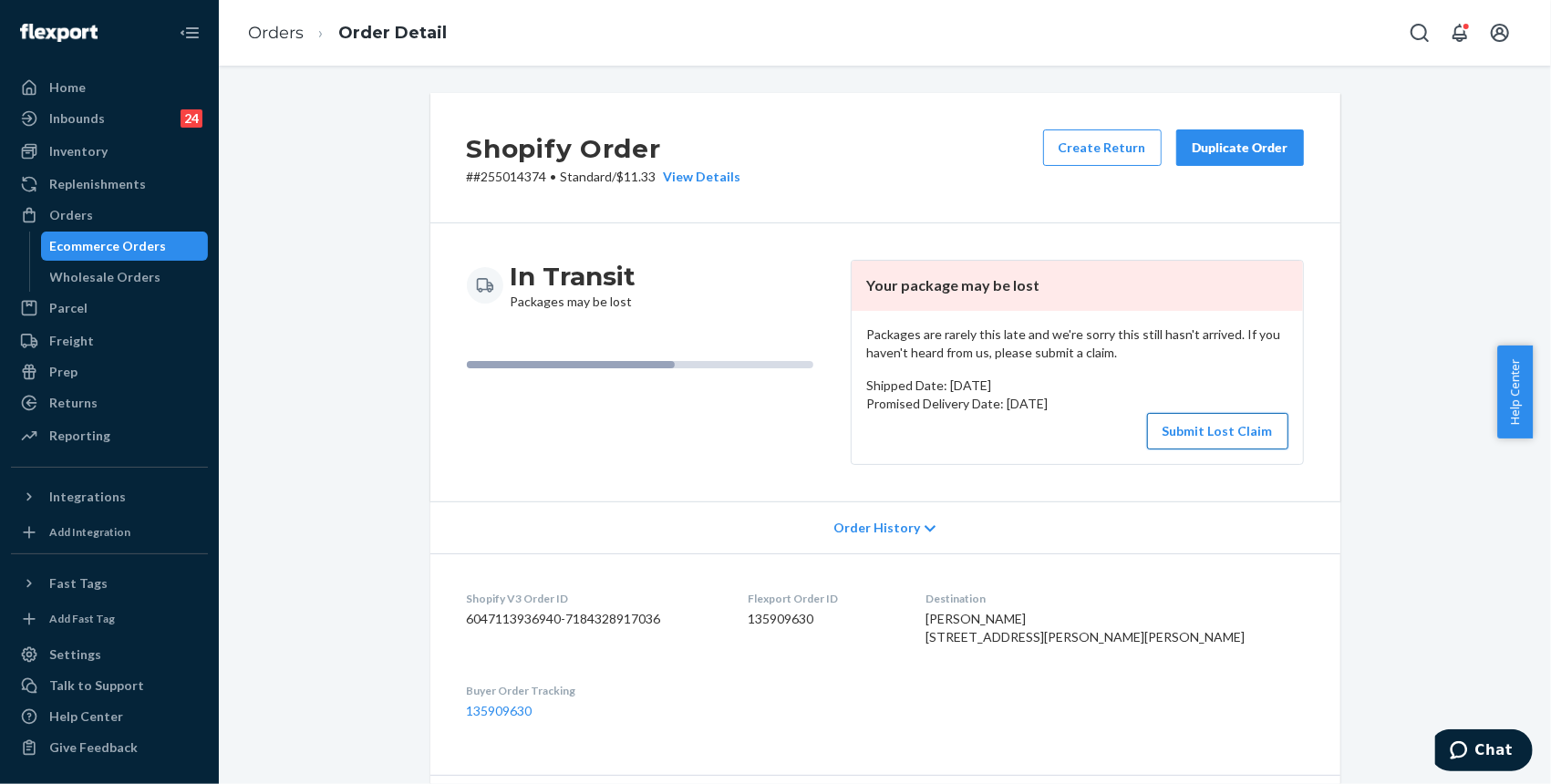
click at [1242, 430] on button "Submit Lost Claim" at bounding box center [1217, 431] width 141 height 37
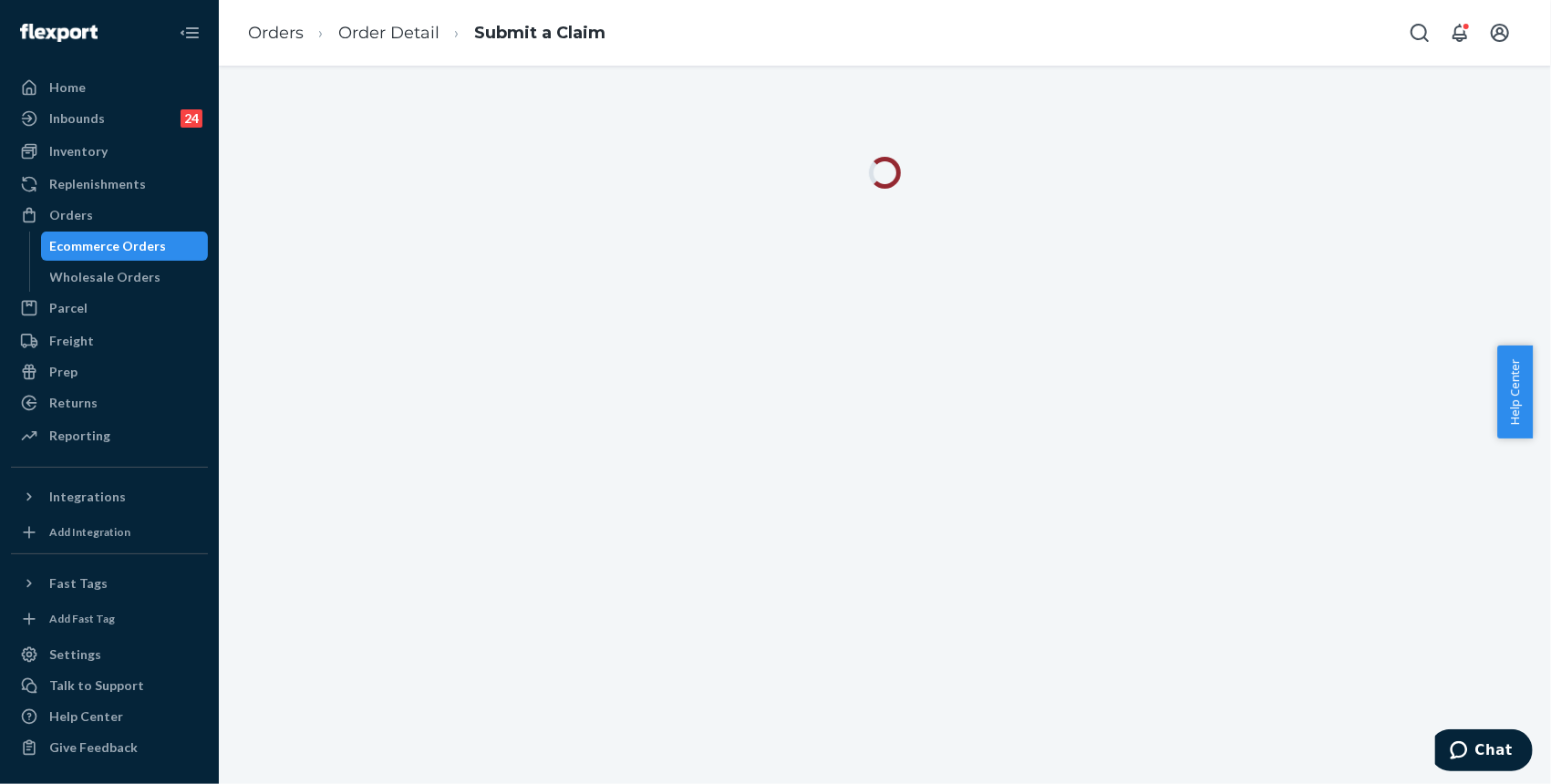
click at [1449, 302] on div at bounding box center [885, 424] width 1332 height 718
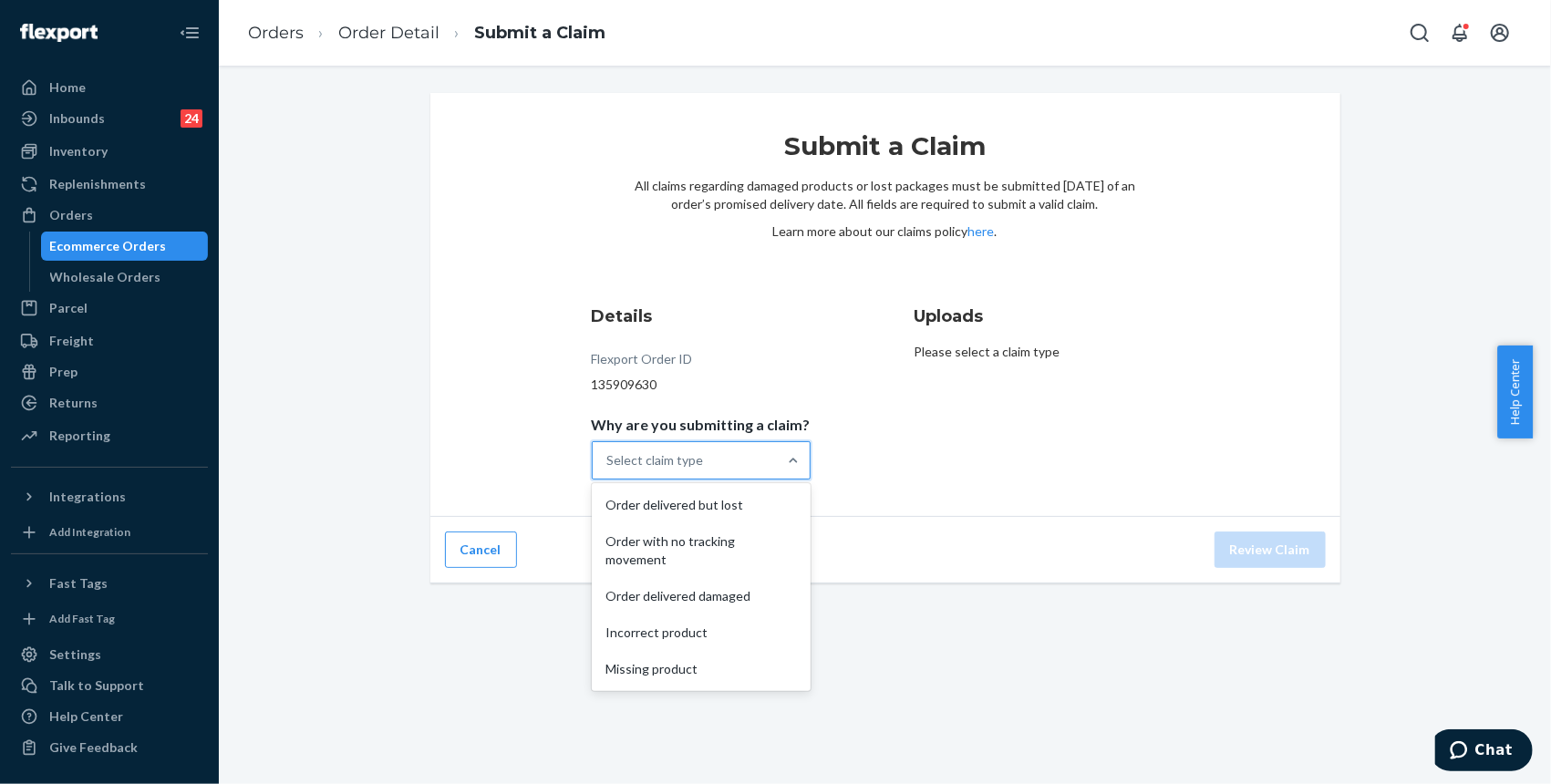
click at [702, 468] on div "Select claim type" at bounding box center [684, 460] width 184 height 37
click at [609, 468] on input "Why are you submitting a claim? option Order delivered but lost focused, 1 of 5…" at bounding box center [609, 460] width 2 height 18
click at [715, 553] on div "Order with no tracking movement" at bounding box center [701, 551] width 211 height 55
click at [609, 469] on input "Why are you submitting a claim? option Order with no tracking movement focused,…" at bounding box center [609, 460] width 2 height 18
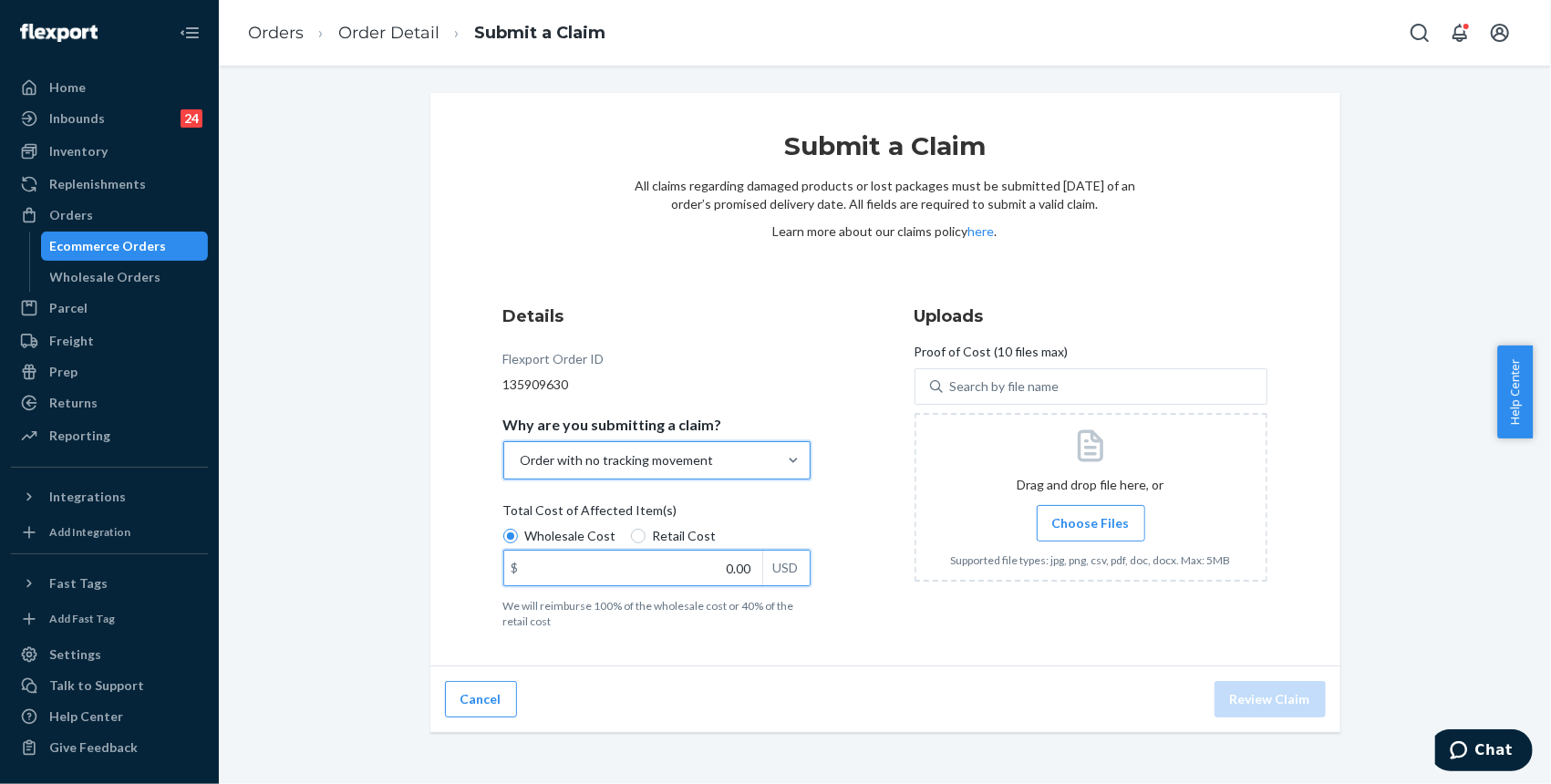
click at [745, 575] on input "0.00" at bounding box center [633, 568] width 258 height 35
type input "89.00"
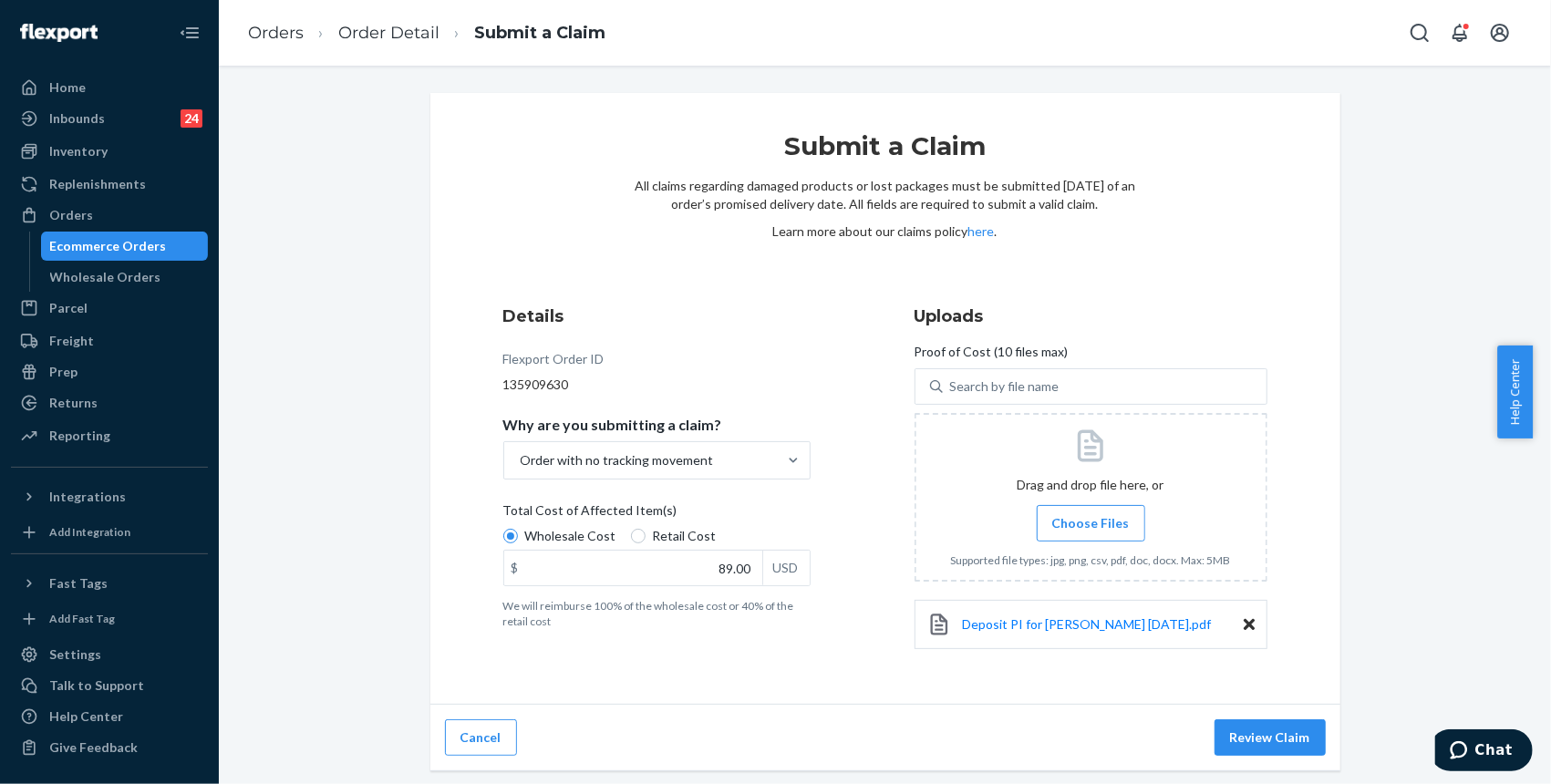
click at [1444, 181] on div "Submit a Claim All claims regarding damaged products or lost packages must be s…" at bounding box center [885, 432] width 1305 height 678
click at [1233, 728] on button "Review Claim" at bounding box center [1270, 737] width 112 height 37
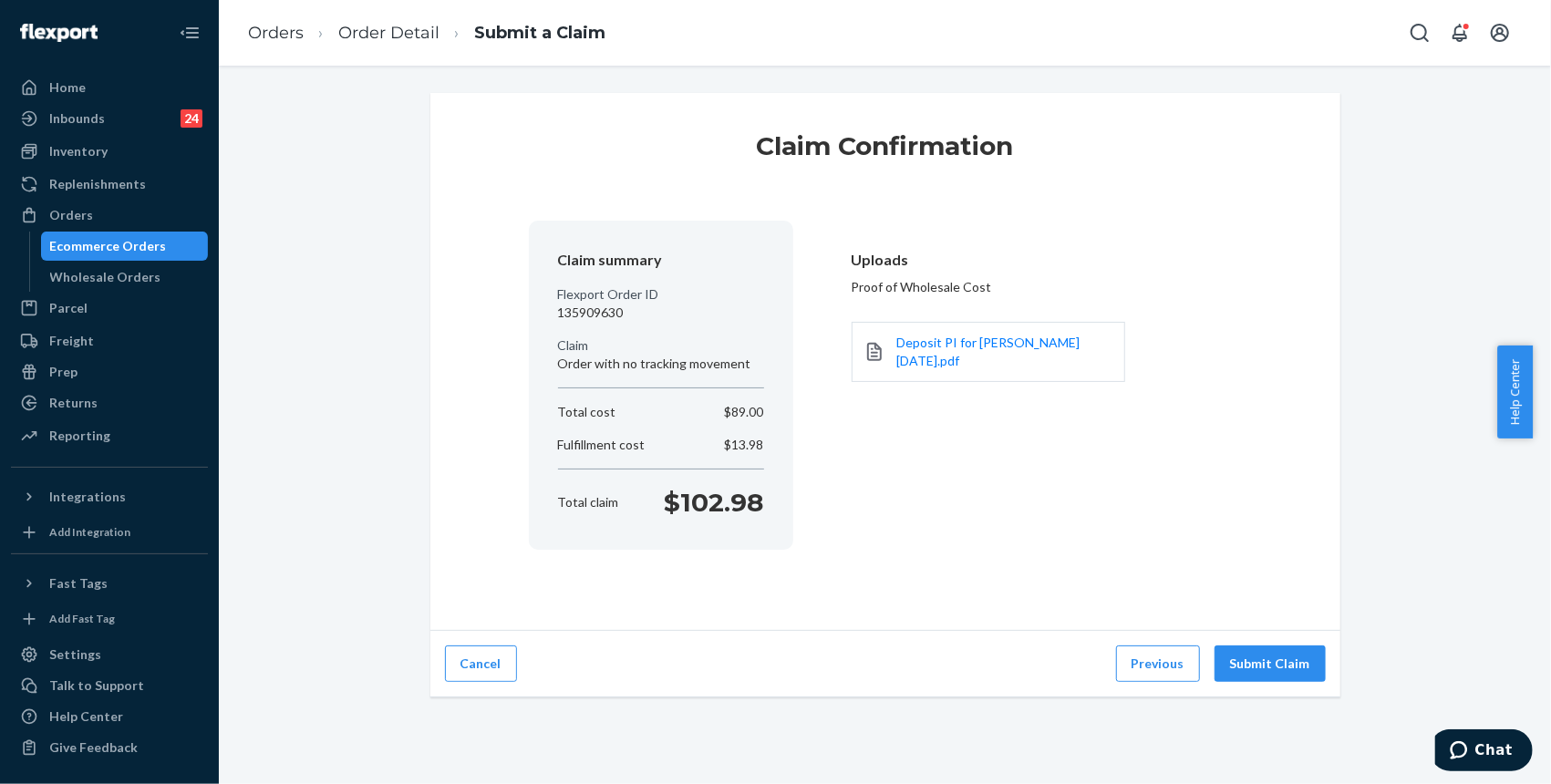
click at [1264, 641] on div "Cancel Previous Submit Claim" at bounding box center [885, 663] width 910 height 67
click at [1265, 654] on button "Submit Claim" at bounding box center [1270, 663] width 112 height 37
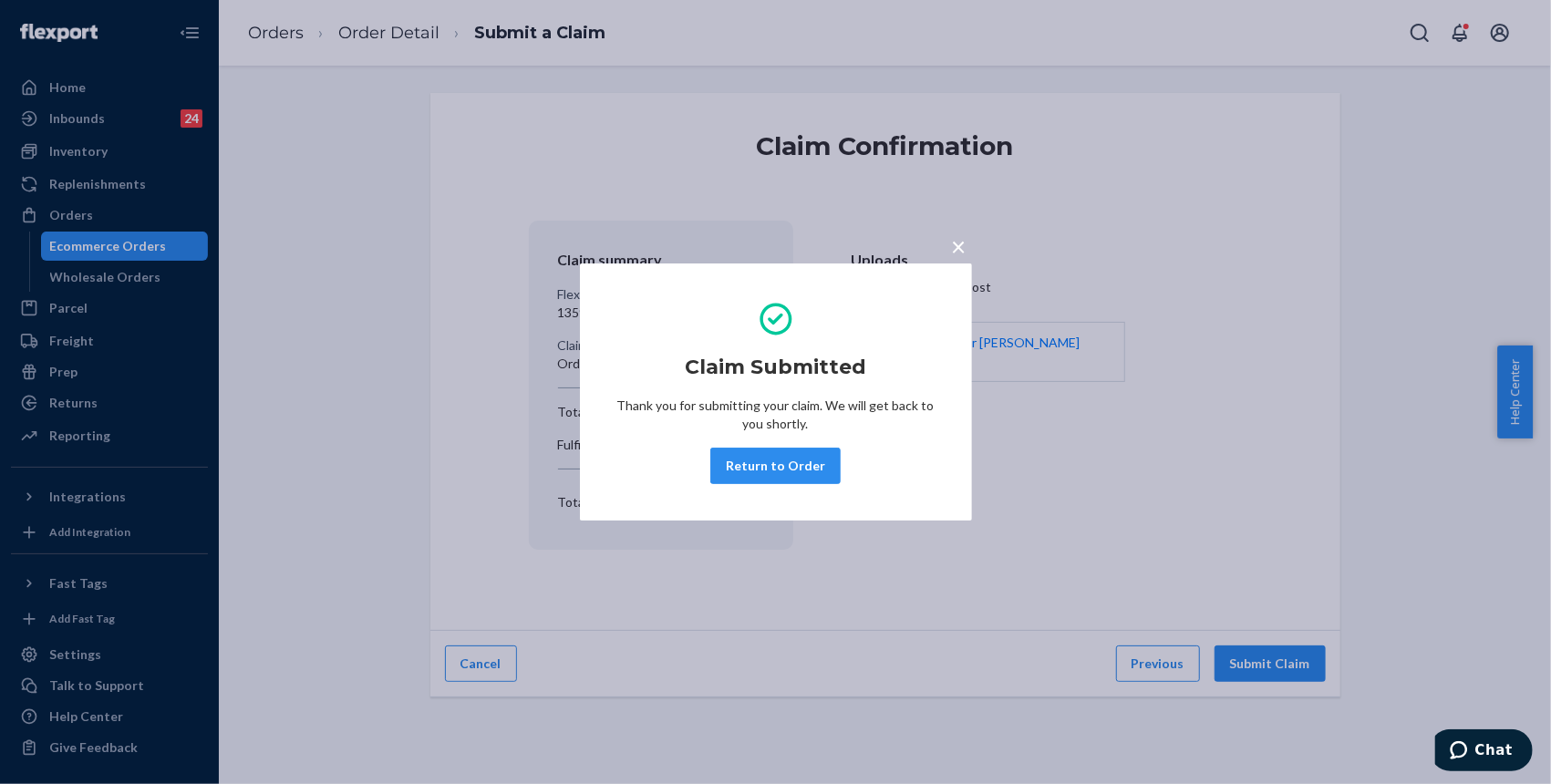
click at [749, 355] on h2 "Claim Submitted" at bounding box center [775, 368] width 181 height 29
click at [749, 360] on h2 "Claim Submitted" at bounding box center [775, 368] width 181 height 29
click at [752, 465] on button "Return to Order" at bounding box center [775, 466] width 130 height 37
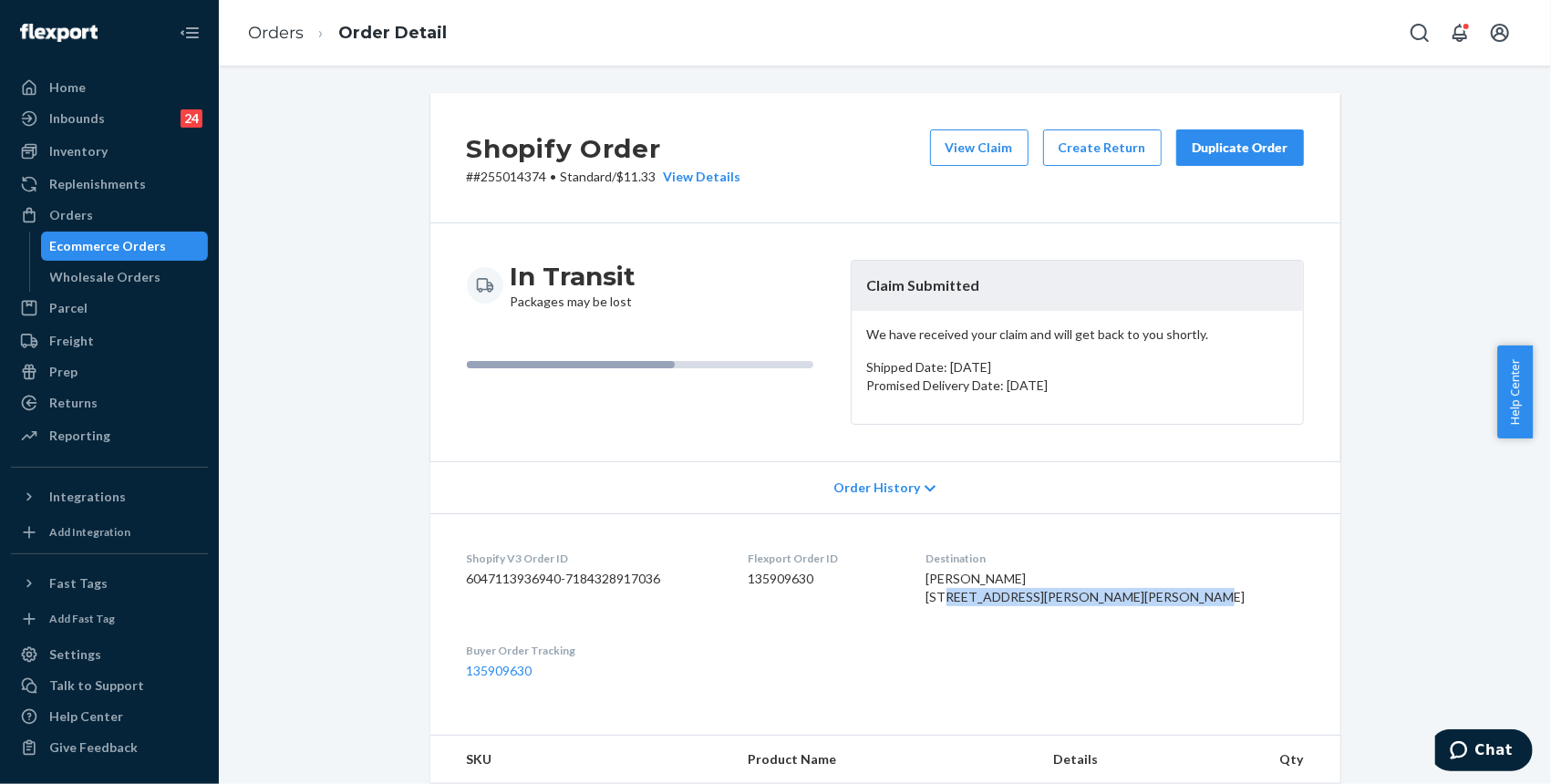
drag, startPoint x: 1045, startPoint y: 628, endPoint x: 1026, endPoint y: 591, distance: 41.6
click at [1026, 591] on dl "Shopify V3 Order ID 6047113936940-7184328917036 Flexport Order ID 135909630 Des…" at bounding box center [885, 615] width 910 height 203
copy span "[STREET_ADDRESS]"
drag, startPoint x: 1463, startPoint y: 291, endPoint x: 1347, endPoint y: 206, distance: 143.8
click at [1462, 290] on div "Shopify Order # #255014374 • Standard / $11.33 View Details View Claim Create R…" at bounding box center [885, 715] width 1305 height 1244
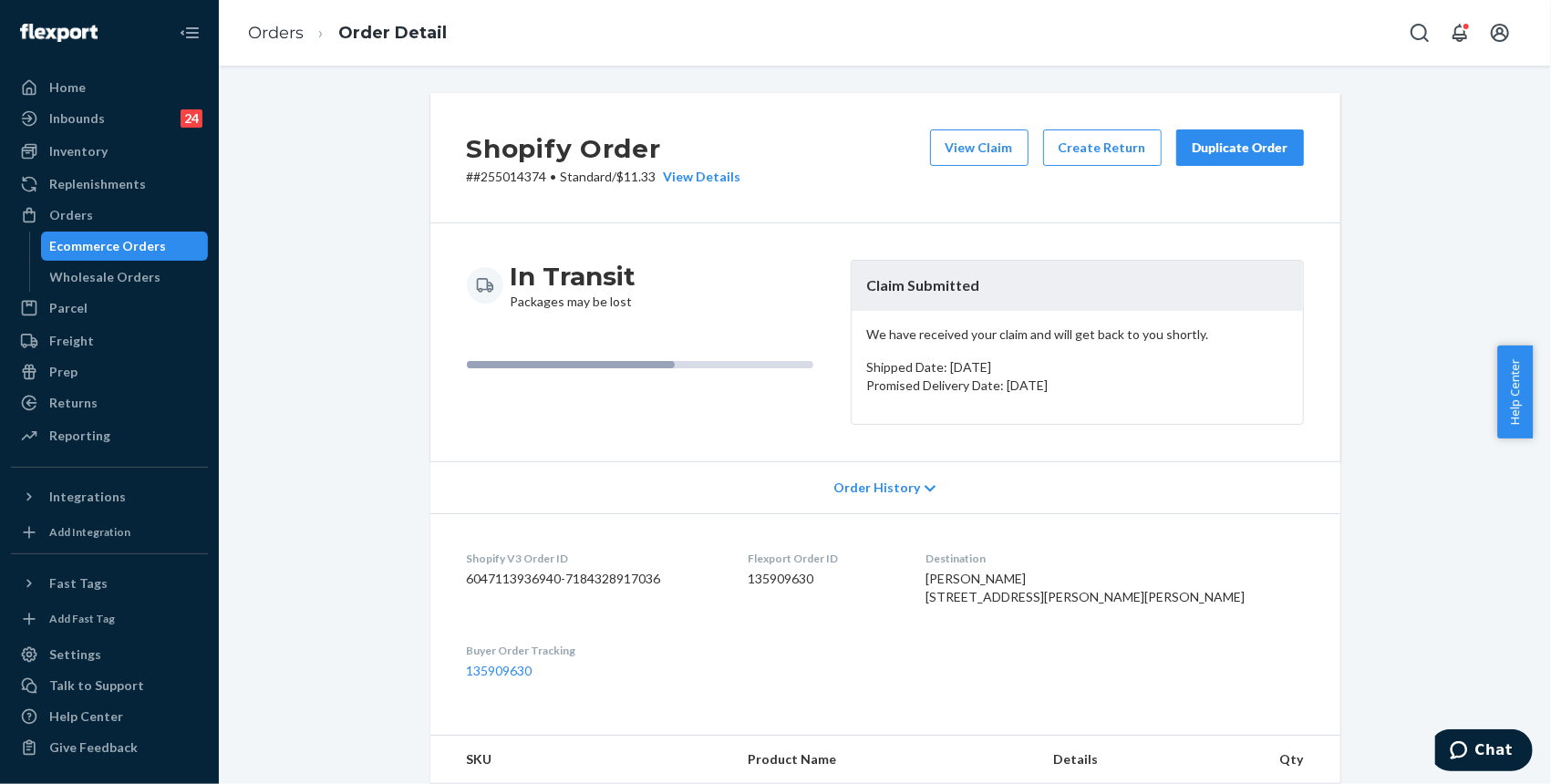
click at [1360, 723] on div "Shopify Order # #255014374 • Standard / $11.33 View Details View Claim Create R…" at bounding box center [885, 715] width 1305 height 1244
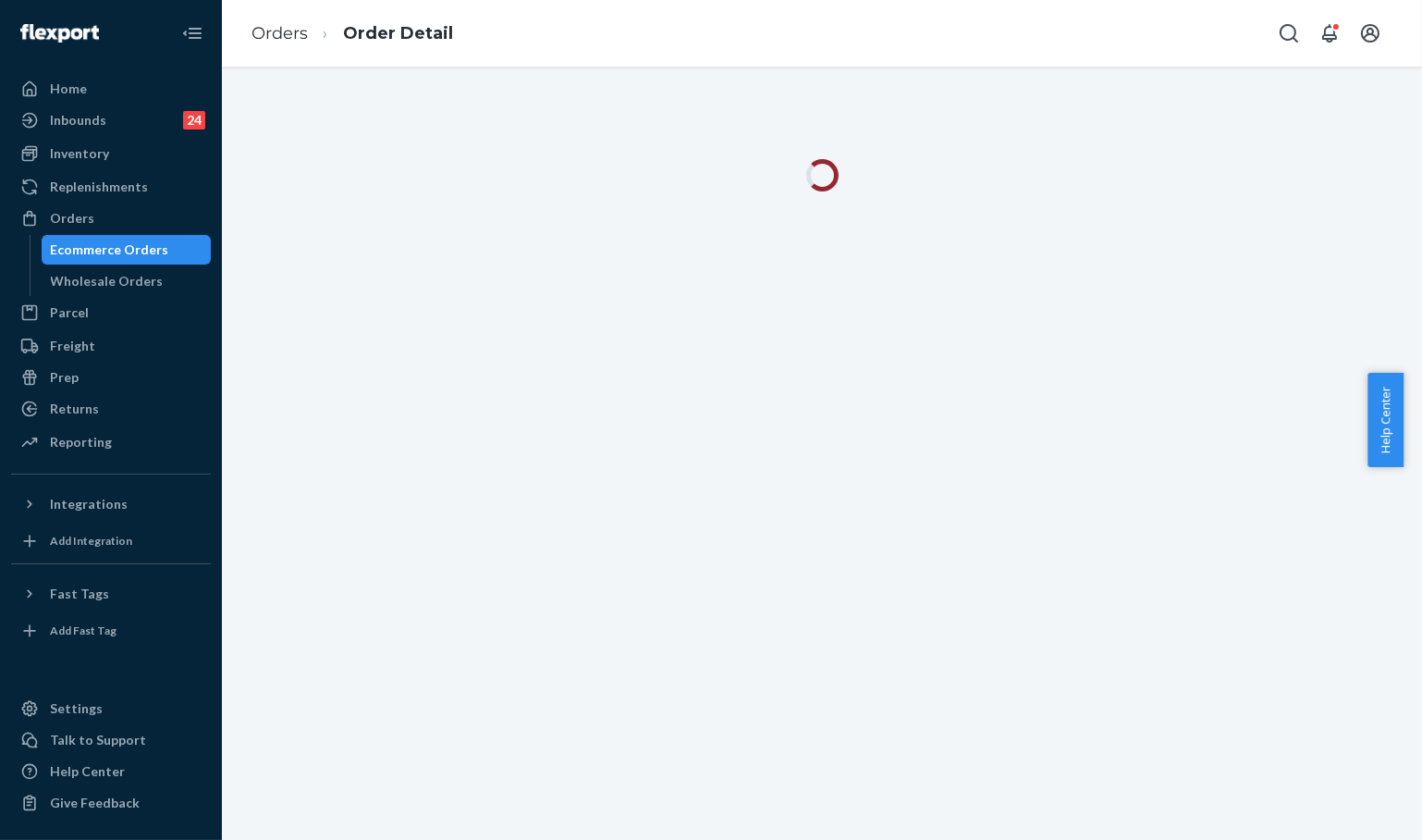
click at [17, 264] on div "Orders Ecommerce Orders Wholesale Orders" at bounding box center [110, 250] width 200 height 93
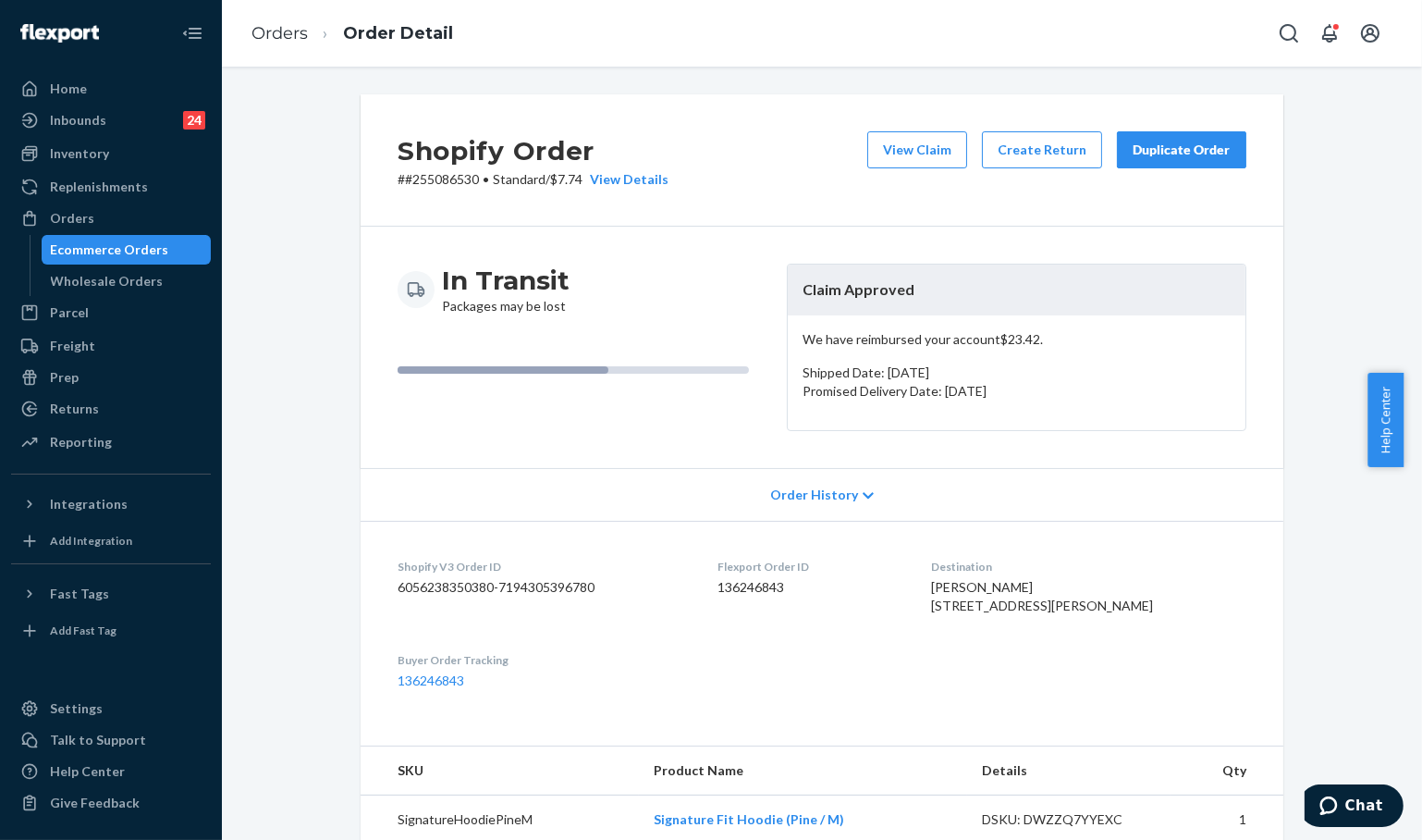
click at [1173, 143] on div "Duplicate Order" at bounding box center [1182, 149] width 98 height 19
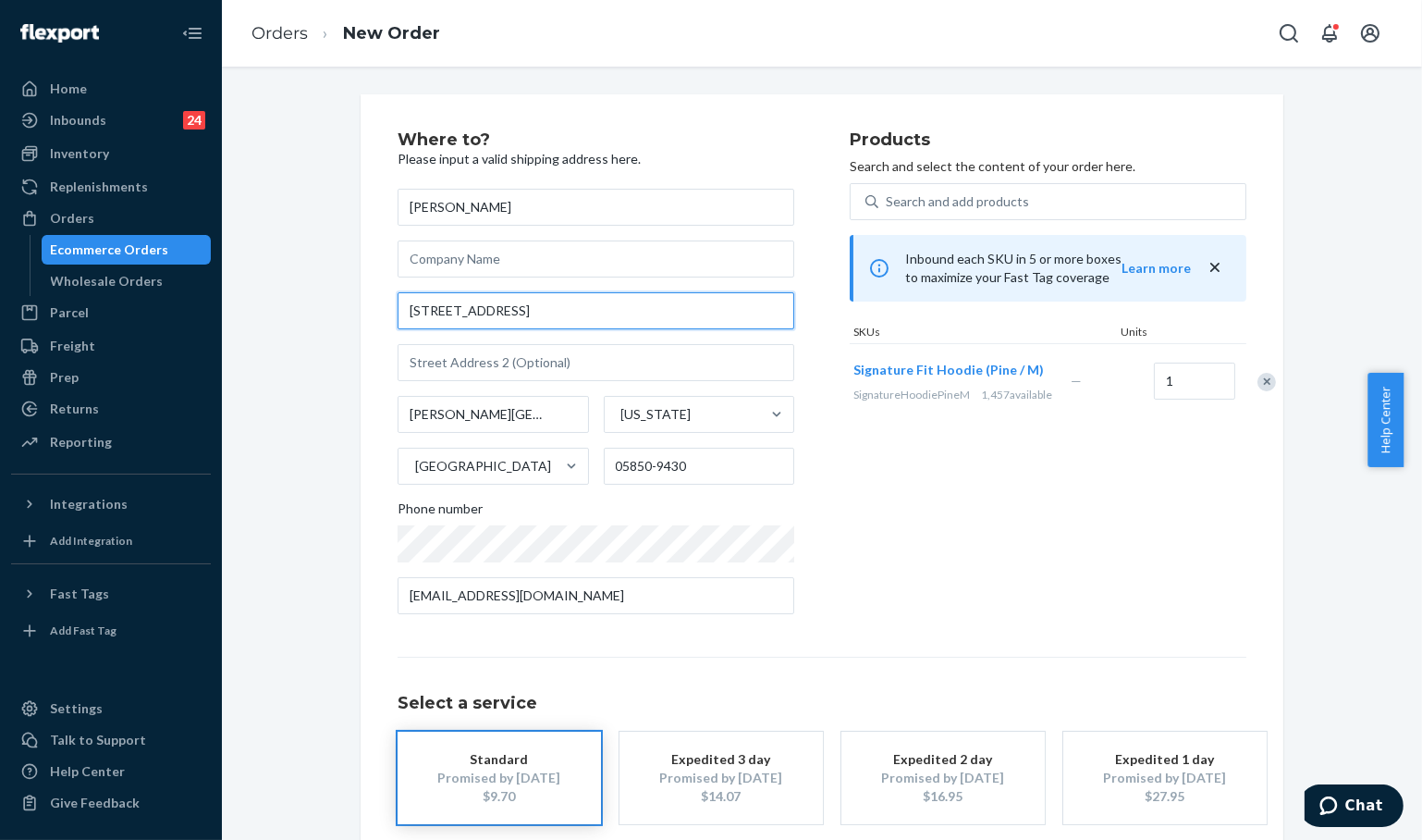
drag, startPoint x: 503, startPoint y: 317, endPoint x: 603, endPoint y: 316, distance: 100.0
click at [603, 316] on input "121 Commerce St Apt 4" at bounding box center [595, 311] width 396 height 37
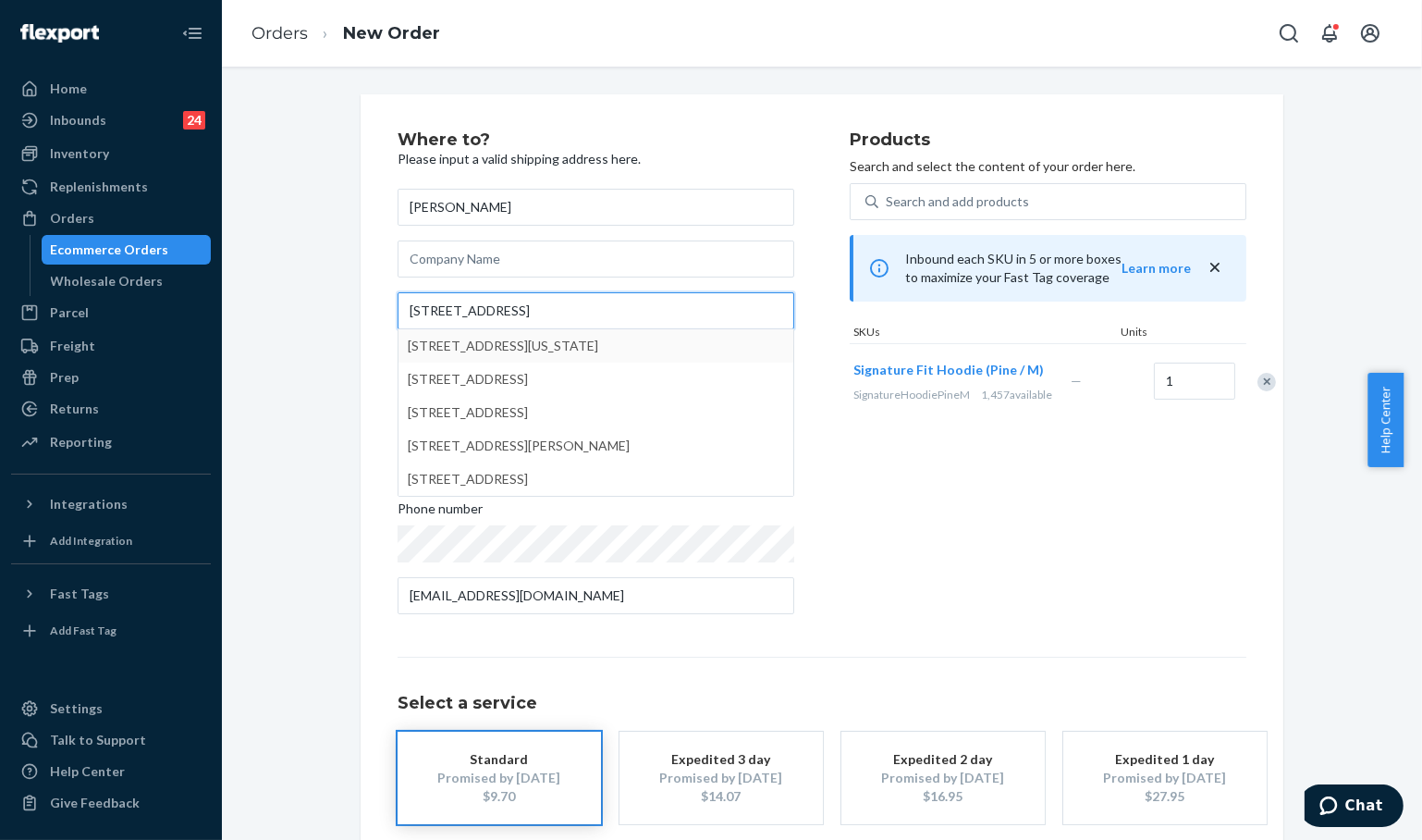
type input "121 Commerce St"
click at [303, 290] on div "Where to? Please input a valid shipping address here. Alyssa Tedesco 121 Commer…" at bounding box center [821, 515] width 1172 height 841
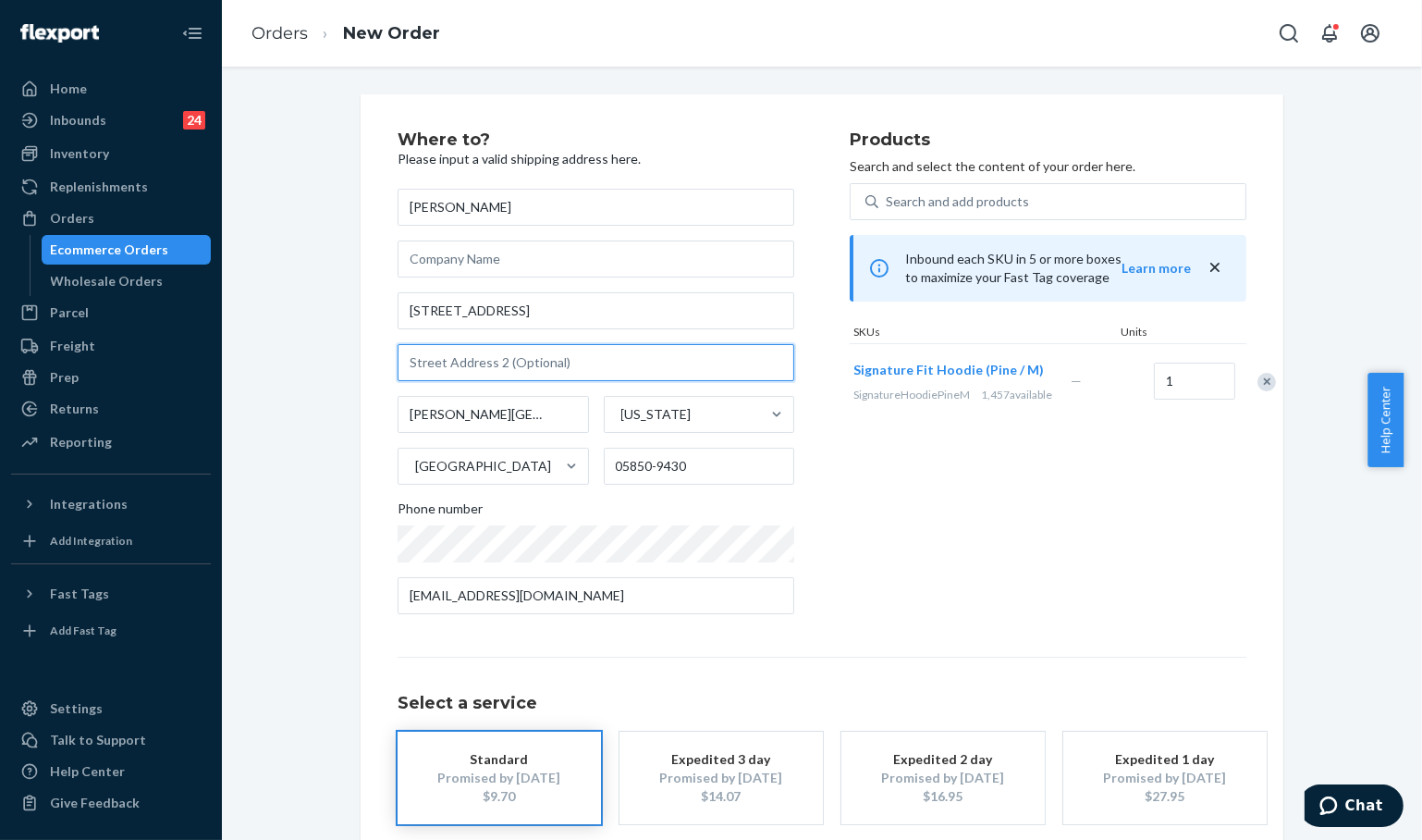
click at [540, 360] on input "text" at bounding box center [595, 363] width 396 height 37
paste input "Apt 4"
type input "Apt 4"
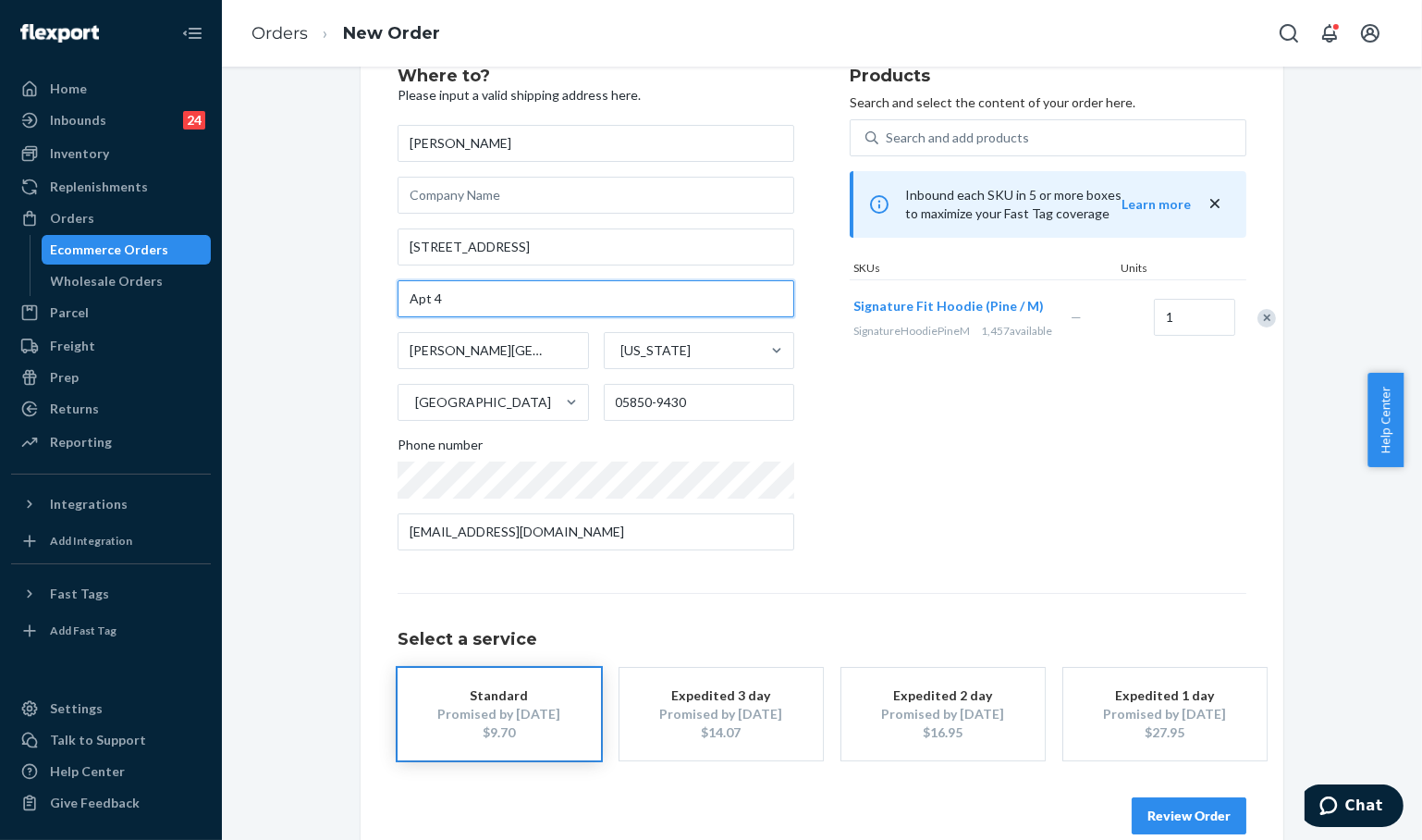
scroll to position [94, 0]
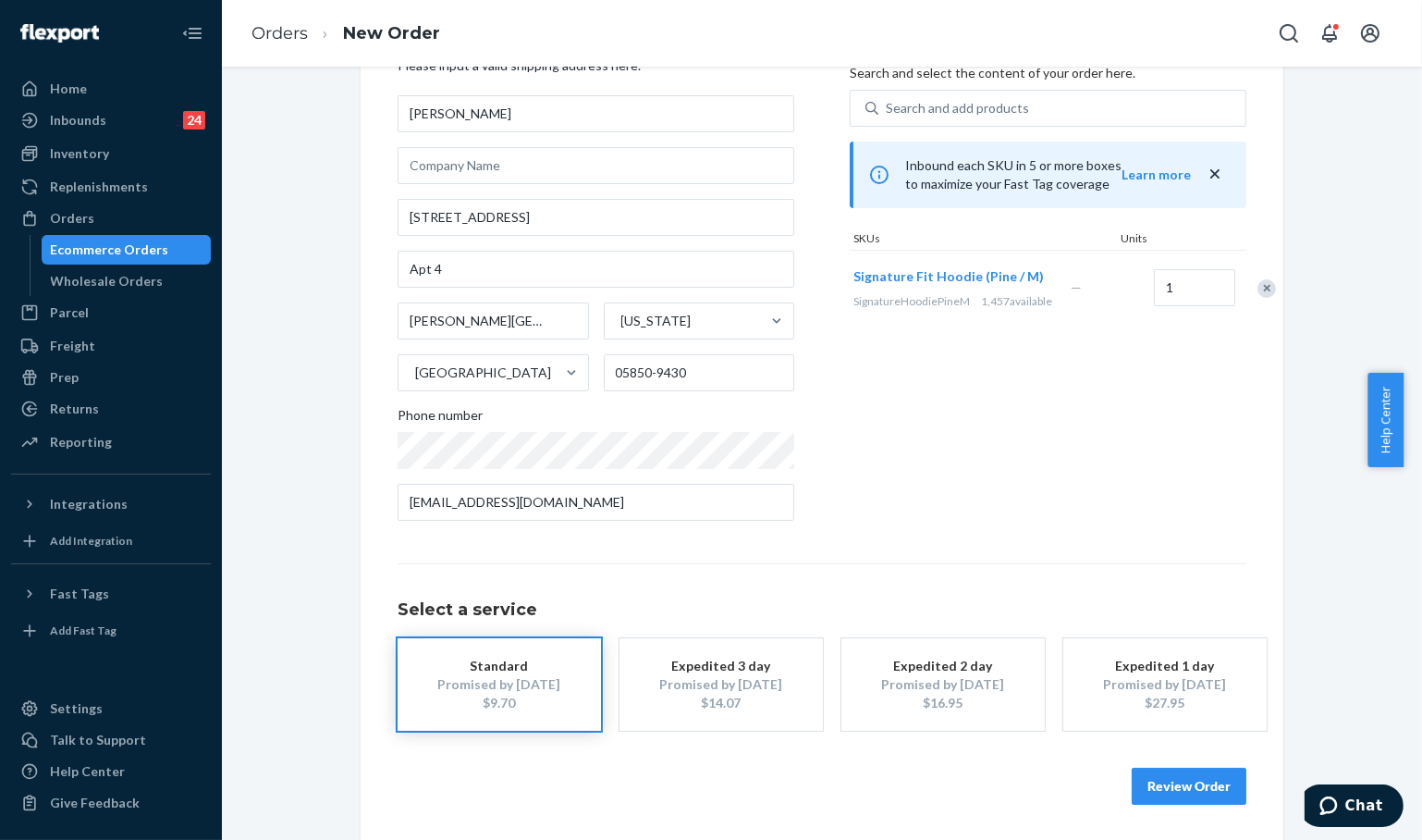
click at [1201, 794] on button "Review Order" at bounding box center [1189, 786] width 115 height 37
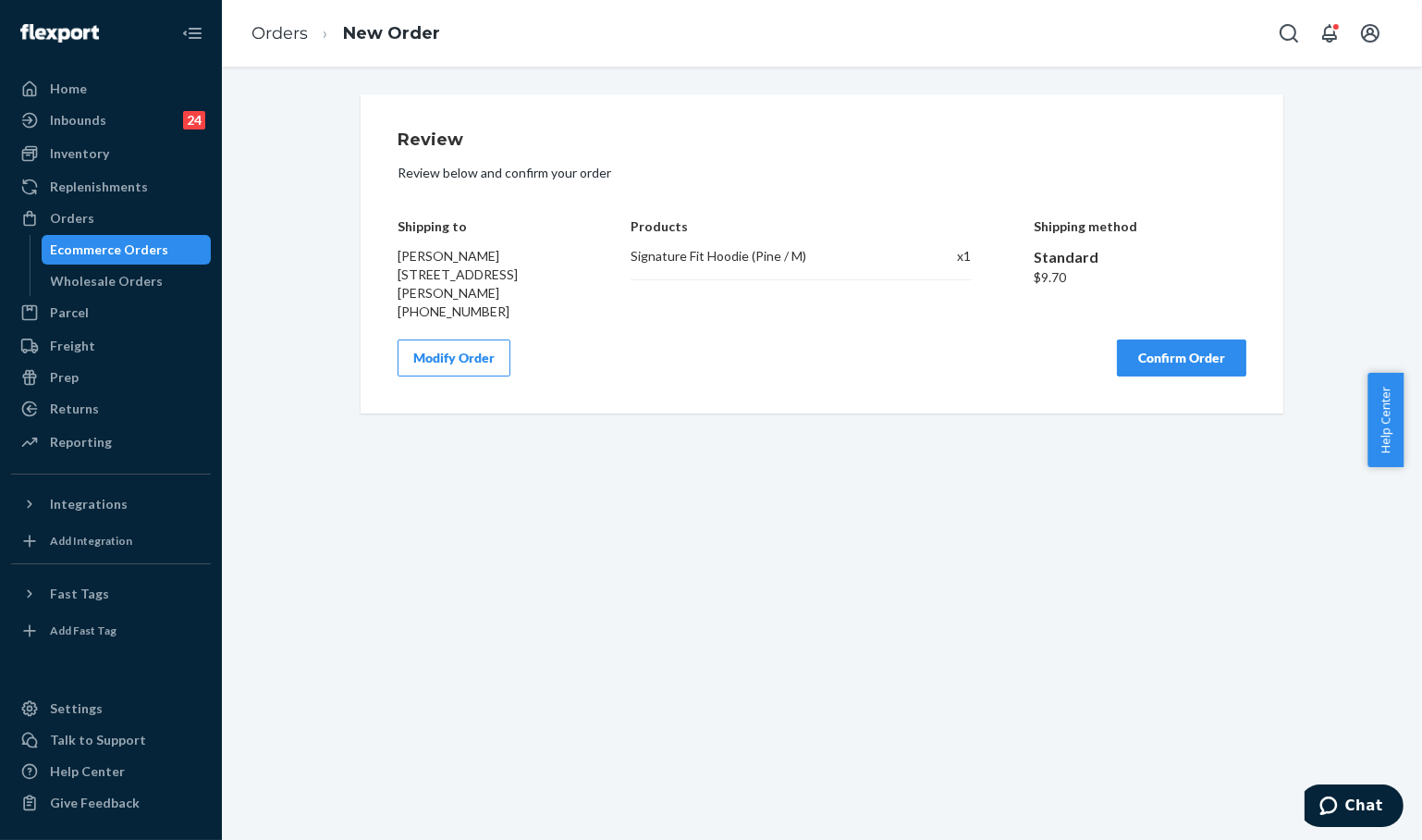
click at [1161, 376] on button "Confirm Order" at bounding box center [1182, 358] width 129 height 37
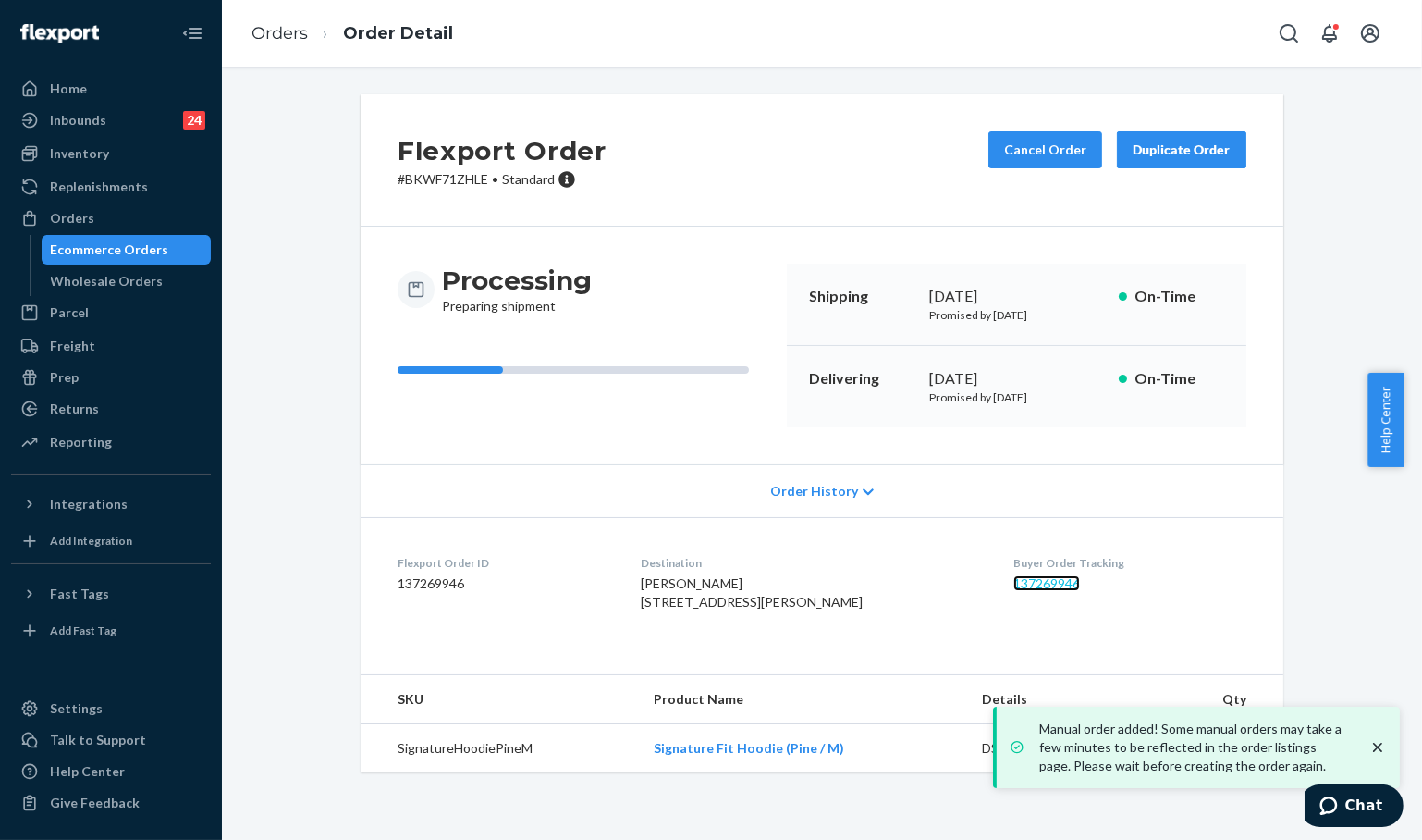
click at [1014, 582] on link "137269946" at bounding box center [1047, 583] width 67 height 16
click at [678, 313] on div "Processing Preparing shipment" at bounding box center [584, 290] width 374 height 52
